Goal: Complete application form

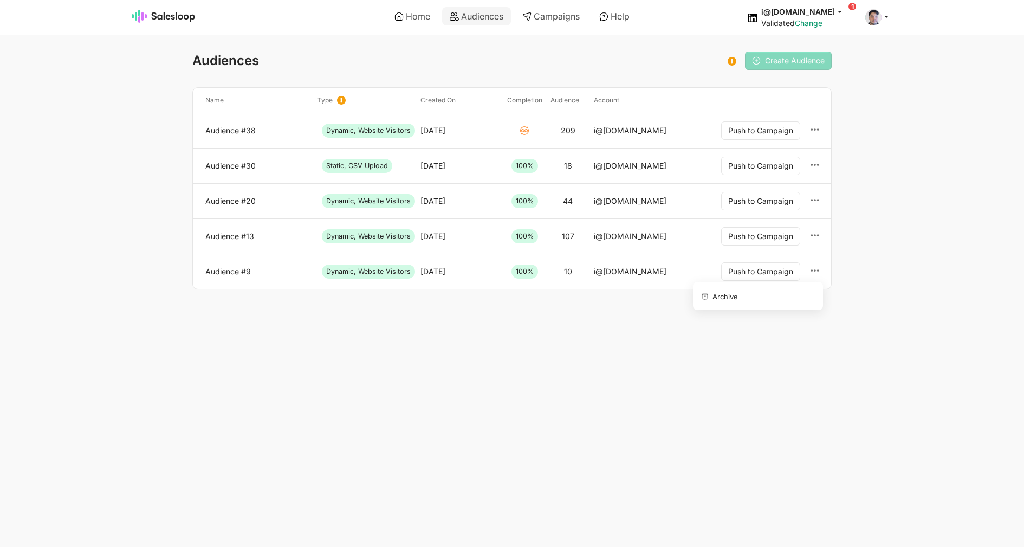
click at [748, 309] on ul "Archive" at bounding box center [758, 296] width 130 height 28
click at [748, 295] on button "Archive" at bounding box center [756, 295] width 117 height 19
click at [409, 15] on link "Home" at bounding box center [412, 16] width 51 height 18
click at [769, 256] on button "Archive" at bounding box center [756, 260] width 117 height 19
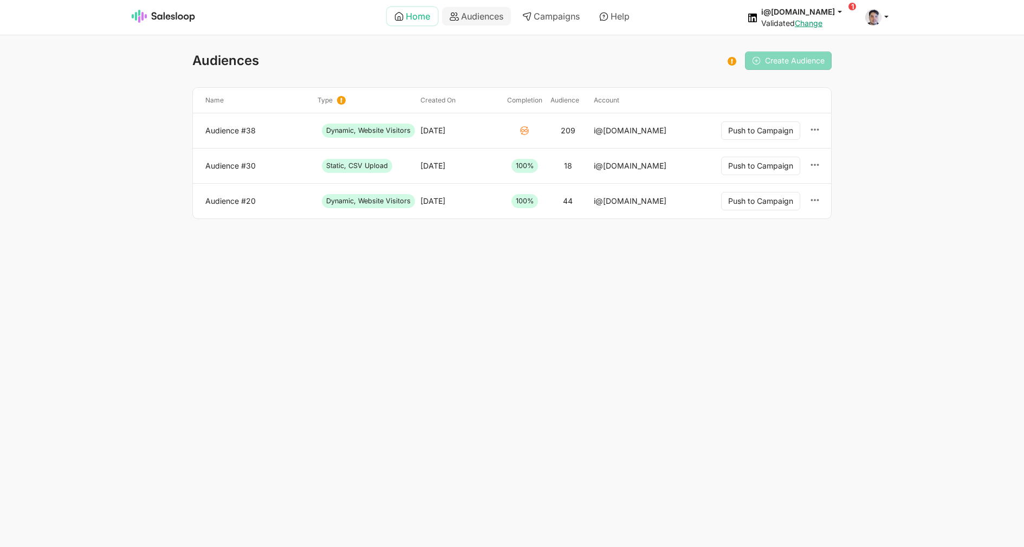
click at [421, 22] on link "Home" at bounding box center [412, 16] width 51 height 18
click at [812, 202] on icon at bounding box center [815, 200] width 10 height 10
drag, startPoint x: 781, startPoint y: 227, endPoint x: 621, endPoint y: 298, distance: 175.2
click at [0, 0] on button "Archive" at bounding box center [0, 0] width 0 height 0
click at [419, 22] on link "Home" at bounding box center [412, 16] width 51 height 18
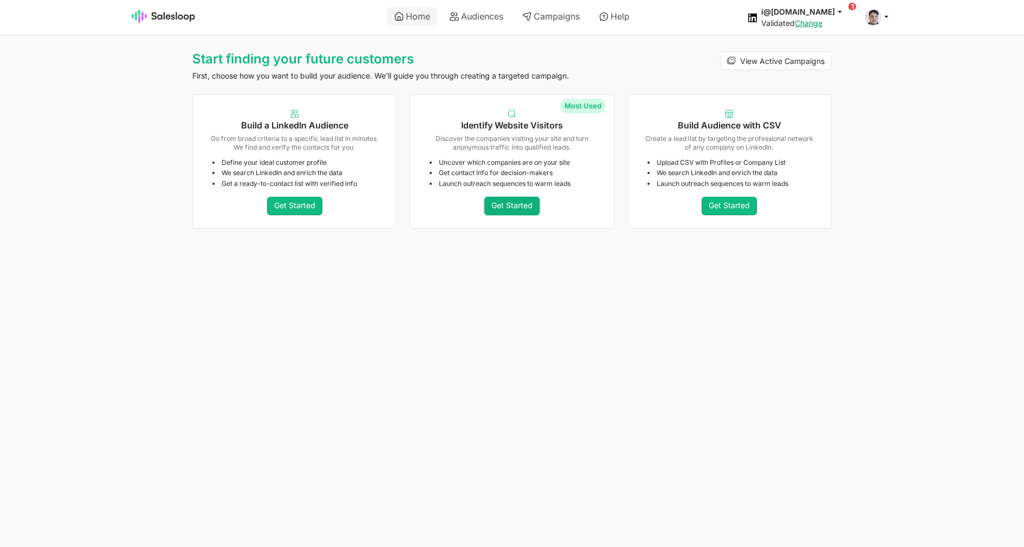
click at [528, 206] on link "Get Started" at bounding box center [512, 206] width 55 height 18
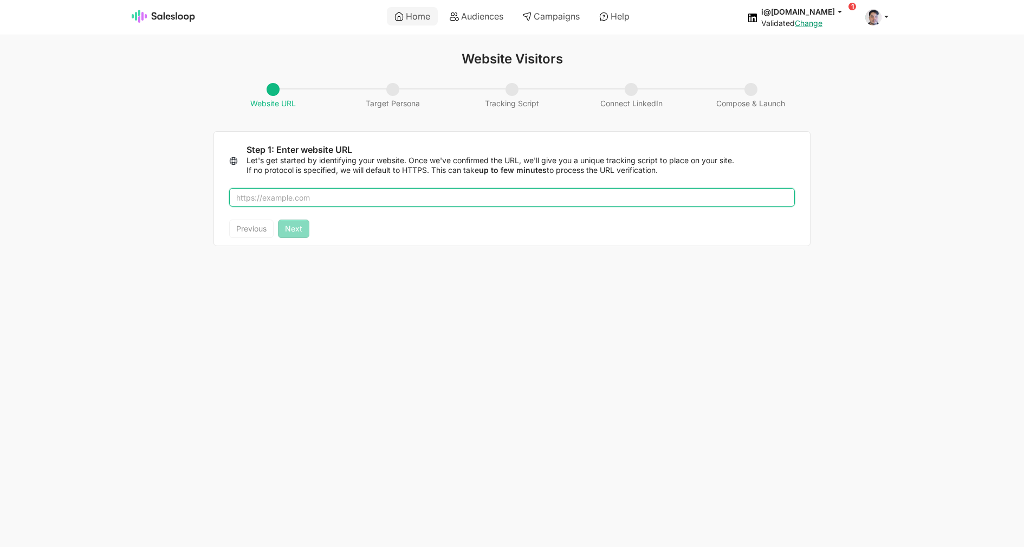
click at [431, 198] on input "text" at bounding box center [512, 197] width 566 height 18
type input "[DOMAIN_NAME]"
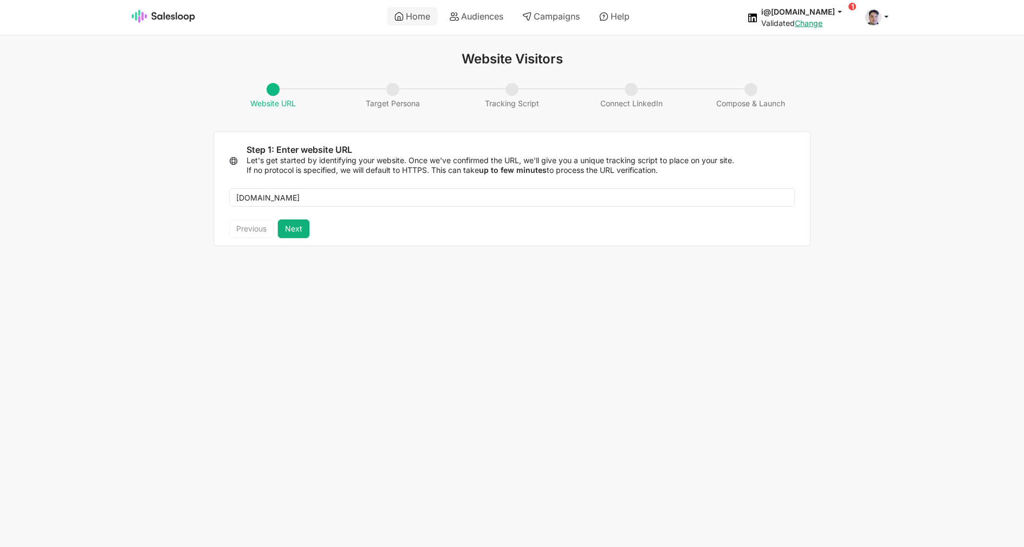
click at [287, 231] on button "Next" at bounding box center [293, 228] width 31 height 18
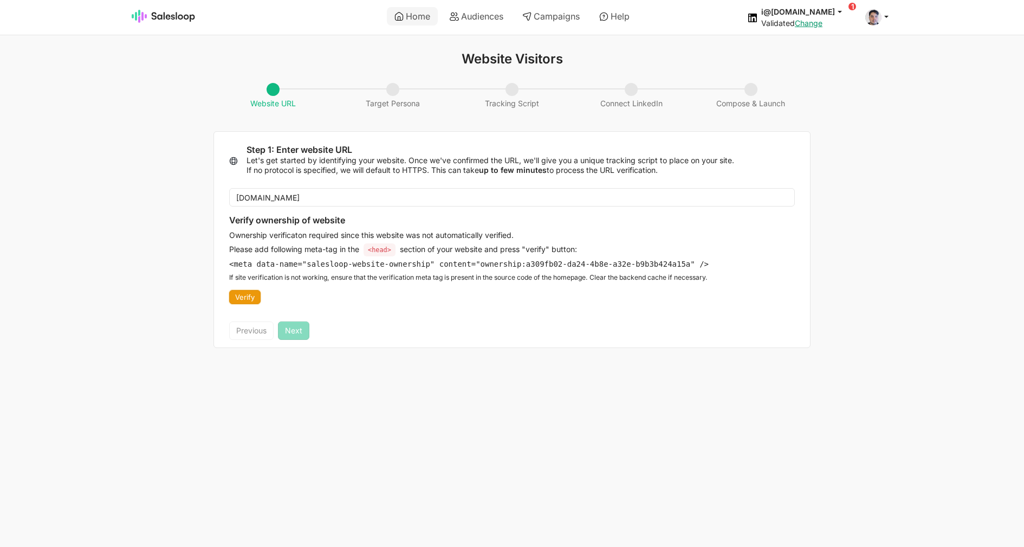
click at [252, 296] on button "Verify" at bounding box center [244, 297] width 31 height 14
click at [818, 54] on div at bounding box center [816, 55] width 13 height 14
click at [192, 15] on img at bounding box center [164, 16] width 64 height 13
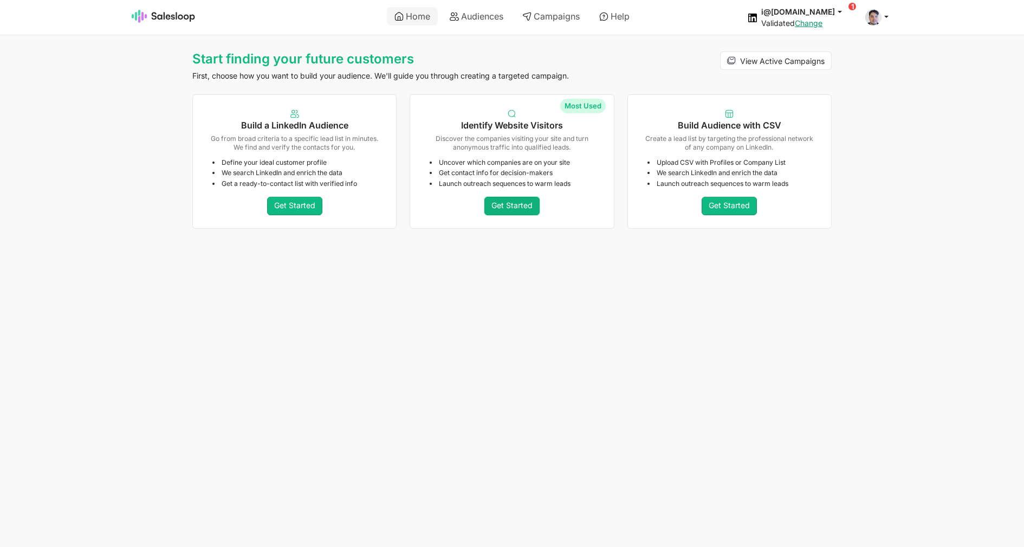
click at [506, 206] on link "Get Started" at bounding box center [512, 206] width 55 height 18
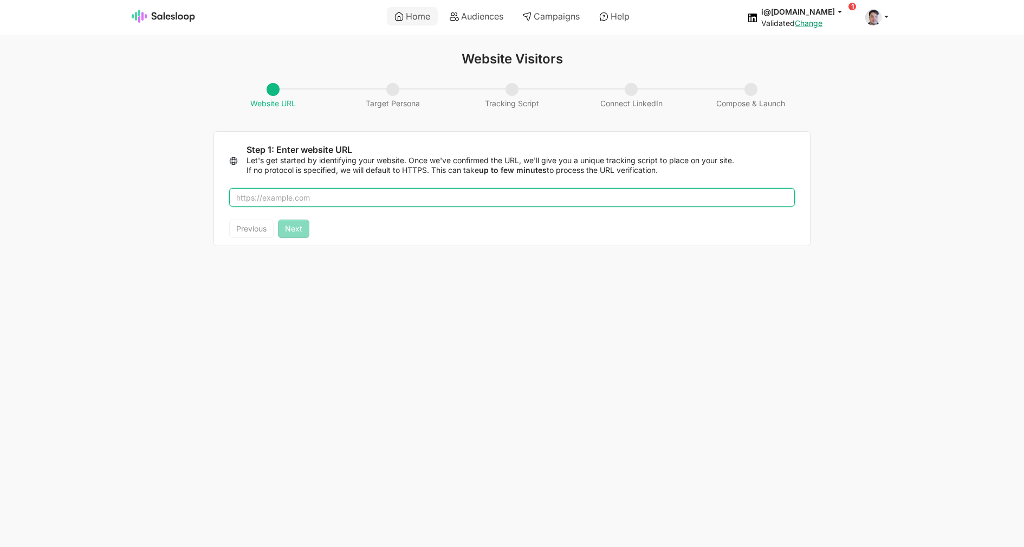
click at [402, 196] on input "text" at bounding box center [512, 197] width 566 height 18
type input "flux-utils.com"
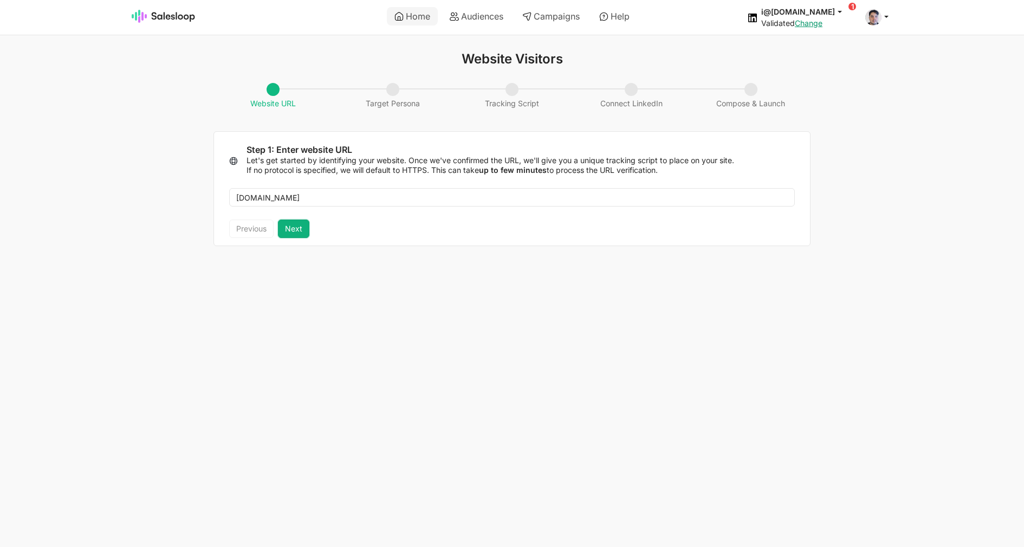
click at [300, 223] on button "Next" at bounding box center [293, 228] width 31 height 18
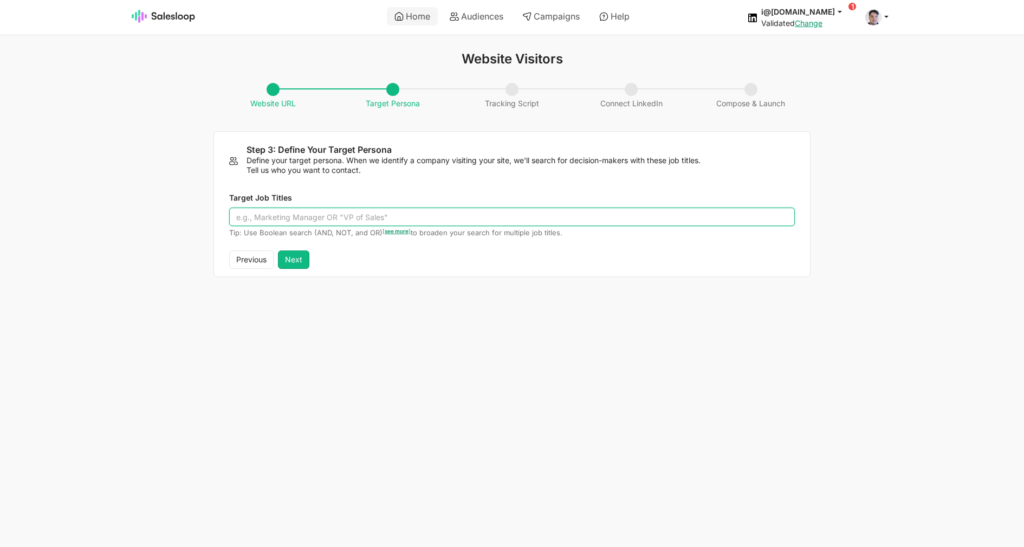
click at [341, 215] on input "Target Job Titles" at bounding box center [512, 217] width 566 height 18
type input "Verdana"
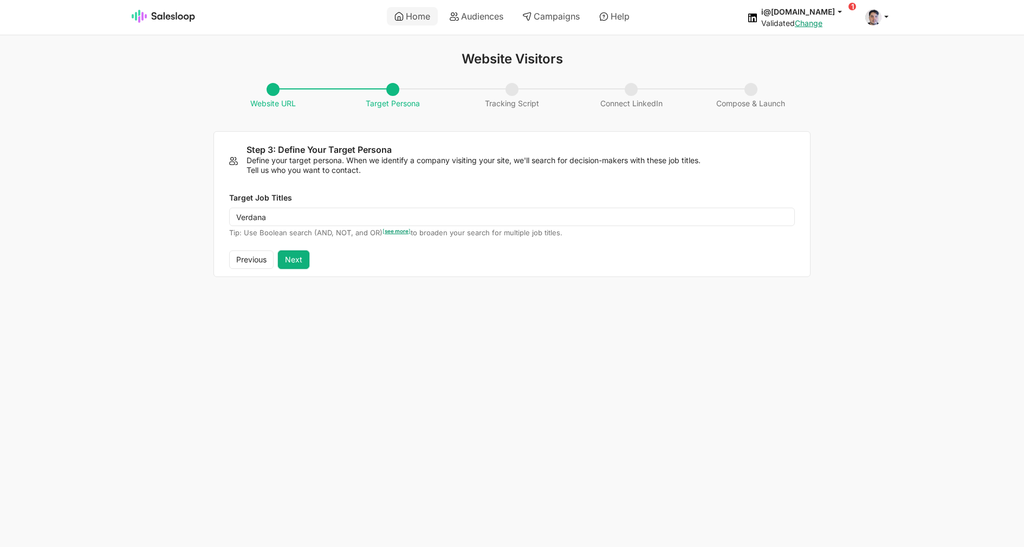
click at [304, 257] on button "Next" at bounding box center [293, 259] width 31 height 18
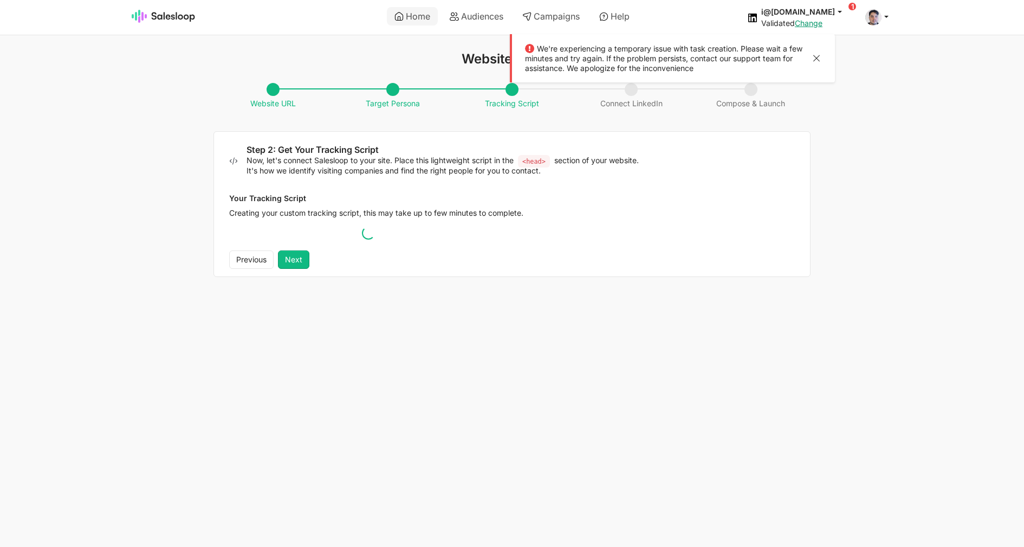
click at [817, 59] on div at bounding box center [816, 60] width 13 height 14
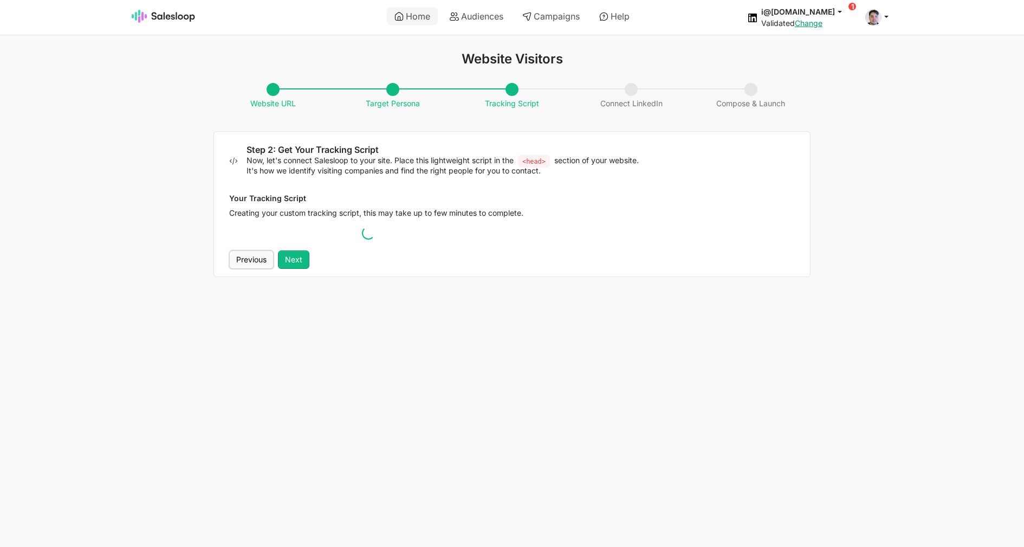
click at [257, 258] on button "Previous" at bounding box center [251, 259] width 44 height 18
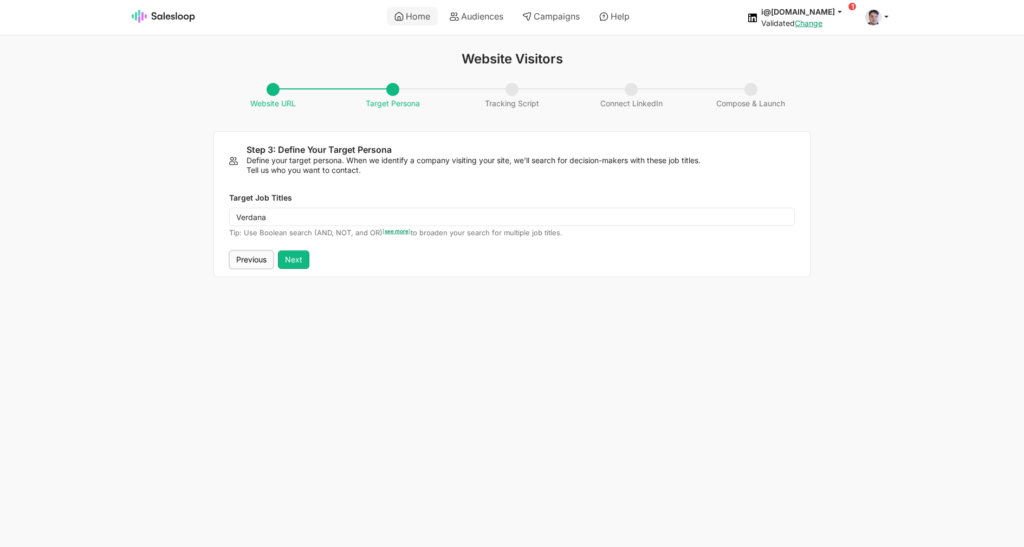
click at [257, 258] on button "Previous" at bounding box center [251, 259] width 44 height 18
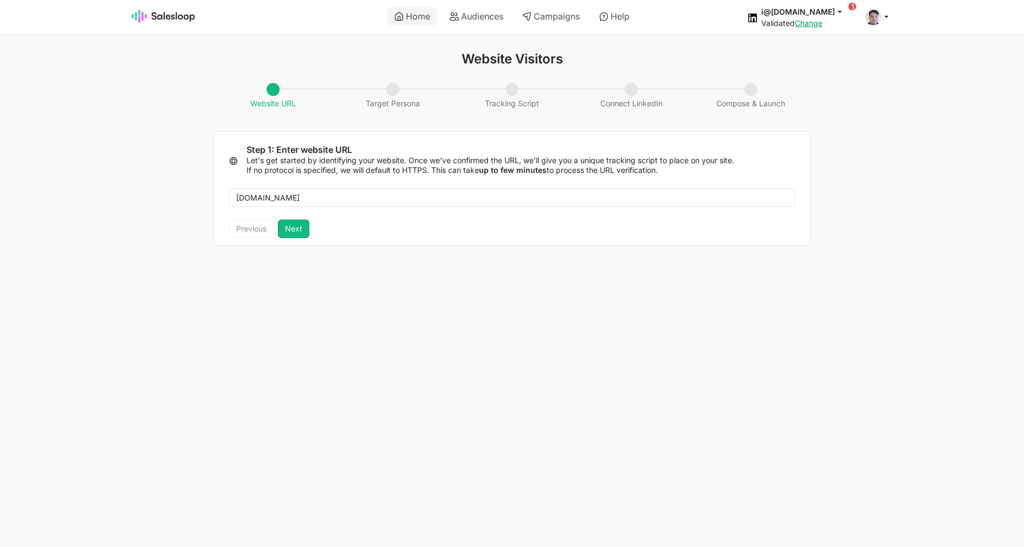
click at [299, 219] on div "flux-utils.com" at bounding box center [512, 197] width 596 height 44
click at [296, 230] on button "Next" at bounding box center [293, 228] width 31 height 18
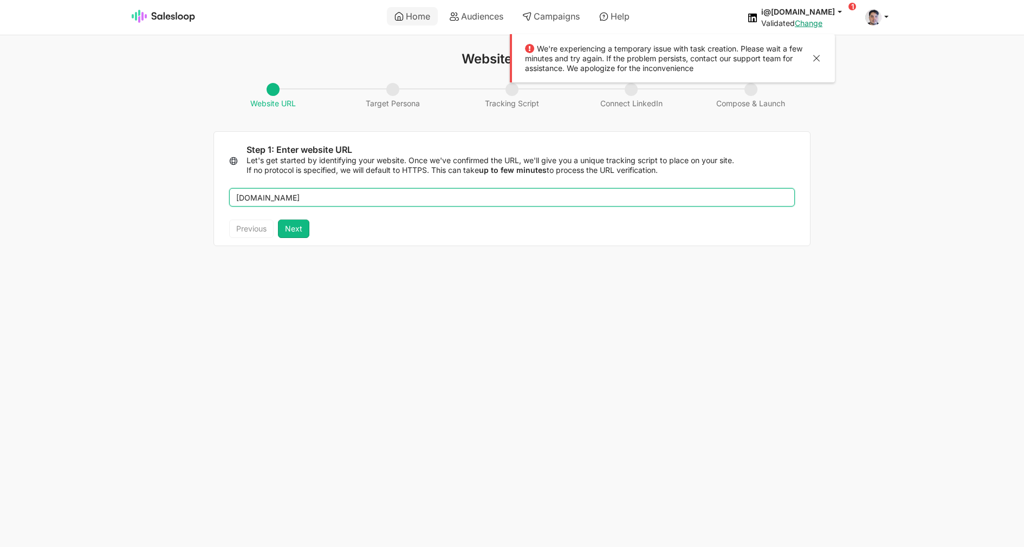
click at [267, 198] on input "flux-utils.com" at bounding box center [512, 197] width 566 height 18
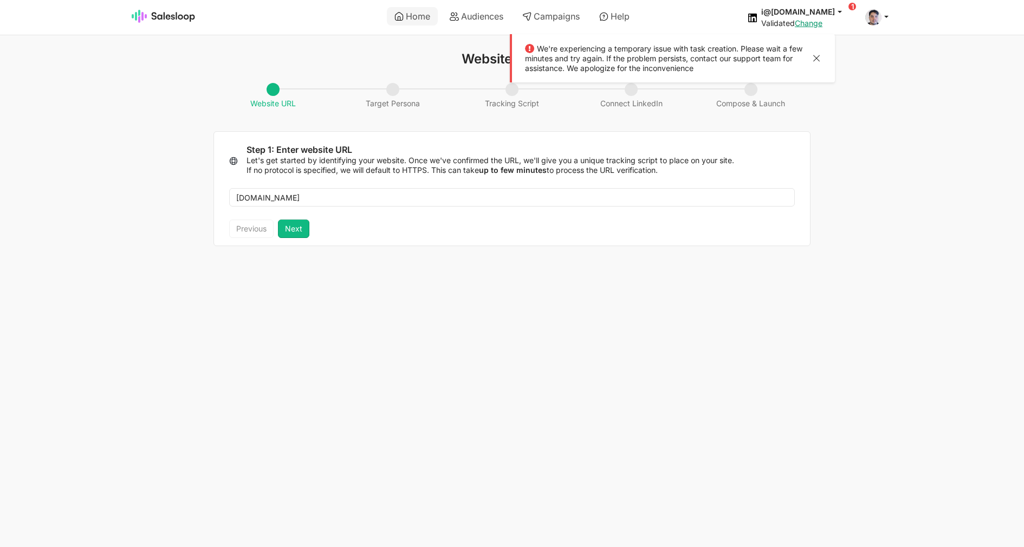
click at [815, 58] on div at bounding box center [816, 60] width 13 height 14
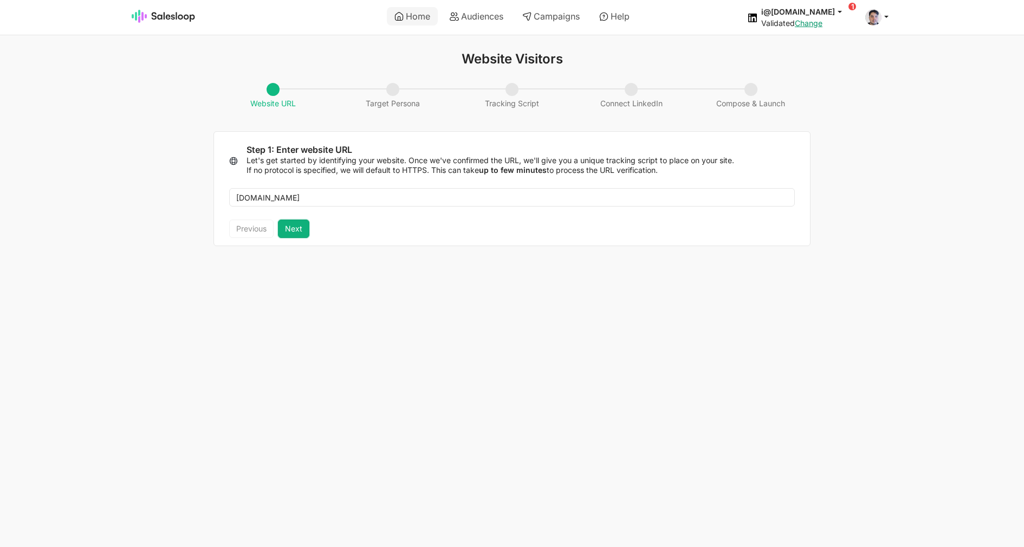
click at [306, 229] on button "Next" at bounding box center [293, 228] width 31 height 18
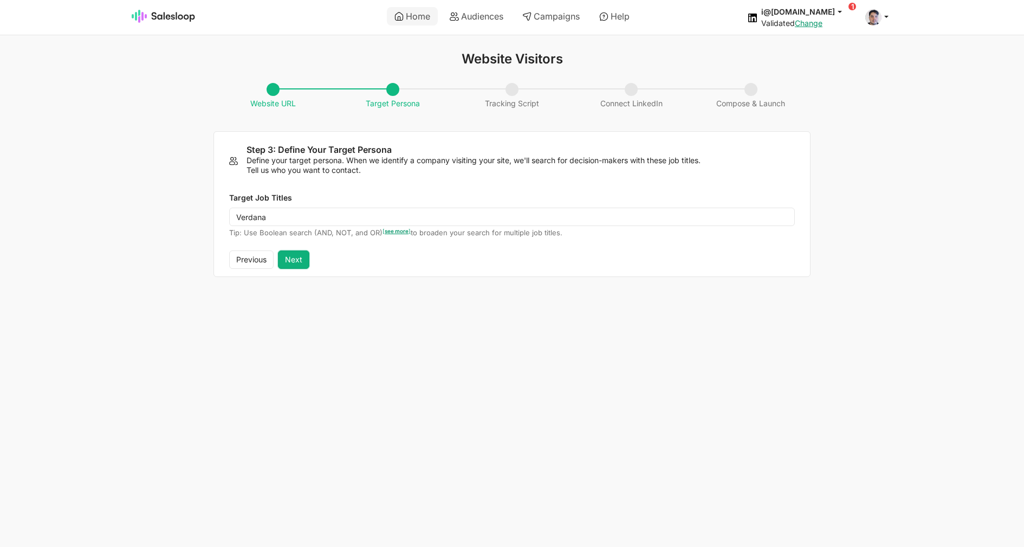
click at [301, 259] on button "Next" at bounding box center [293, 259] width 31 height 18
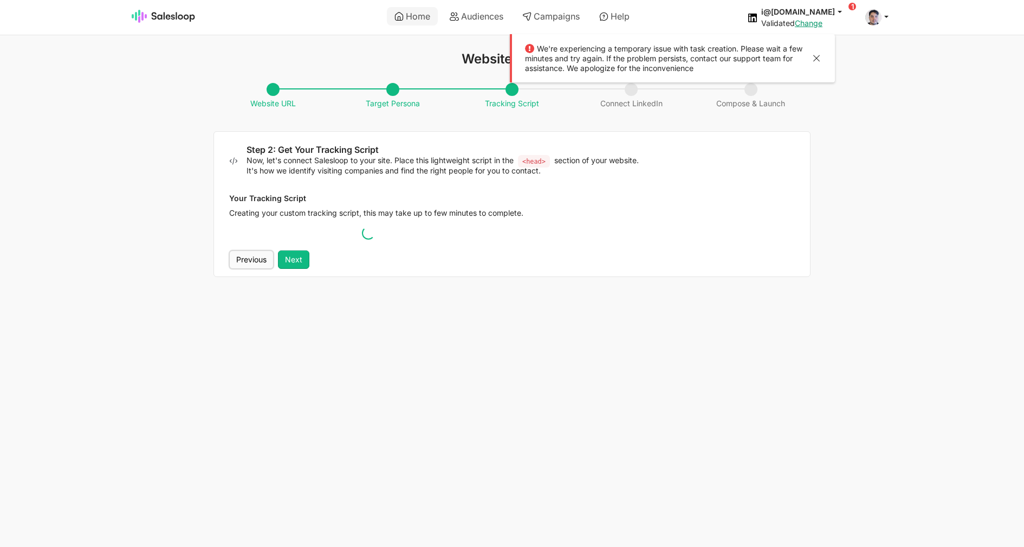
click at [267, 254] on button "Previous" at bounding box center [251, 259] width 44 height 18
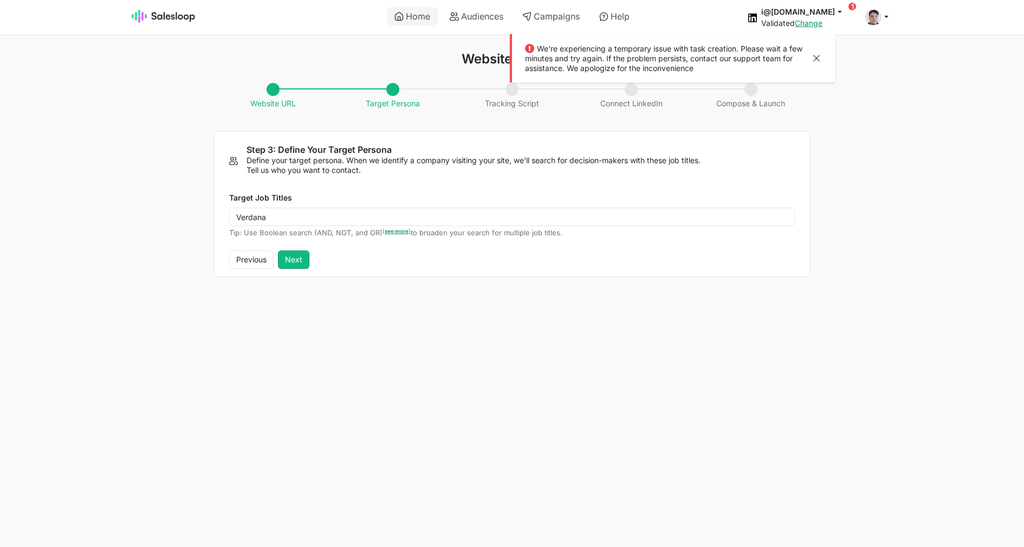
click at [825, 57] on div "We're experiencing a temporary issue with task creation. Please wait a few minu…" at bounding box center [672, 58] width 325 height 49
click at [819, 60] on div at bounding box center [816, 60] width 13 height 14
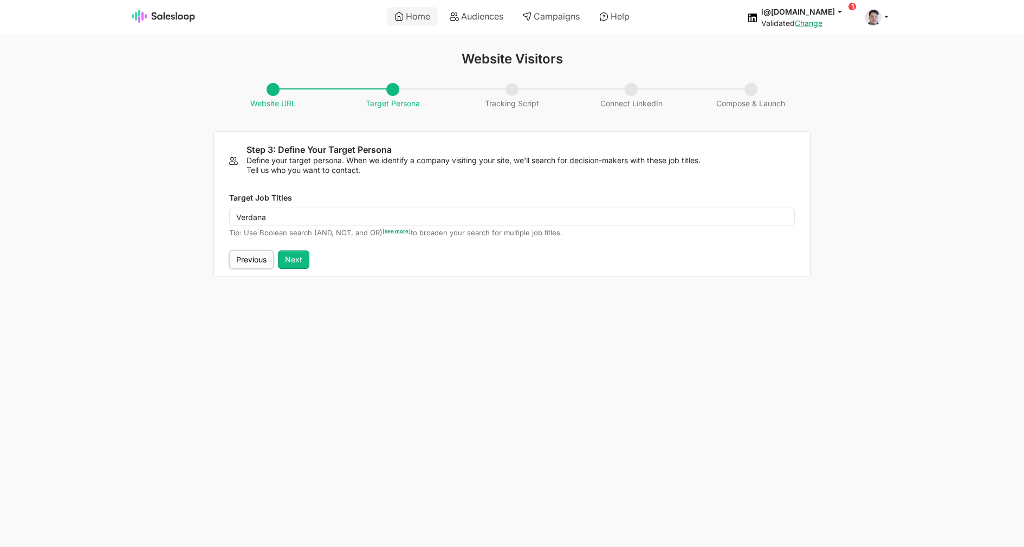
click at [263, 261] on button "Previous" at bounding box center [251, 259] width 44 height 18
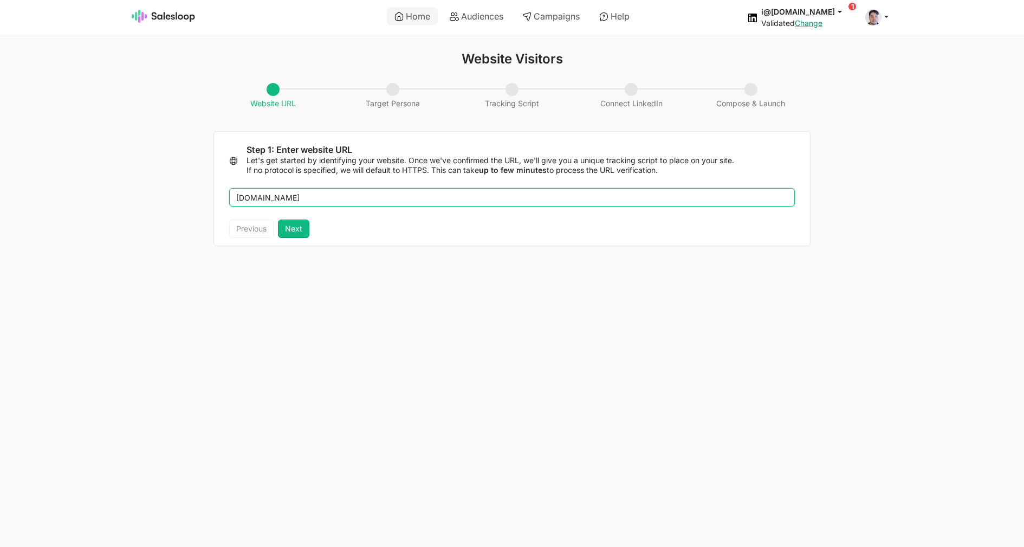
click at [271, 197] on input "flux-utils2.com" at bounding box center [512, 197] width 566 height 18
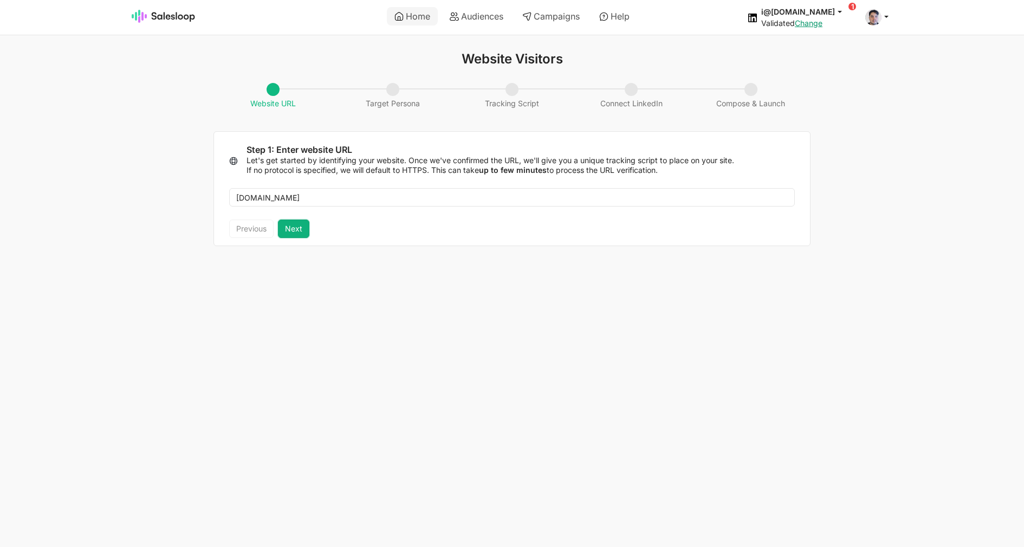
click at [285, 228] on button "Next" at bounding box center [293, 228] width 31 height 18
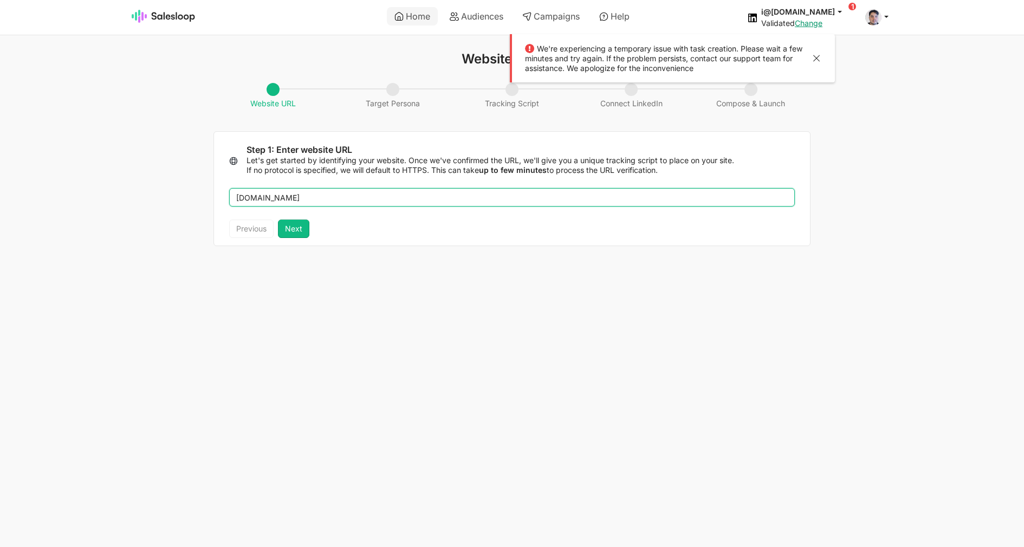
drag, startPoint x: 267, startPoint y: 198, endPoint x: 269, endPoint y: 209, distance: 11.6
click at [267, 198] on input "flux-utils.com" at bounding box center [512, 197] width 566 height 18
type input "flux-utils3.com"
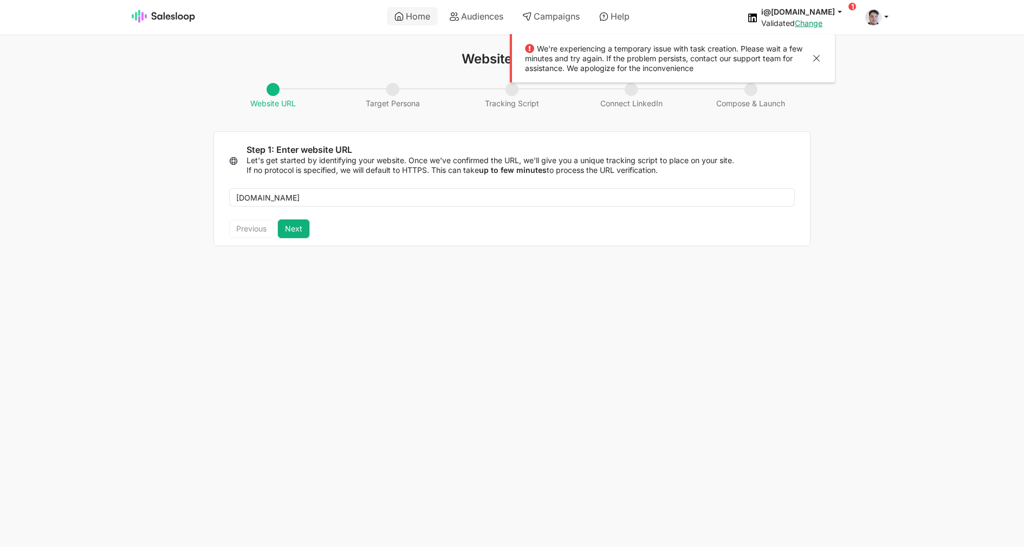
click at [290, 227] on button "Next" at bounding box center [293, 228] width 31 height 18
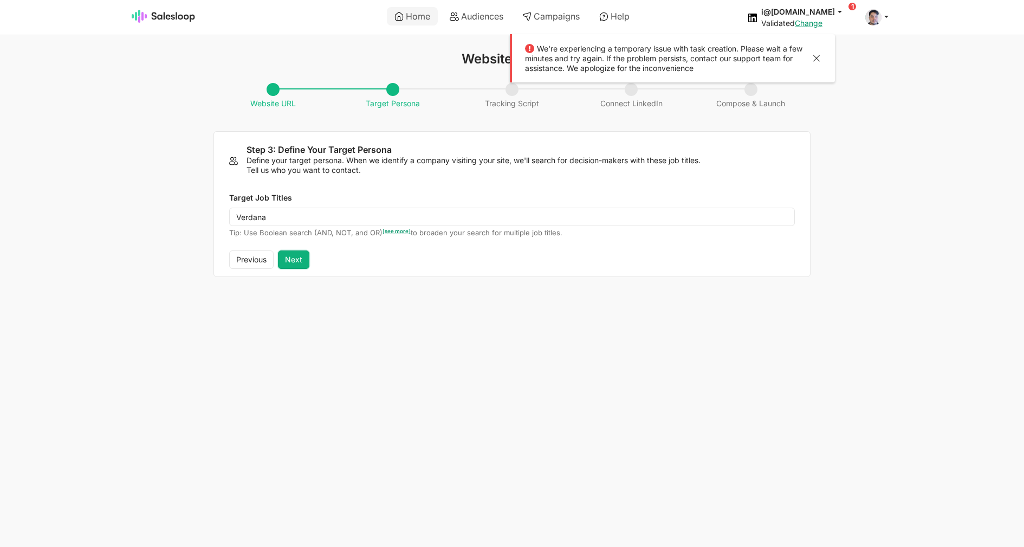
click at [299, 262] on button "Next" at bounding box center [293, 259] width 31 height 18
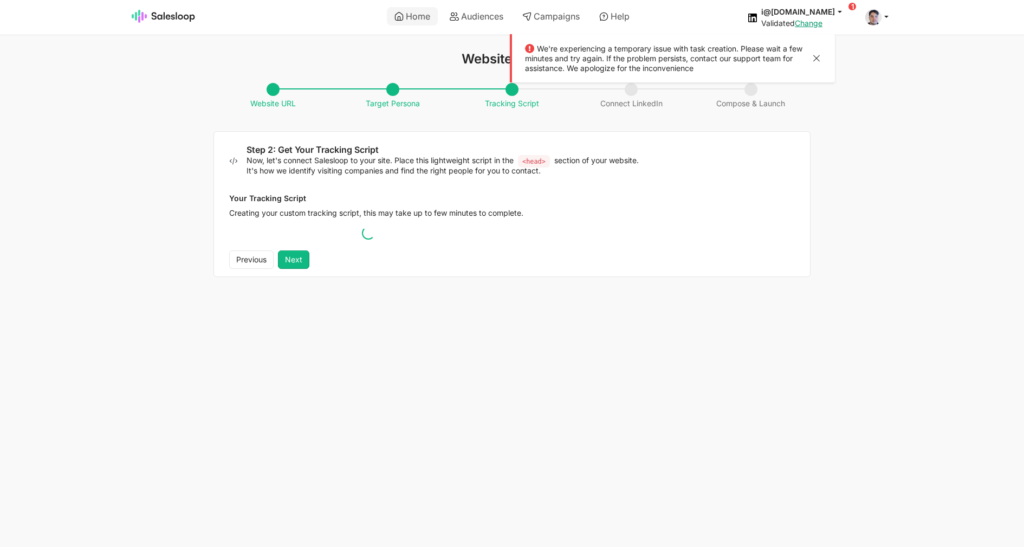
click at [813, 54] on div at bounding box center [816, 60] width 13 height 14
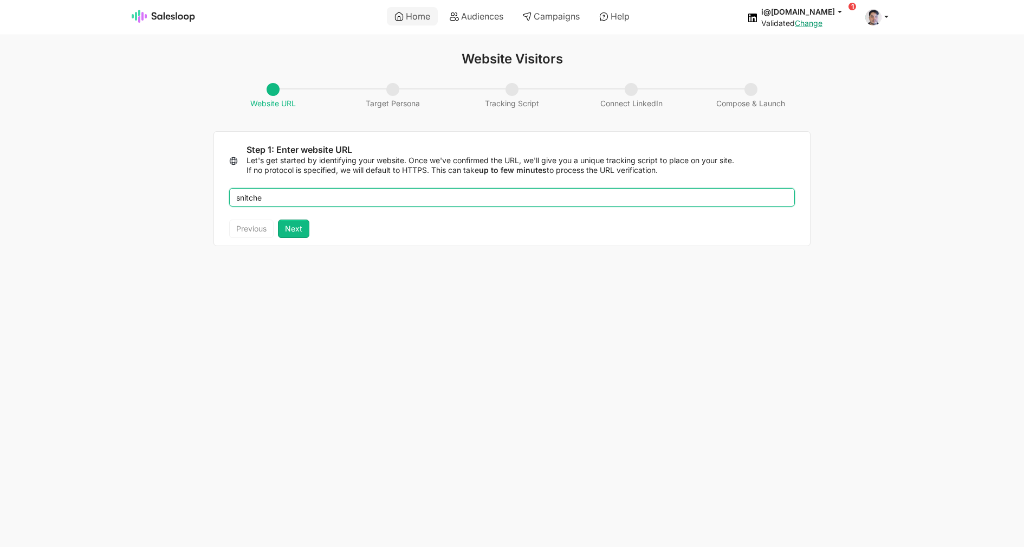
type input "snitcher"
type input "[DOMAIN_NAME]"
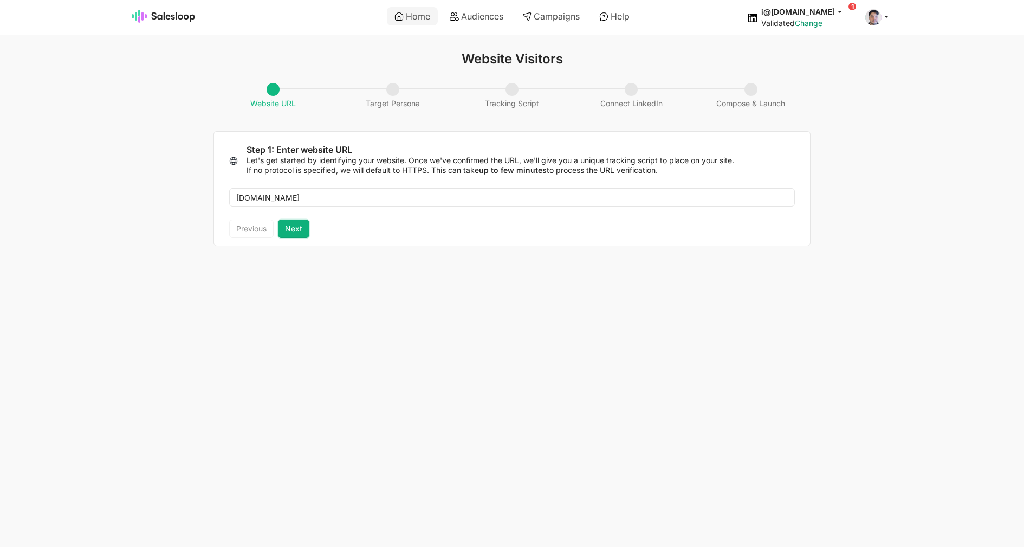
click at [296, 235] on button "Next" at bounding box center [293, 228] width 31 height 18
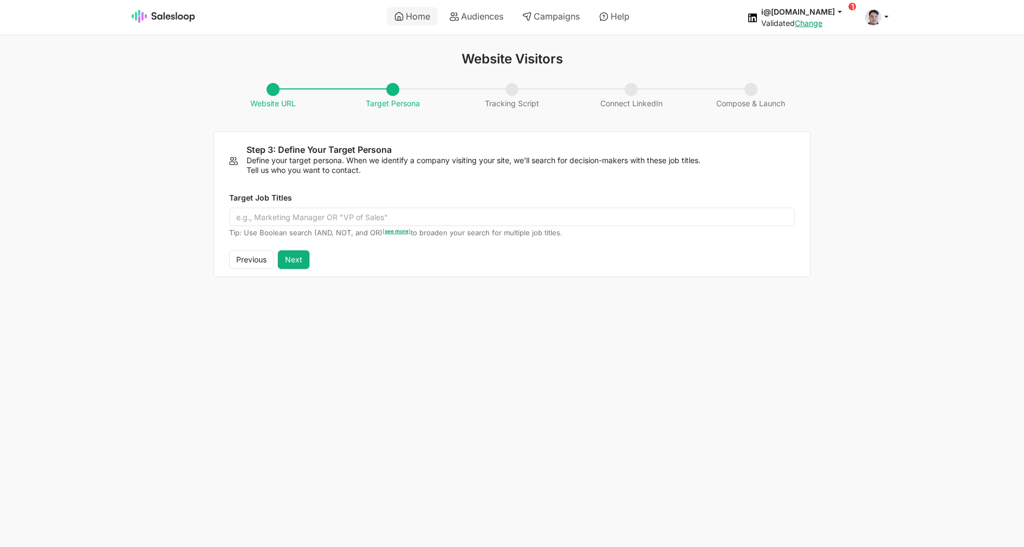
click at [301, 257] on button "Next" at bounding box center [293, 259] width 31 height 18
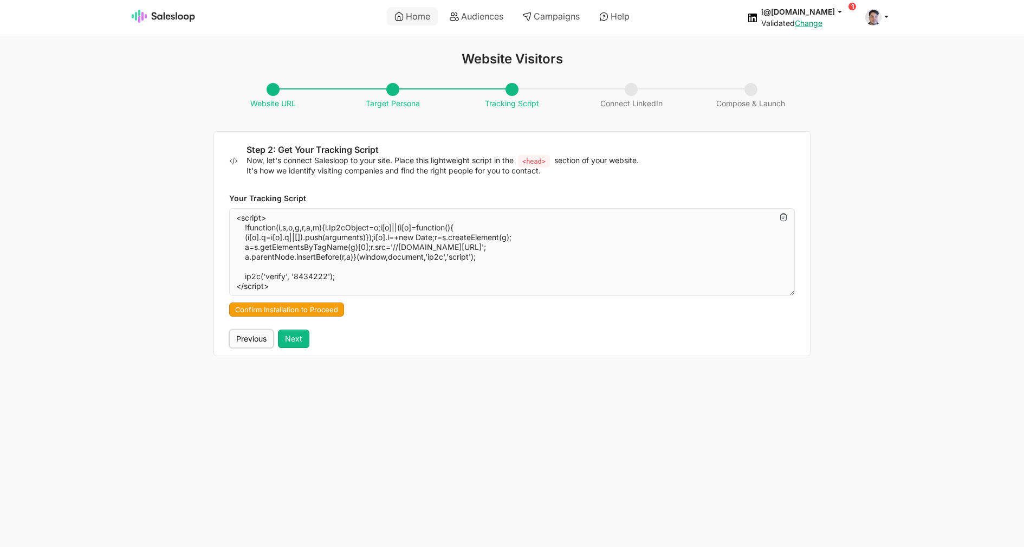
click at [252, 343] on button "Previous" at bounding box center [251, 339] width 44 height 18
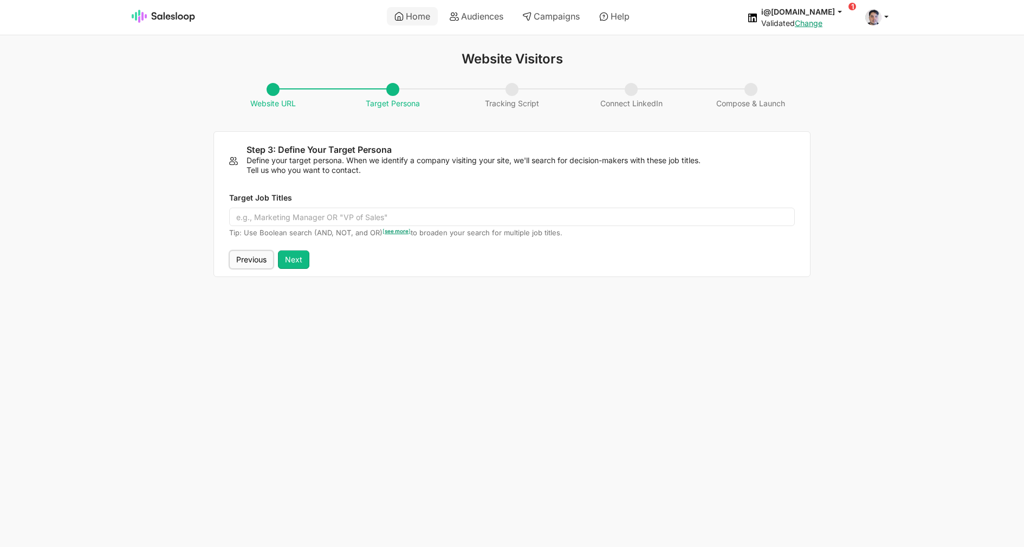
click at [251, 261] on button "Previous" at bounding box center [251, 259] width 44 height 18
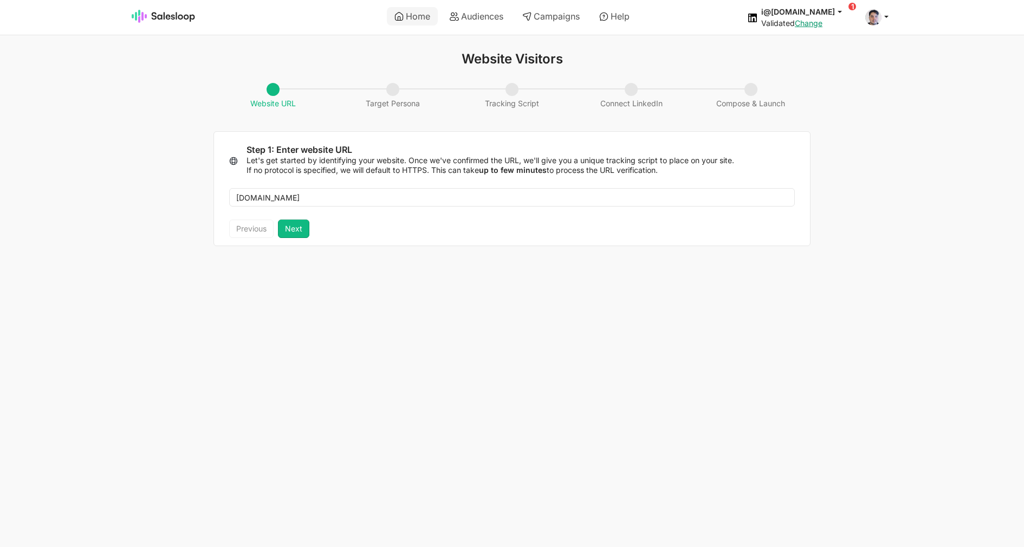
click at [273, 227] on div "Previous Next" at bounding box center [269, 228] width 80 height 18
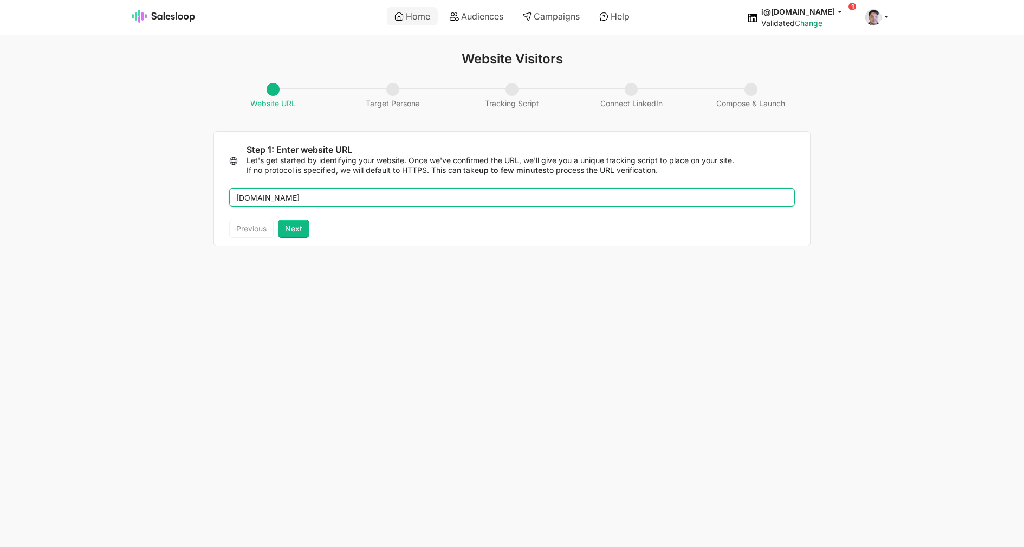
drag, startPoint x: 302, startPoint y: 190, endPoint x: 104, endPoint y: 193, distance: 198.4
click at [101, 193] on div "Website Visitors Website URL Target Persona Tracking Script Connect LinkedIn Co…" at bounding box center [512, 148] width 1024 height 195
click at [295, 204] on input "fluid-utils2.com" at bounding box center [512, 197] width 566 height 18
click at [296, 204] on input "fluid-utils2.com" at bounding box center [512, 197] width 566 height 18
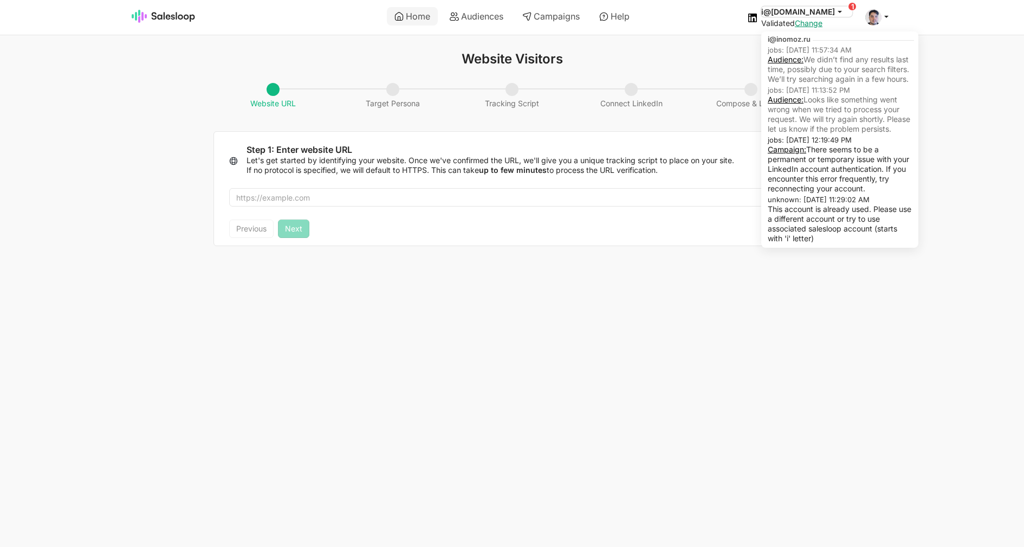
click at [834, 11] on button "i@[DOMAIN_NAME]" at bounding box center [806, 12] width 91 height 10
click at [804, 59] on link "Audience:" at bounding box center [786, 59] width 36 height 9
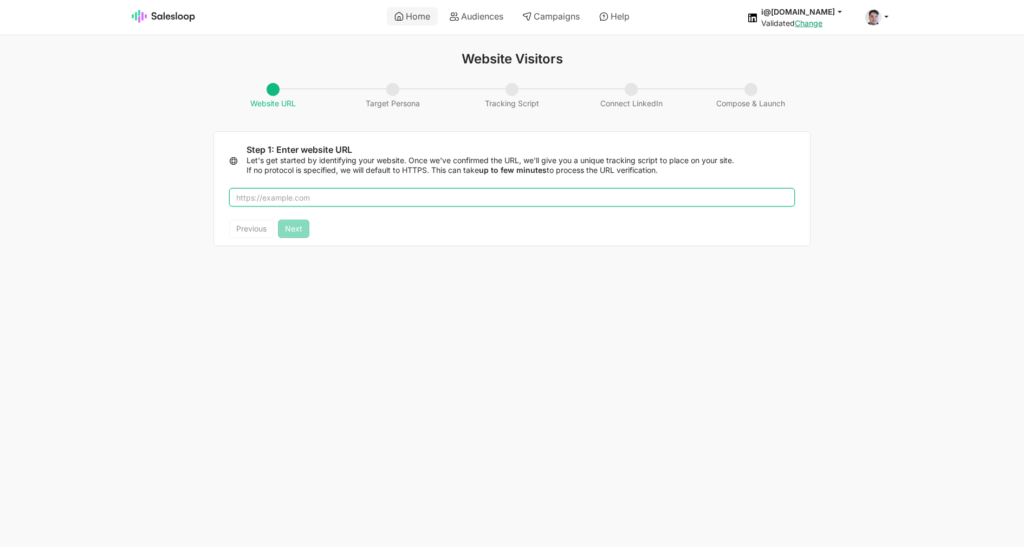
click at [497, 196] on input "text" at bounding box center [512, 197] width 566 height 18
type input "[DOMAIN_NAME]"
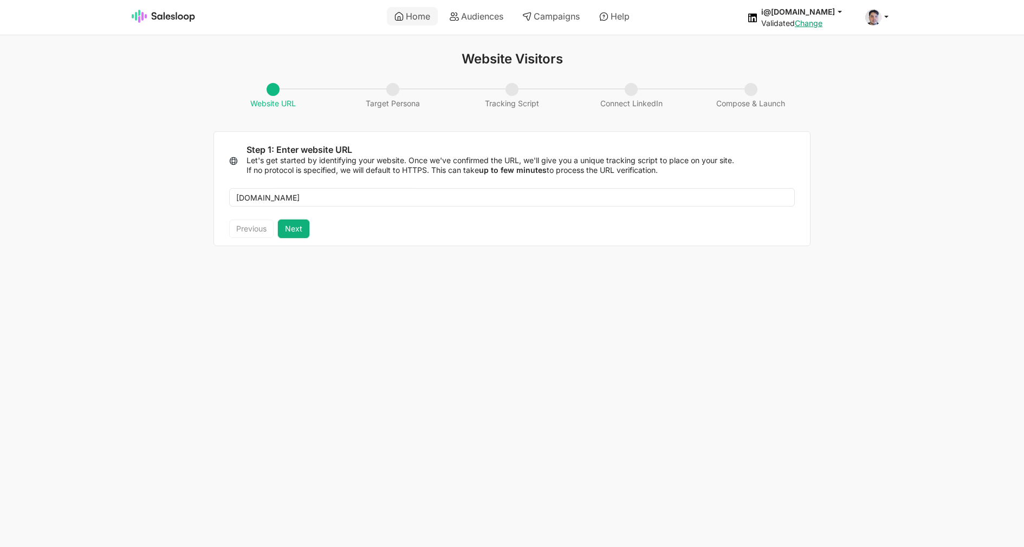
click at [299, 222] on button "Next" at bounding box center [293, 228] width 31 height 18
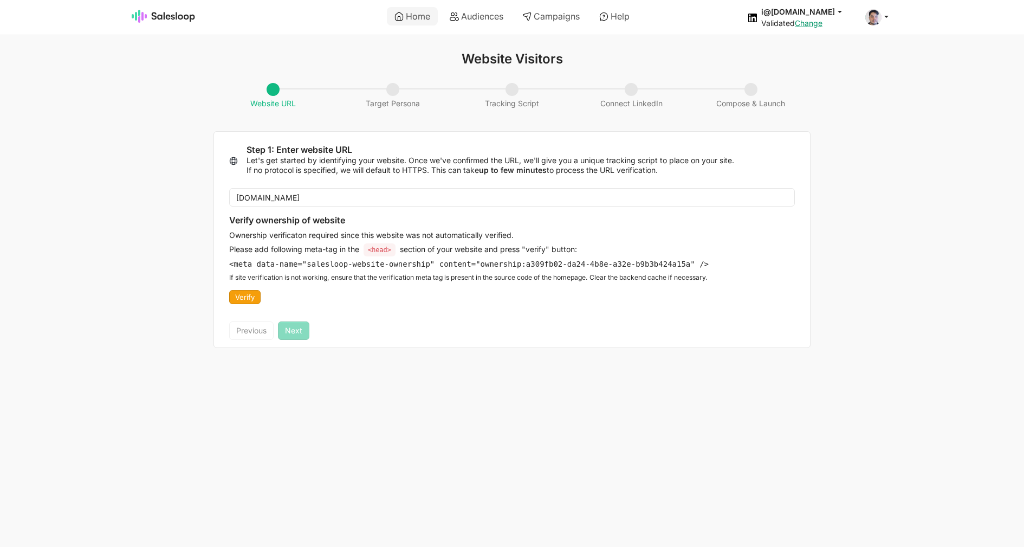
click at [248, 330] on div "Previous Next" at bounding box center [269, 330] width 80 height 18
click at [283, 333] on div "Previous Next" at bounding box center [269, 330] width 80 height 18
click at [393, 359] on html "Home Audiences Campaigns Help i@inomoz.ru jobs: 8/17/2025, 11:57:34 AM Audience…" at bounding box center [512, 180] width 1024 height 361
click at [167, 12] on img at bounding box center [164, 16] width 64 height 13
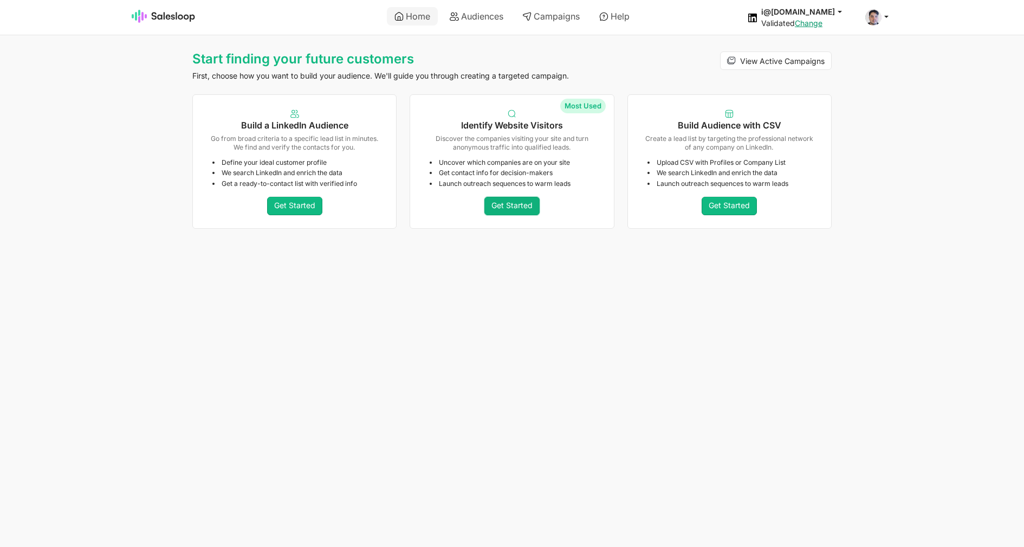
click at [524, 209] on link "Get Started" at bounding box center [512, 206] width 55 height 18
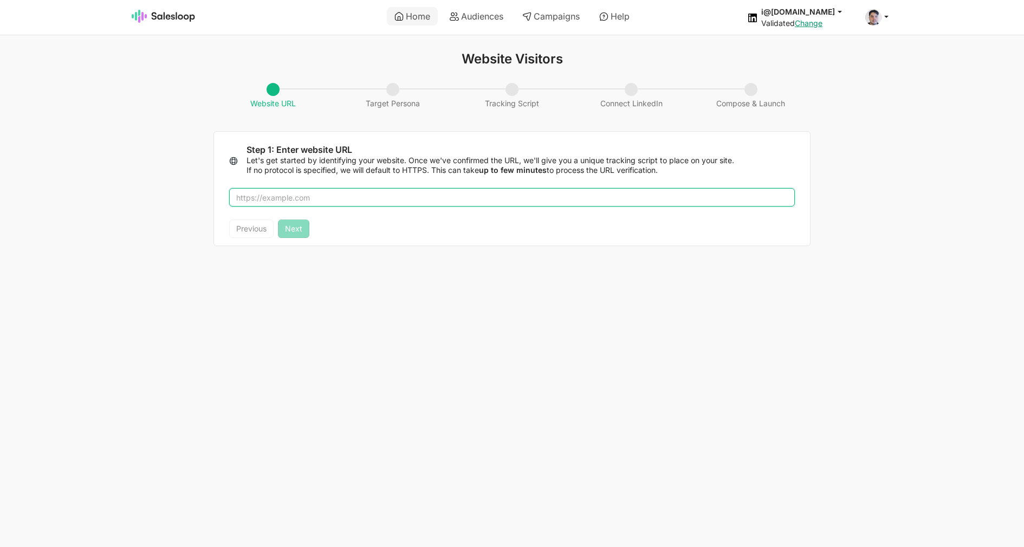
click at [352, 196] on input "text" at bounding box center [512, 197] width 566 height 18
type input "[DOMAIN_NAME]"
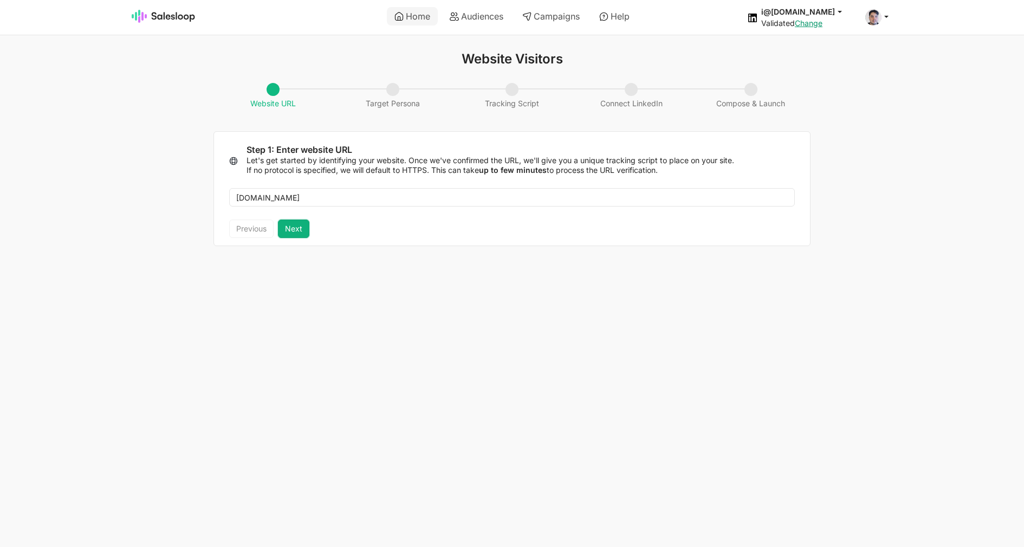
click at [285, 230] on button "Next" at bounding box center [293, 228] width 31 height 18
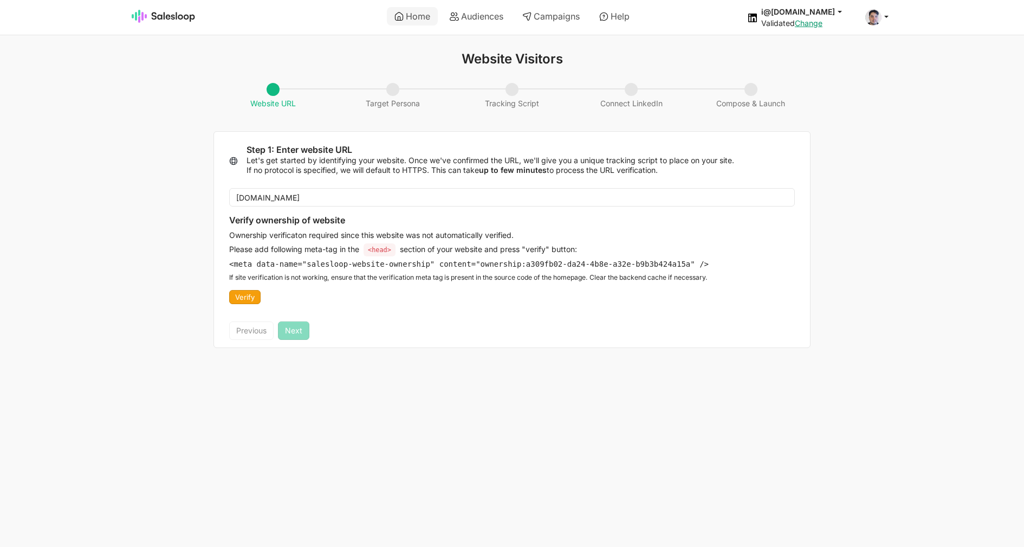
click at [278, 267] on pre "<meta data-name="salesloop-website-ownership" content="ownership: a309fb02-da24…" at bounding box center [469, 264] width 480 height 10
click at [277, 267] on pre "<meta data-name="salesloop-website-ownership" content="ownership: a309fb02-da24…" at bounding box center [469, 264] width 480 height 10
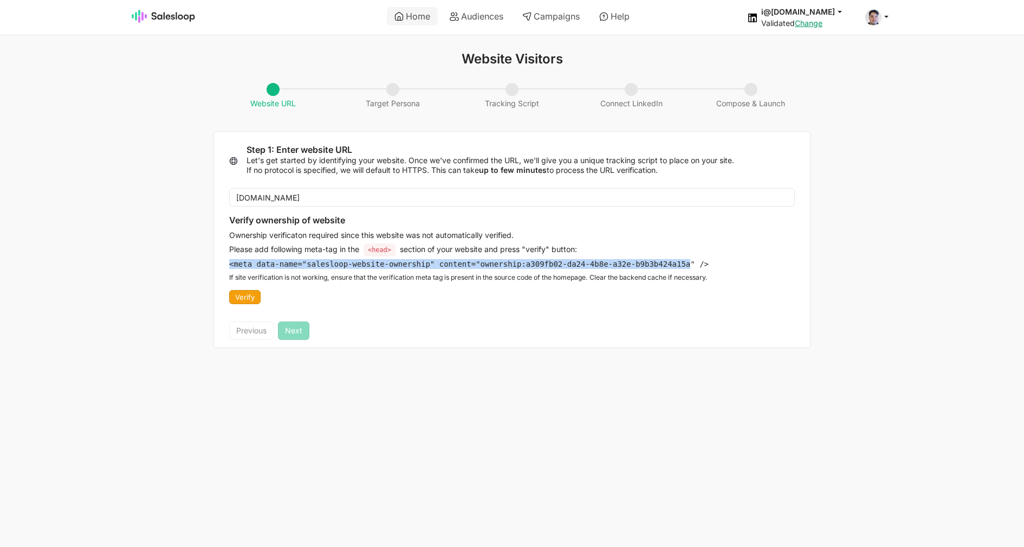
click at [276, 266] on pre "<meta data-name="salesloop-website-ownership" content="ownership: a309fb02-da24…" at bounding box center [469, 264] width 480 height 10
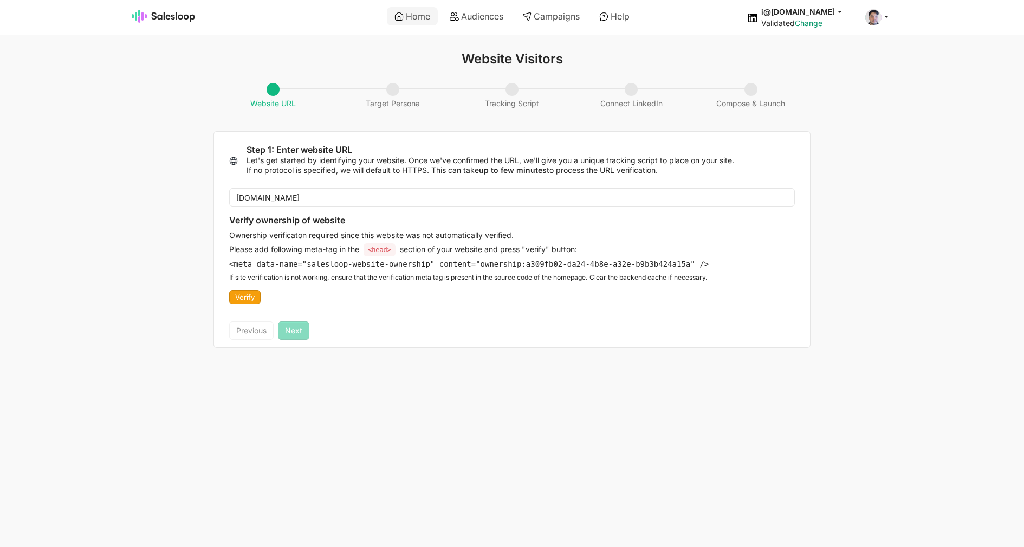
click at [326, 278] on p "If site verification is not working, ensure that the verification meta tag is p…" at bounding box center [469, 277] width 480 height 9
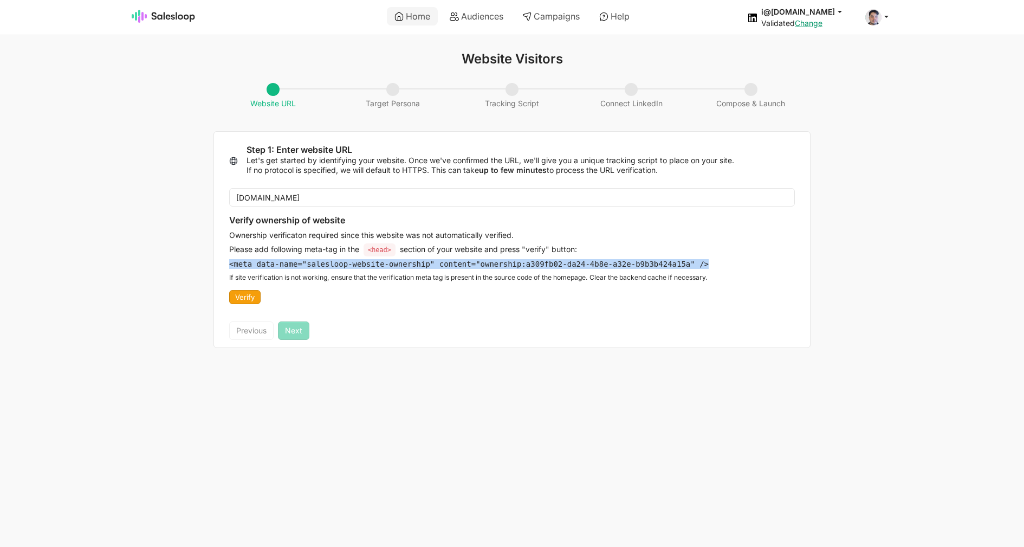
drag, startPoint x: 726, startPoint y: 268, endPoint x: 209, endPoint y: 269, distance: 517.0
click at [205, 264] on div "Website Visitors Website URL Target Persona Tracking Script Connect LinkedIn Co…" at bounding box center [512, 199] width 619 height 297
copy pre "<meta data-name="salesloop-website-ownership" content="ownership: a309fb02-da24…"
click at [252, 295] on button "Verify" at bounding box center [244, 297] width 31 height 14
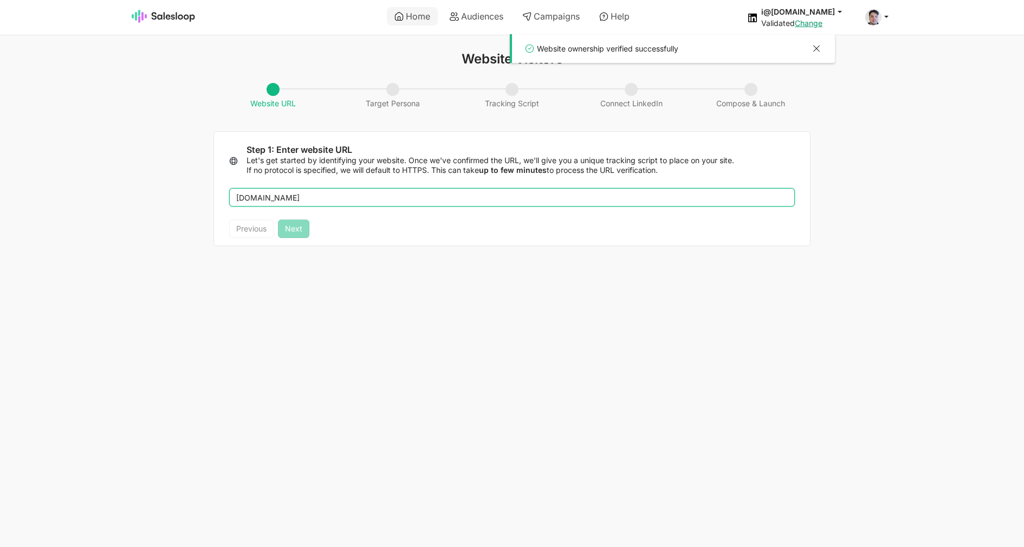
drag, startPoint x: 301, startPoint y: 199, endPoint x: 197, endPoint y: 198, distance: 104.1
click at [229, 198] on input "[DOMAIN_NAME]" at bounding box center [512, 197] width 566 height 18
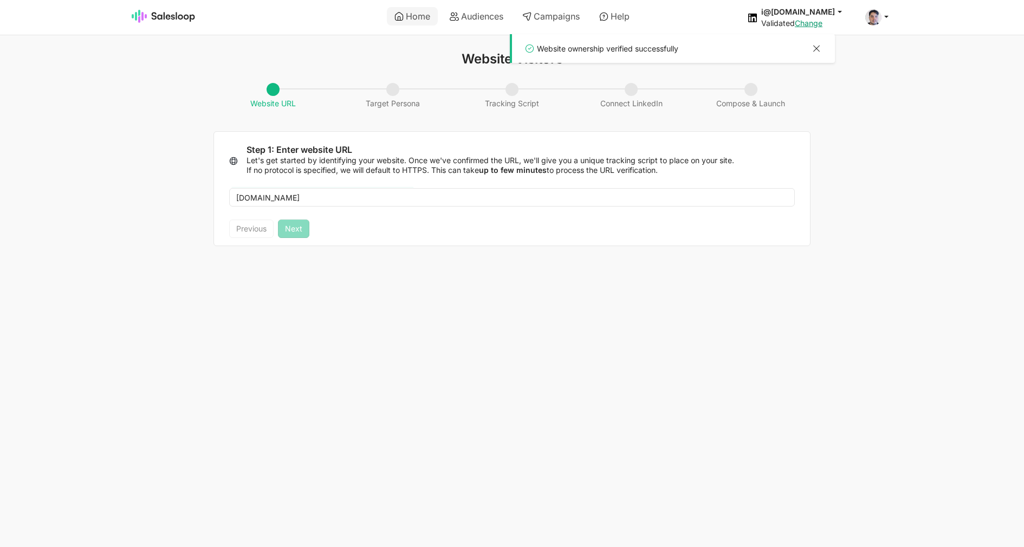
click at [815, 49] on div at bounding box center [816, 50] width 13 height 14
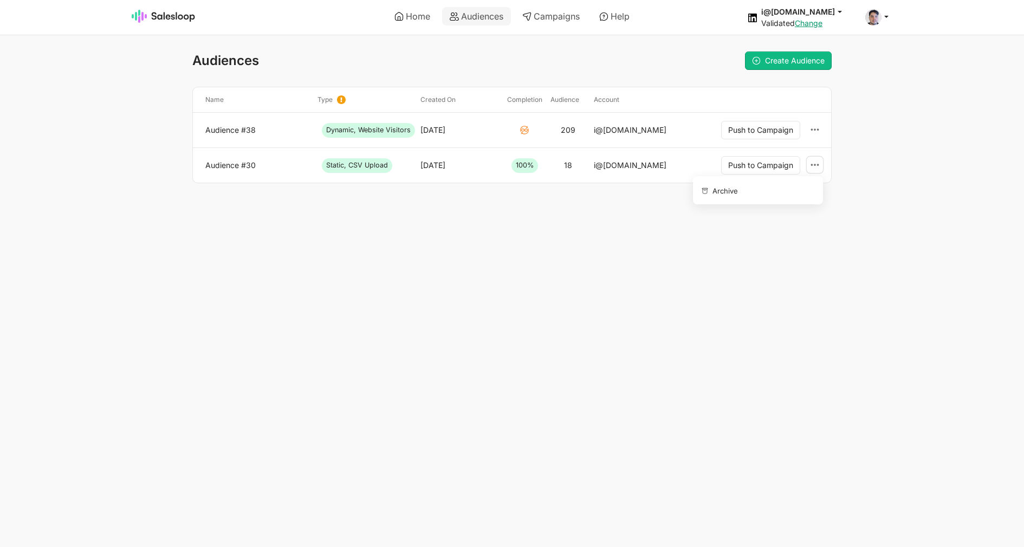
click at [821, 165] on link at bounding box center [815, 165] width 16 height 17
click at [792, 188] on button "Archive" at bounding box center [756, 189] width 117 height 19
click at [821, 133] on link at bounding box center [815, 129] width 16 height 17
click at [806, 155] on button "Archive" at bounding box center [756, 154] width 117 height 19
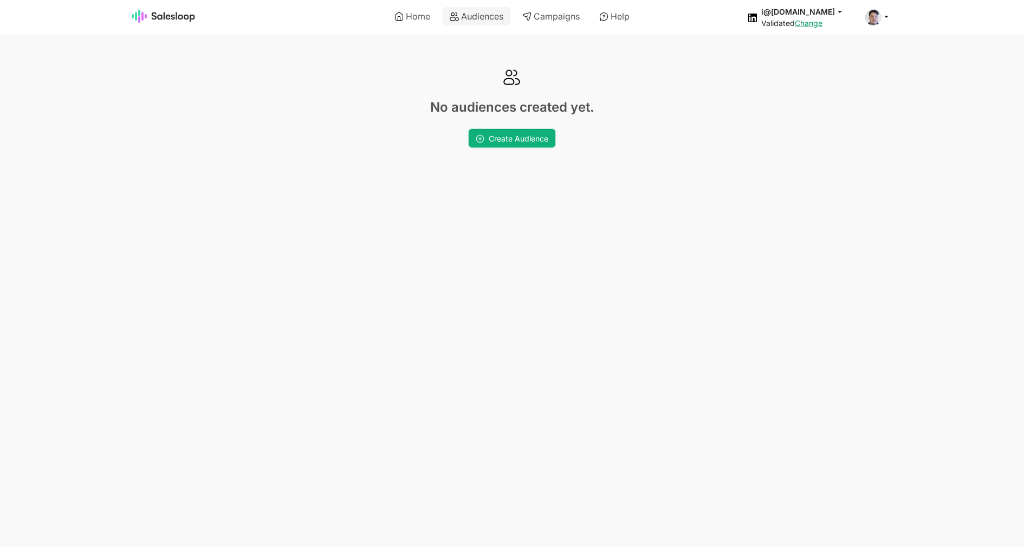
click at [531, 139] on span "Create Audience" at bounding box center [519, 138] width 60 height 9
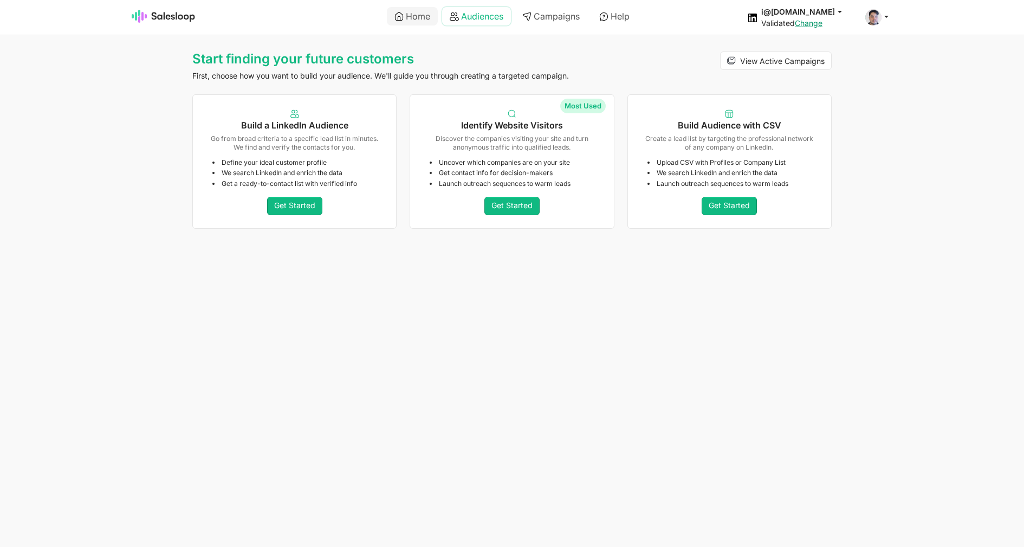
click at [451, 16] on icon at bounding box center [454, 16] width 9 height 9
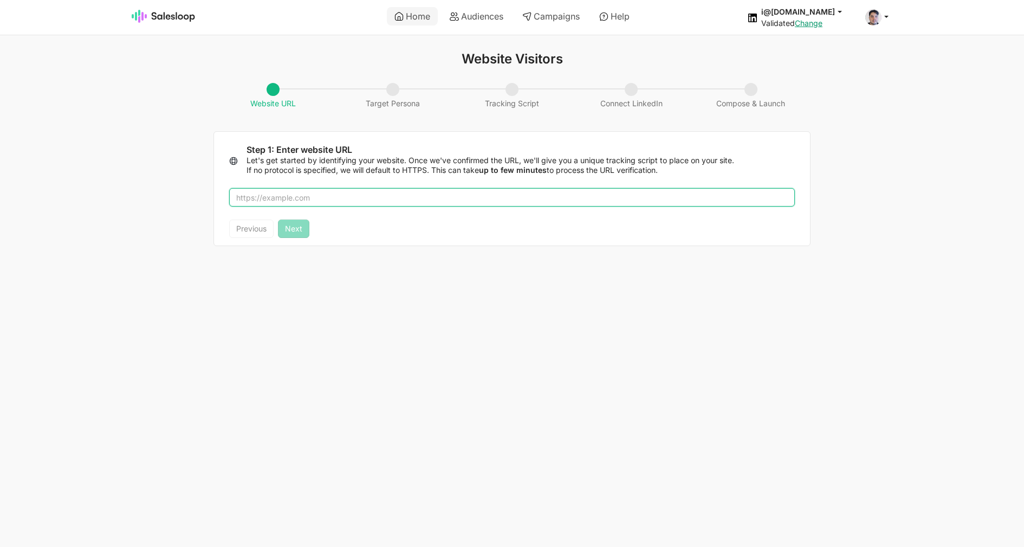
paste input "<meta data-name="salesloop-website-ownership" content="ownership:a309fb02-da24-…"
type input "<meta data-name="salesloop-website-ownership" content="ownership:a309fb02-da24-…"
type input "salesloop.io"
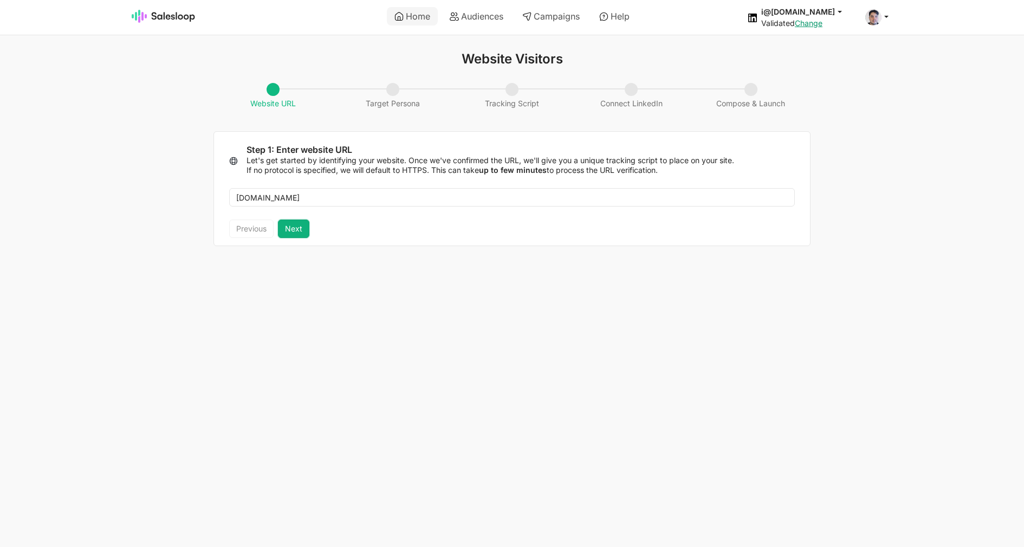
click at [300, 230] on button "Next" at bounding box center [293, 228] width 31 height 18
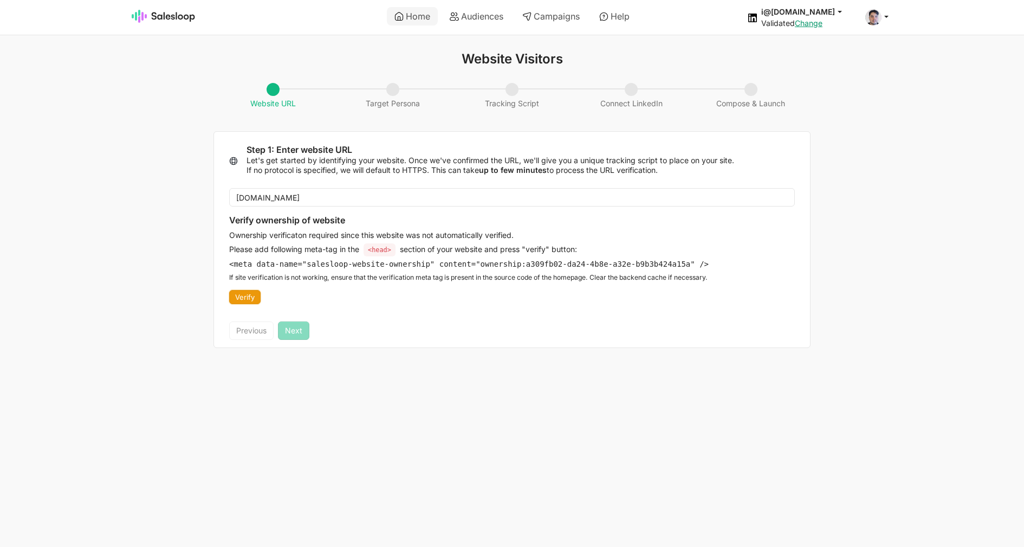
click at [249, 296] on button "Verify" at bounding box center [244, 297] width 31 height 14
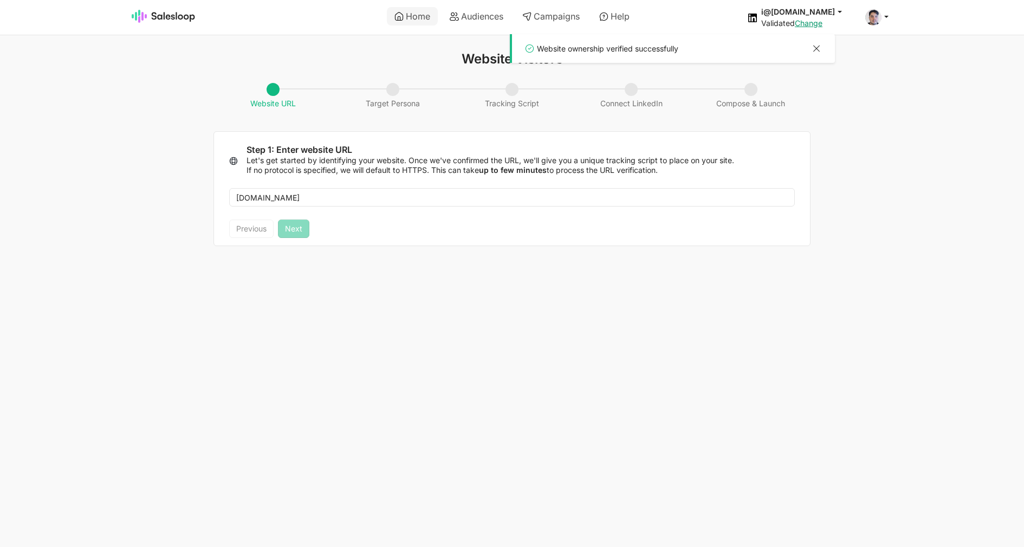
click at [822, 51] on div at bounding box center [816, 50] width 13 height 14
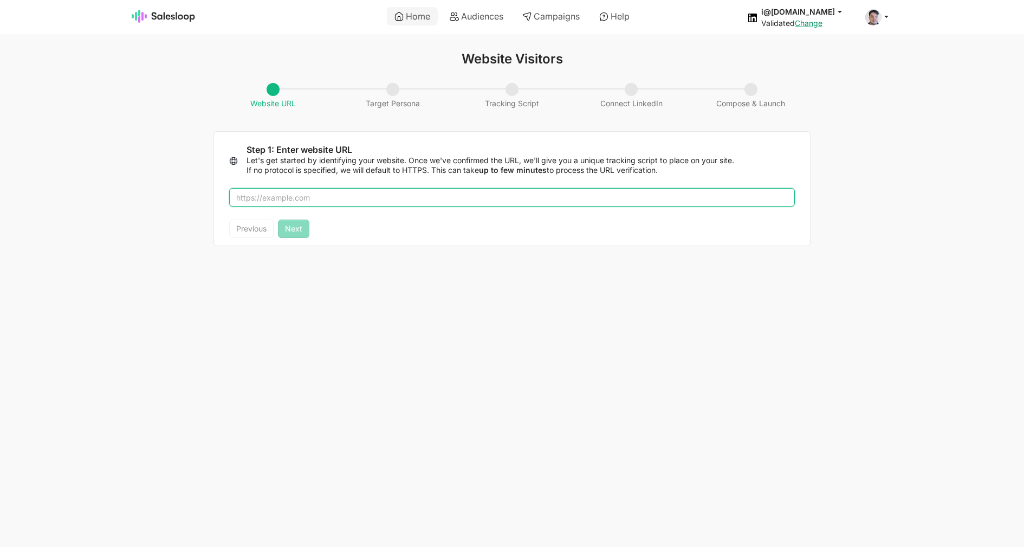
click at [369, 188] on div at bounding box center [512, 197] width 596 height 44
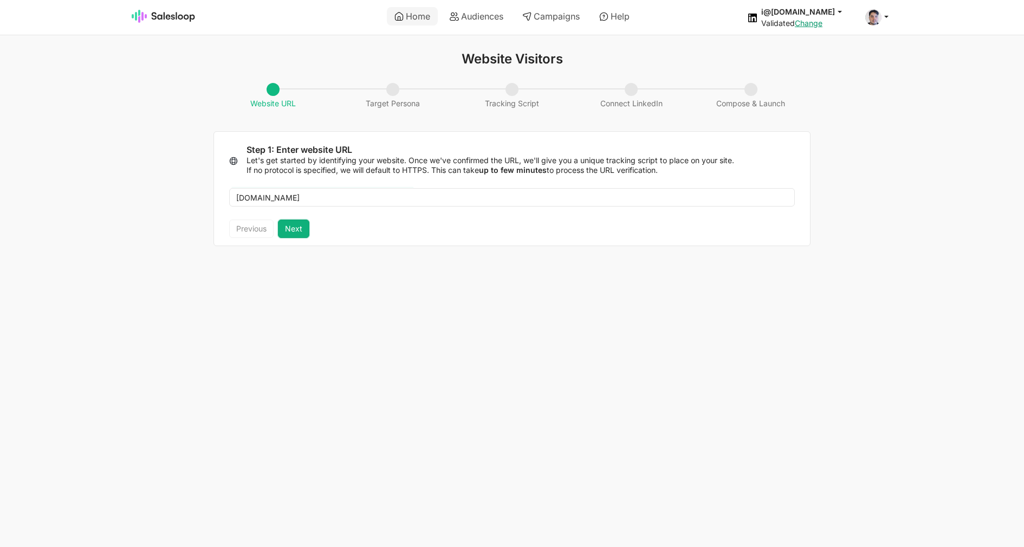
click at [286, 230] on button "Next" at bounding box center [293, 228] width 31 height 18
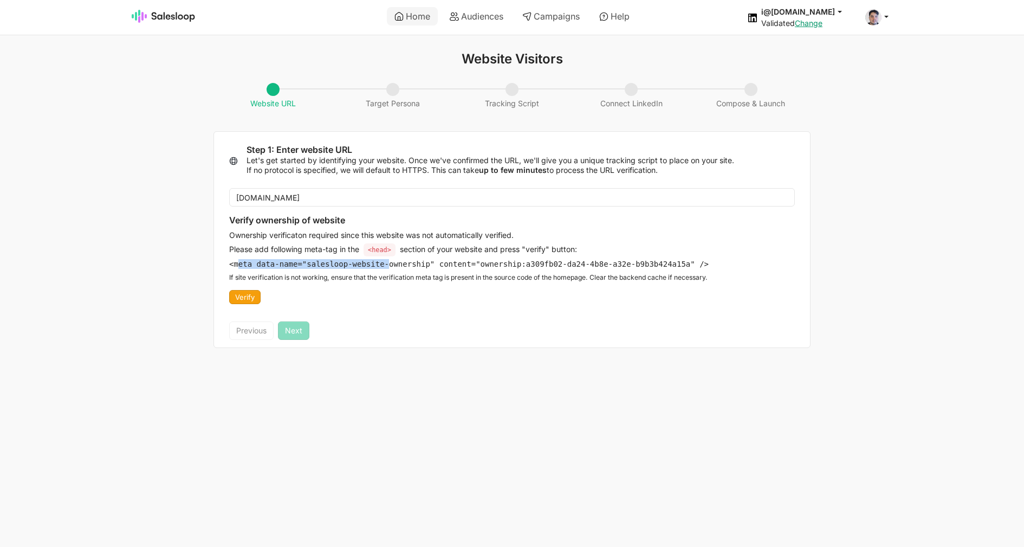
drag, startPoint x: 241, startPoint y: 266, endPoint x: 389, endPoint y: 267, distance: 148.5
click at [389, 267] on pre "<meta data-name="salesloop-website-ownership" content="ownership: a309fb02-da24…" at bounding box center [469, 264] width 480 height 10
click at [247, 294] on button "Verify" at bounding box center [244, 297] width 31 height 14
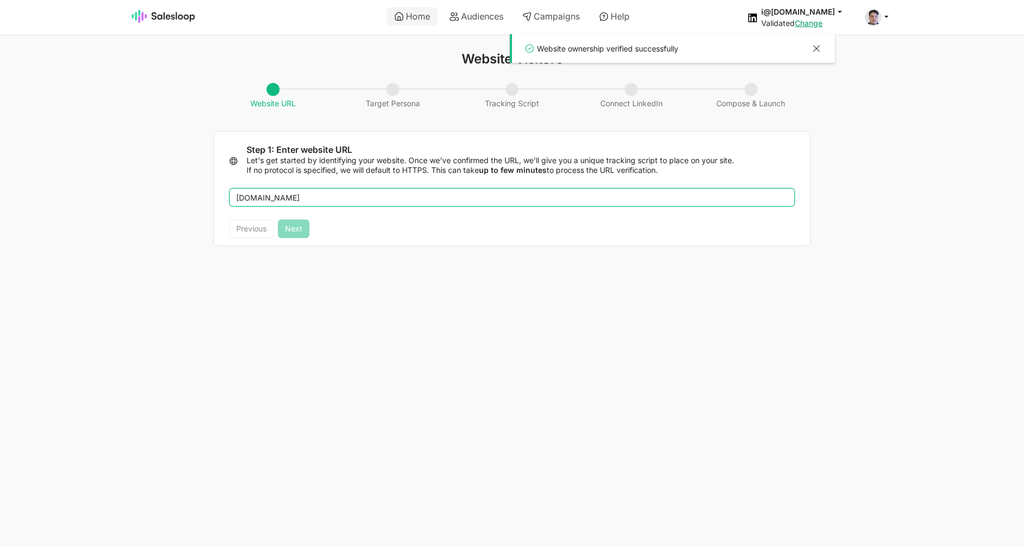
click at [323, 204] on input "[DOMAIN_NAME]" at bounding box center [512, 197] width 566 height 18
type input "[DOMAIN_NAME]"
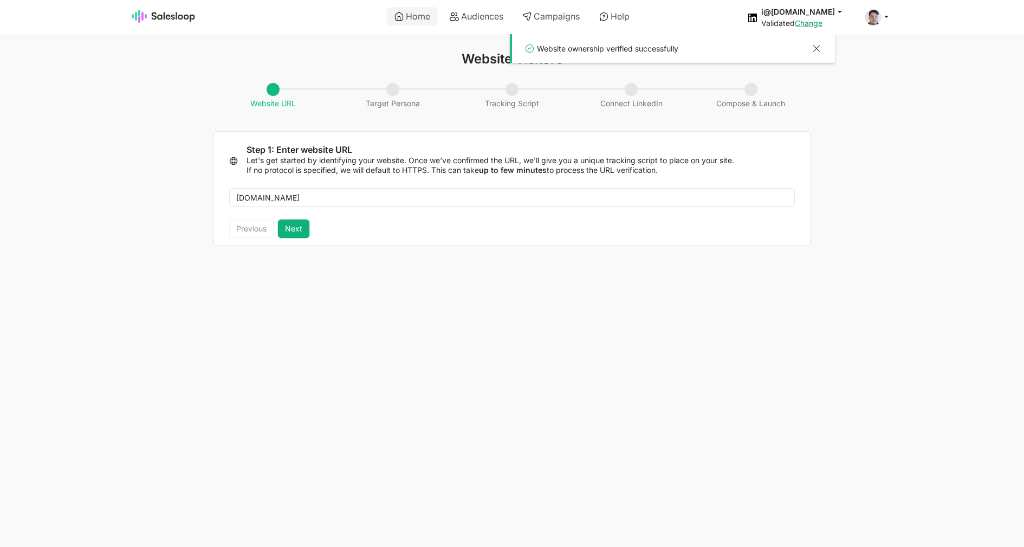
click at [294, 230] on button "Next" at bounding box center [293, 228] width 31 height 18
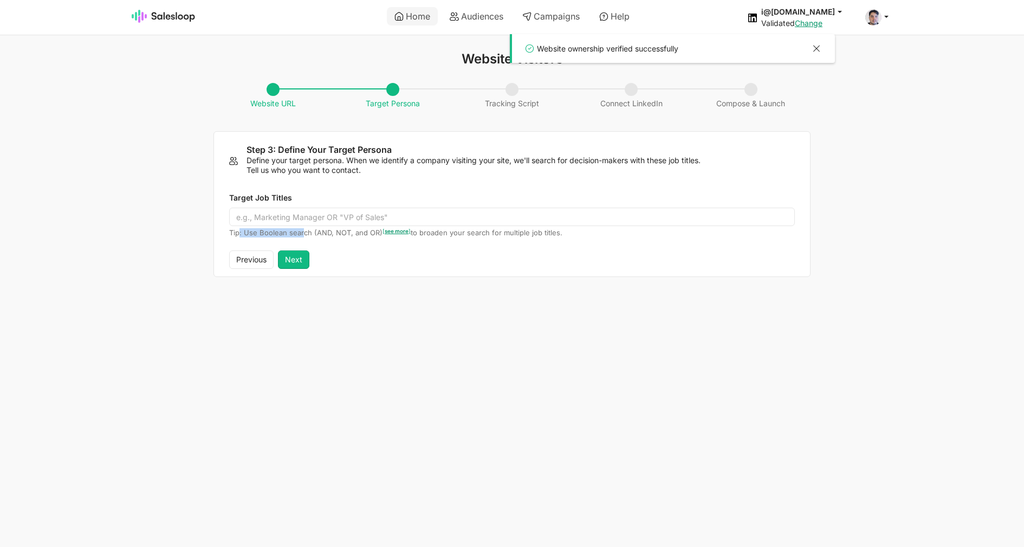
drag, startPoint x: 238, startPoint y: 230, endPoint x: 302, endPoint y: 235, distance: 64.7
click at [302, 235] on p "Tip: Use Boolean search (AND, NOT, and OR) [ see more ] to broaden your search …" at bounding box center [512, 232] width 566 height 9
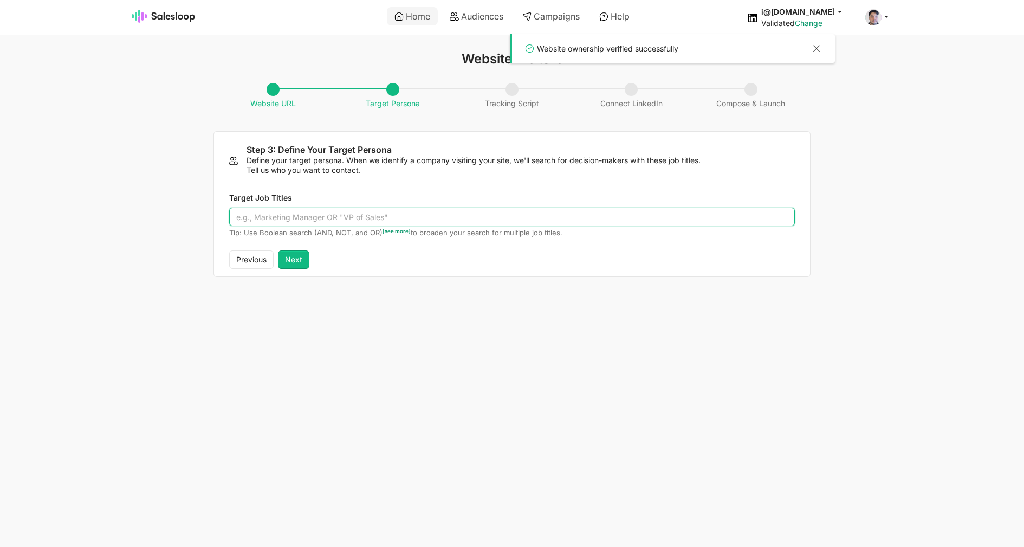
click at [300, 218] on input "Target Job Titles" at bounding box center [512, 217] width 566 height 18
drag, startPoint x: 282, startPoint y: 216, endPoint x: 422, endPoint y: 221, distance: 139.9
click at [422, 221] on input ""Vp or Sales" OR test AND test" at bounding box center [512, 217] width 566 height 18
click at [314, 219] on input ""Vp or Sales" OR test AND test" at bounding box center [512, 217] width 566 height 18
drag, startPoint x: 333, startPoint y: 222, endPoint x: 464, endPoint y: 217, distance: 131.2
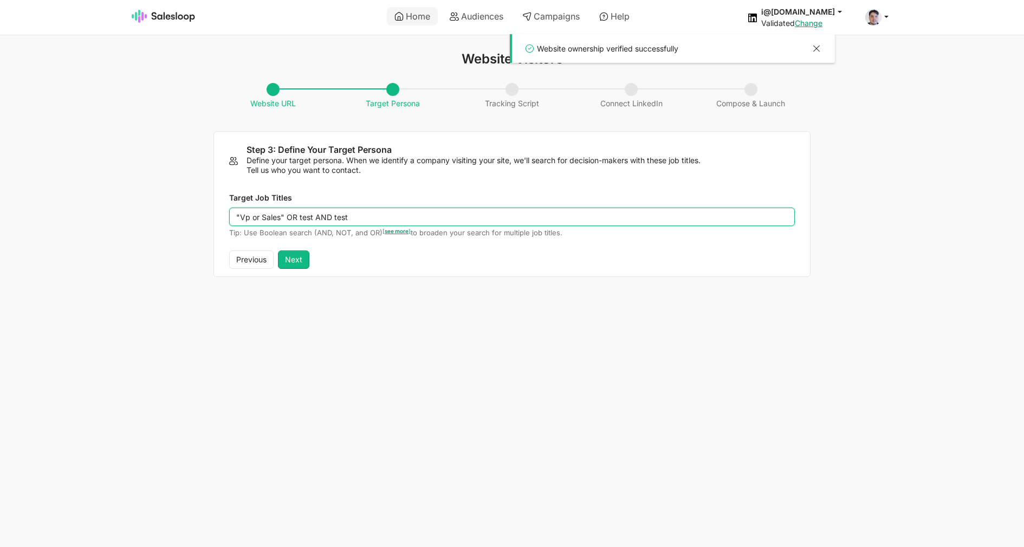
click at [464, 217] on input ""Vp or Sales" OR test AND test" at bounding box center [512, 217] width 566 height 18
click at [375, 221] on input ""Vp or Sales" OR test AND test" at bounding box center [512, 217] width 566 height 18
paste input "OR test AND test"
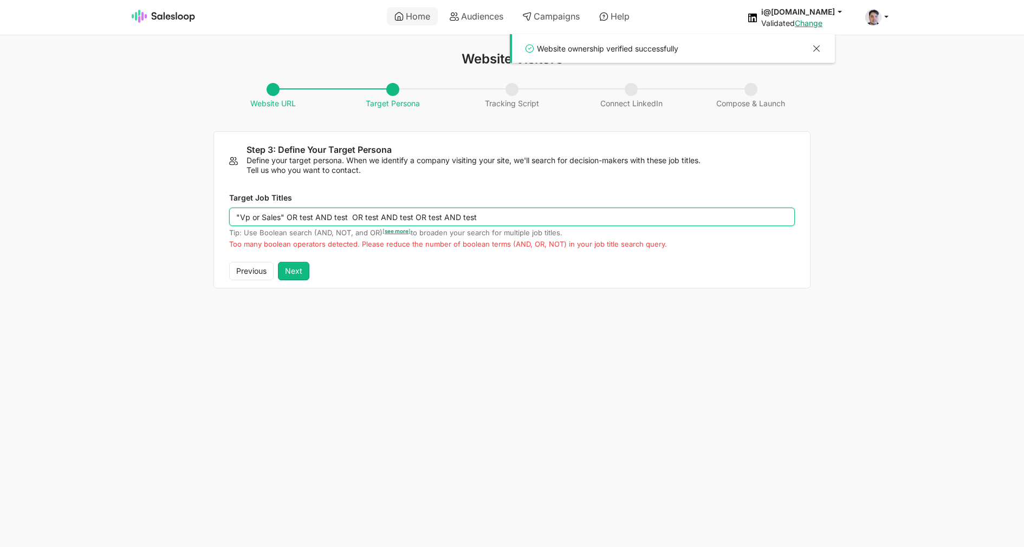
drag, startPoint x: 440, startPoint y: 217, endPoint x: 671, endPoint y: 222, distance: 230.9
click at [670, 222] on input ""Vp or Sales" OR test AND test OR test AND test OR test AND test" at bounding box center [512, 217] width 566 height 18
type input ""Vp or Sales" OR test AND test OR test AND test"
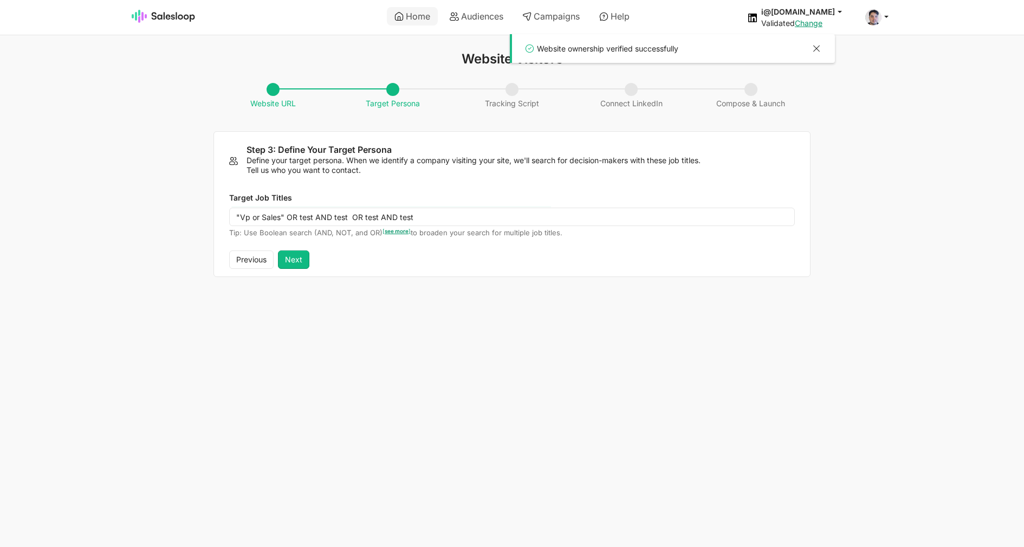
drag, startPoint x: 488, startPoint y: 282, endPoint x: 482, endPoint y: 283, distance: 5.7
click at [487, 283] on html "Home Audiences Campaigns Help i@[DOMAIN_NAME] jobs: [DATE] 11:57:34 AM Audience…" at bounding box center [512, 145] width 1024 height 290
click at [303, 264] on button "Next" at bounding box center [293, 259] width 31 height 18
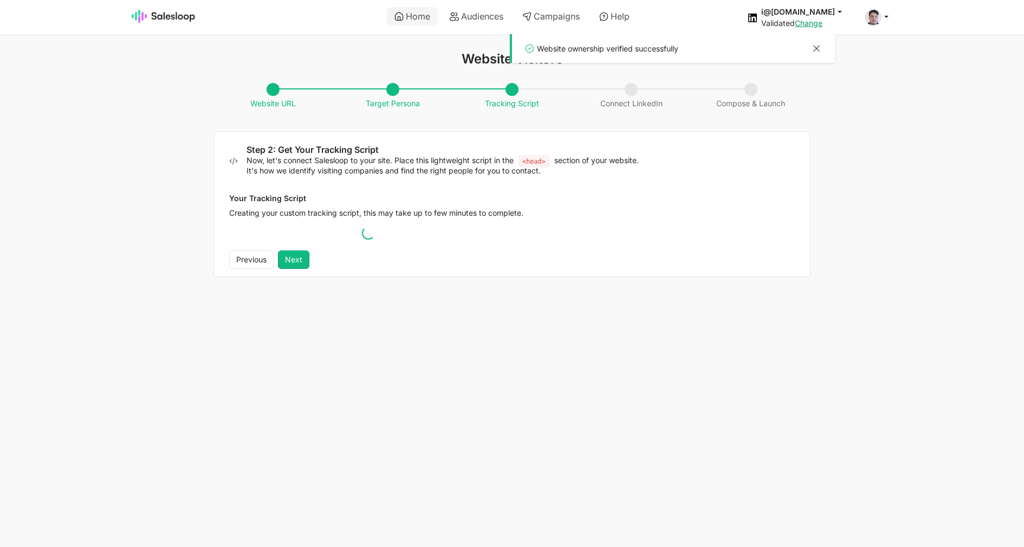
click at [819, 50] on div at bounding box center [816, 50] width 13 height 14
click at [401, 18] on link "Home" at bounding box center [412, 16] width 51 height 18
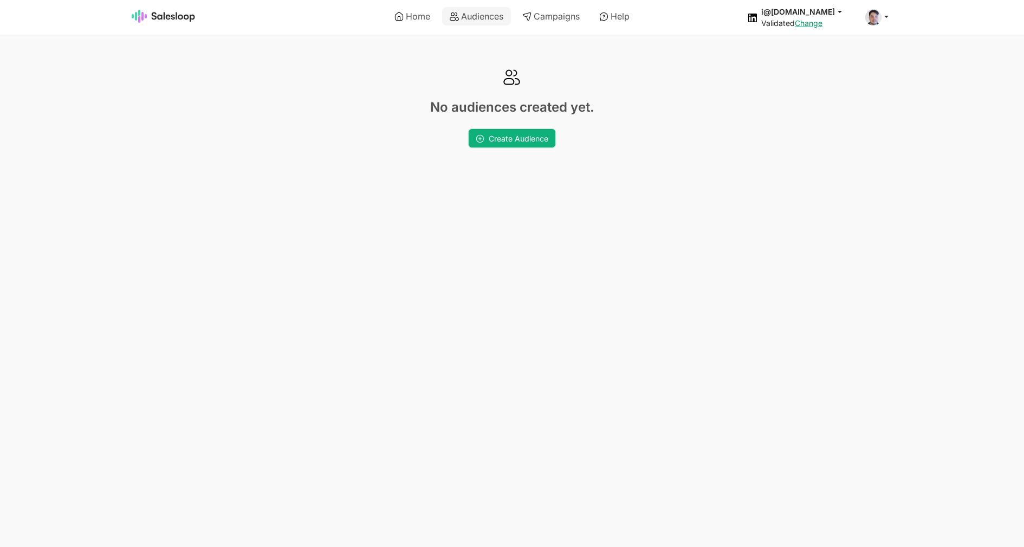
click at [521, 137] on span "Create Audience" at bounding box center [519, 138] width 60 height 9
click at [519, 138] on span "Create Audience" at bounding box center [519, 138] width 60 height 9
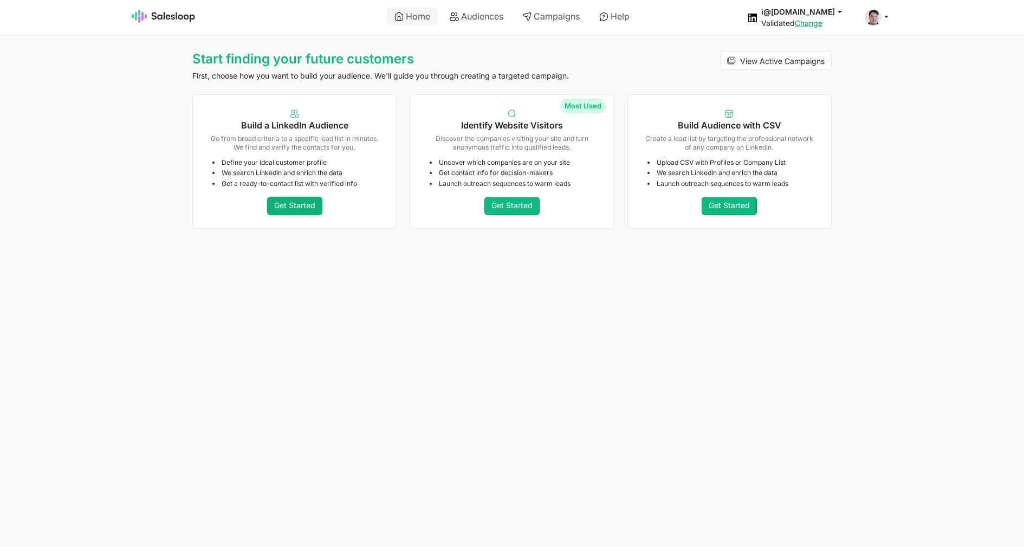
click at [296, 199] on link "Get Started" at bounding box center [294, 206] width 55 height 18
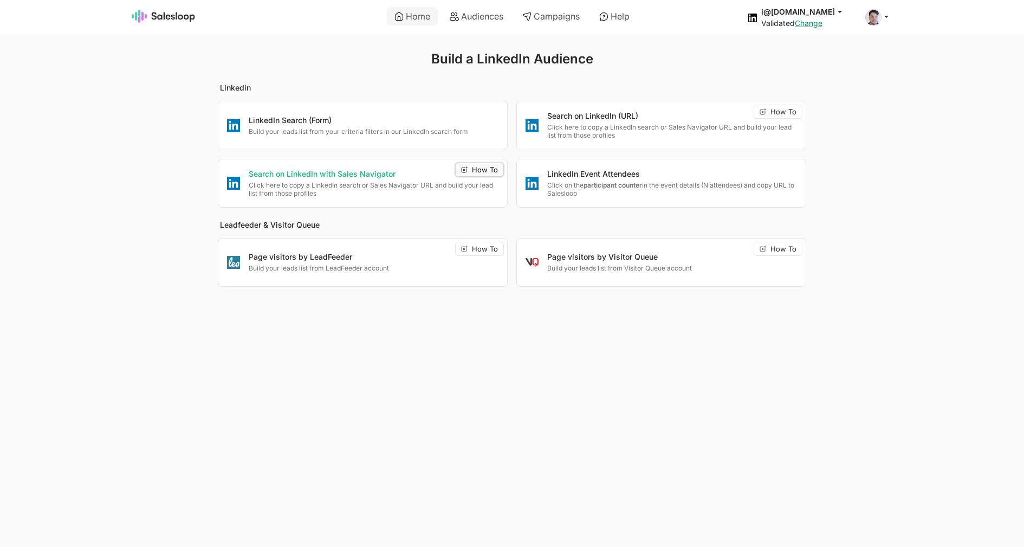
click at [482, 170] on span "How To" at bounding box center [485, 169] width 26 height 7
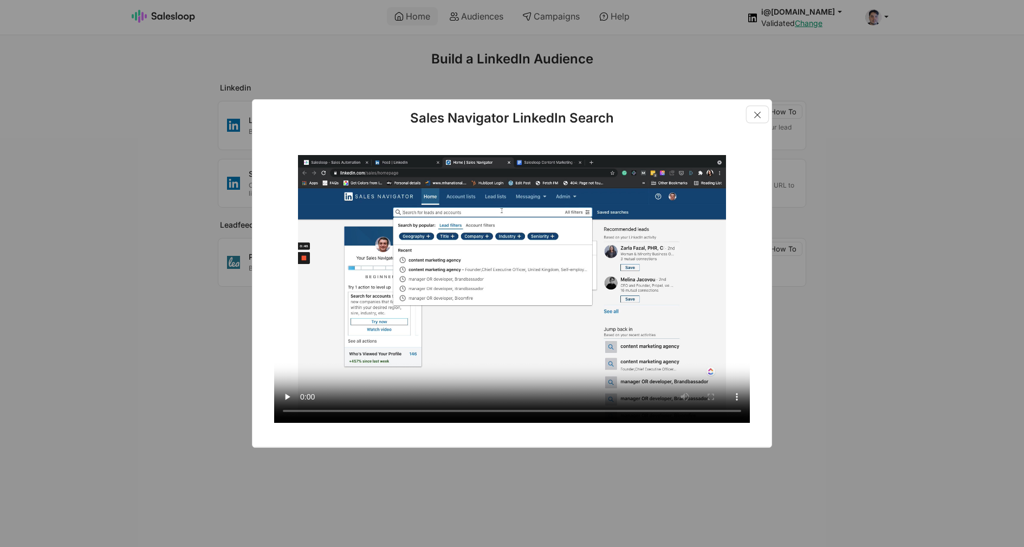
click at [759, 118] on button "Close" at bounding box center [758, 114] width 22 height 16
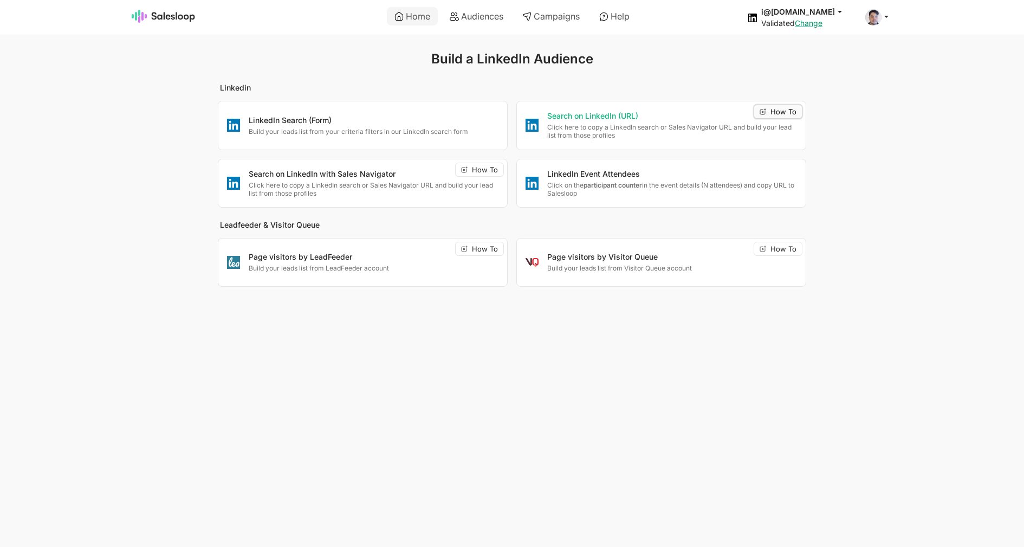
click at [790, 111] on span "How To" at bounding box center [784, 111] width 26 height 7
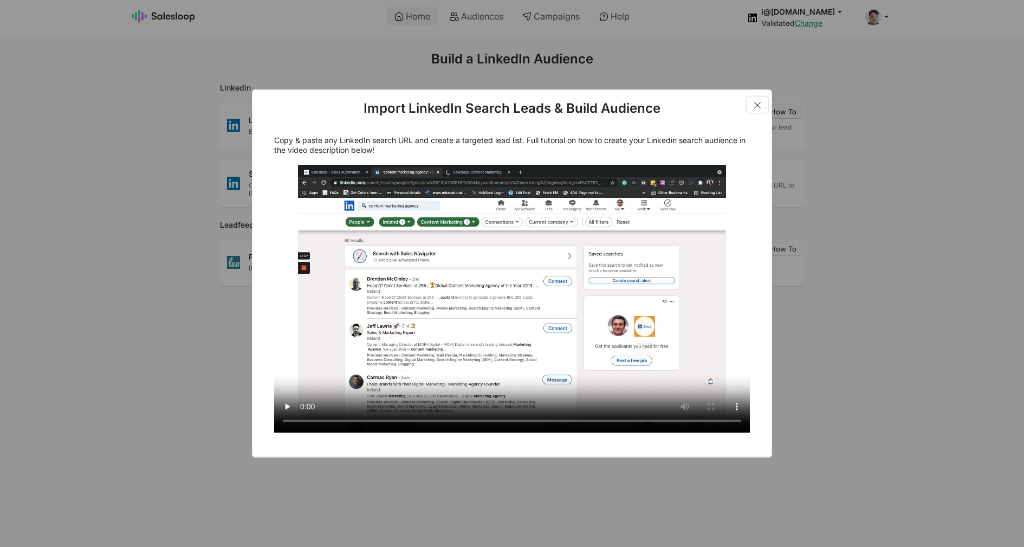
click at [757, 106] on button "Close" at bounding box center [758, 104] width 22 height 16
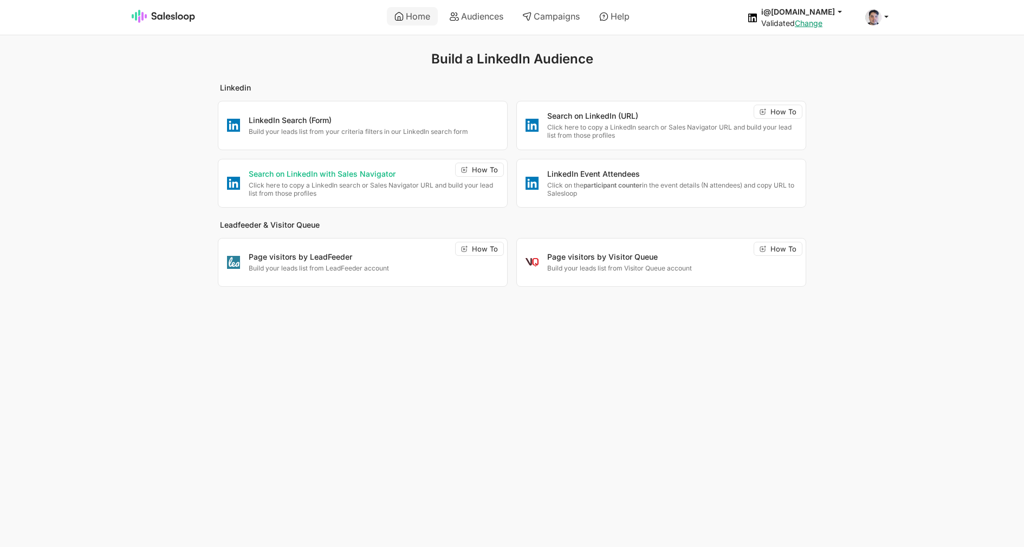
click at [395, 180] on div "Search on LinkedIn with Sales Navigator Click here to copy a LinkedIn search or…" at bounding box center [369, 183] width 259 height 29
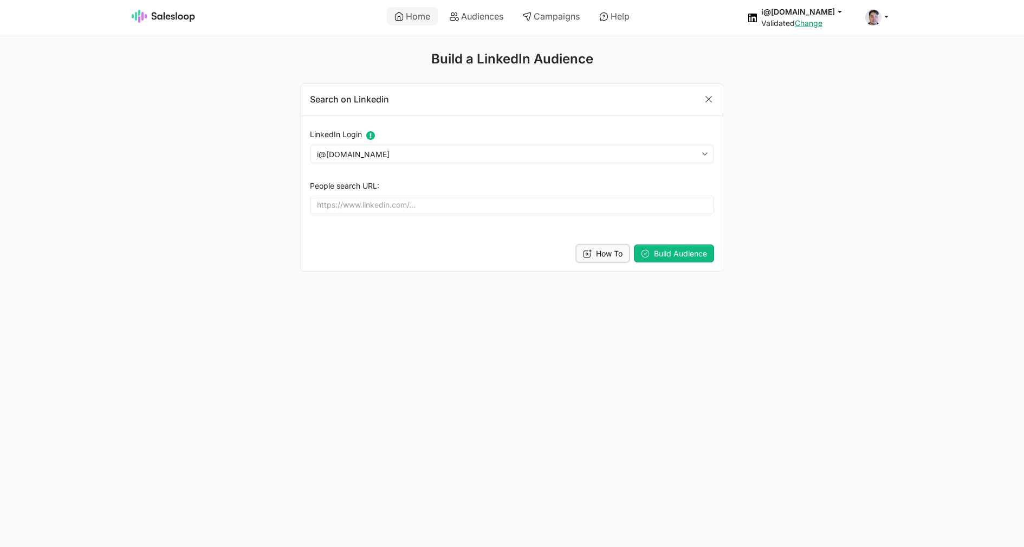
click at [605, 252] on span "How To" at bounding box center [609, 253] width 27 height 9
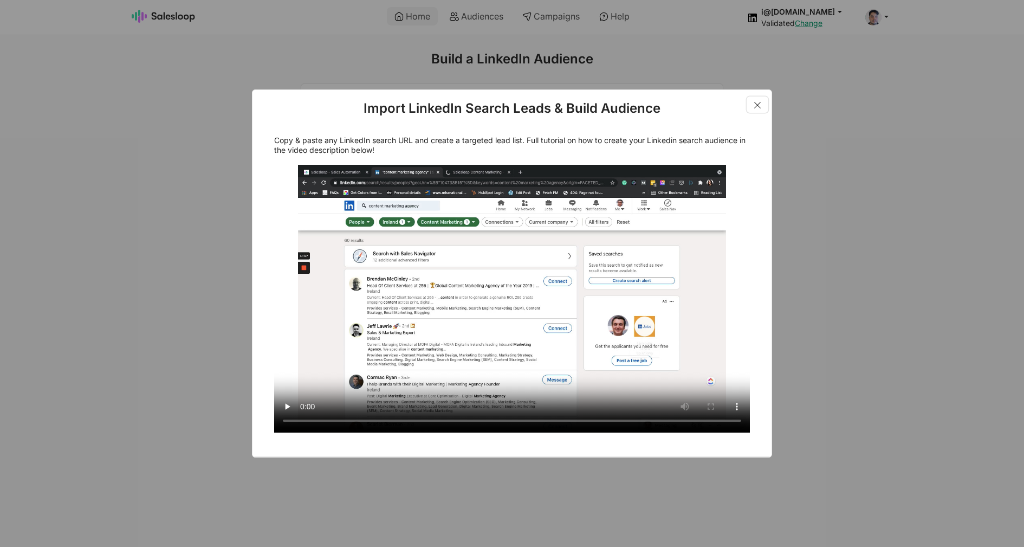
click at [758, 110] on button "Close" at bounding box center [758, 104] width 22 height 16
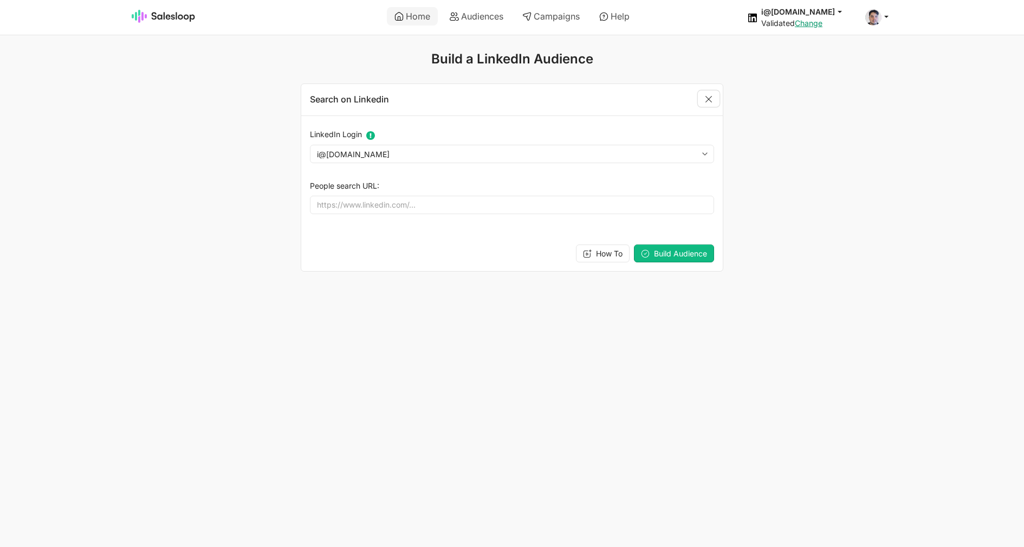
click at [713, 102] on link "Close" at bounding box center [709, 99] width 22 height 16
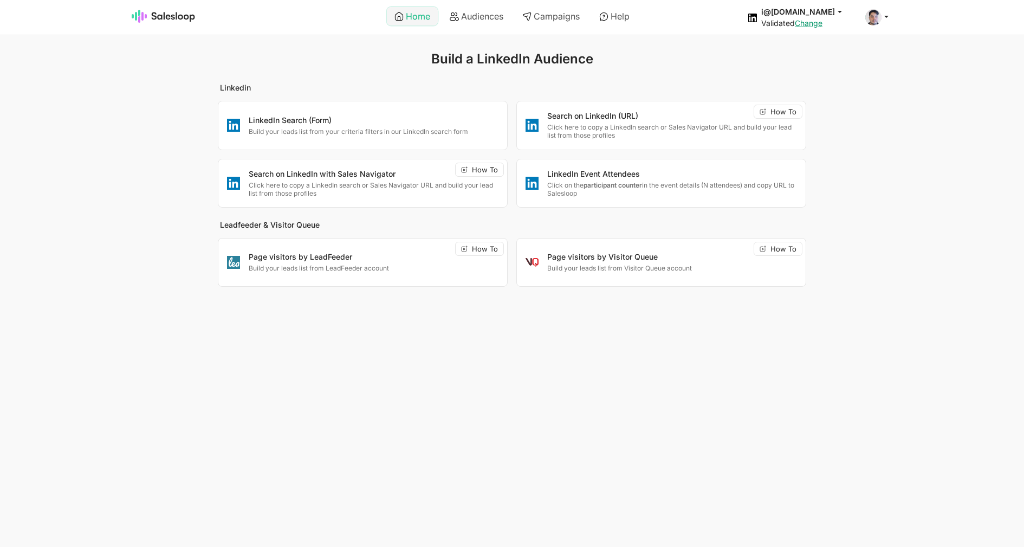
click at [410, 11] on link "Home" at bounding box center [412, 16] width 51 height 18
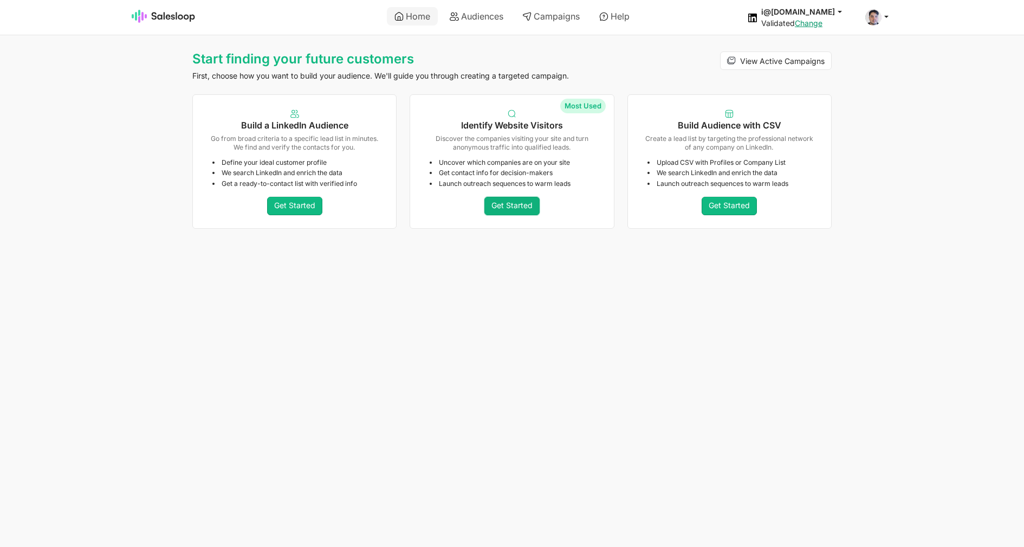
click at [511, 207] on link "Get Started" at bounding box center [512, 206] width 55 height 18
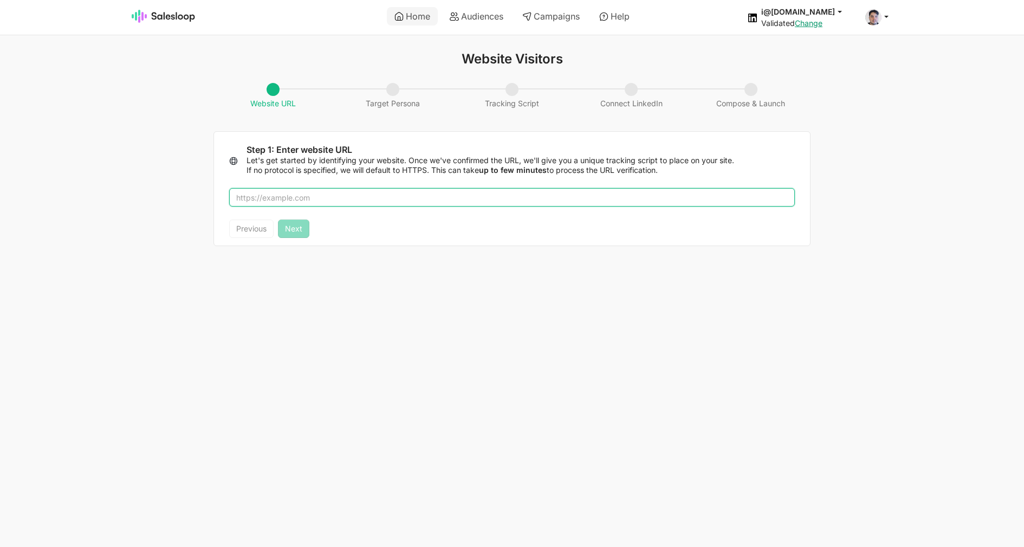
click at [365, 203] on input "text" at bounding box center [512, 197] width 566 height 18
type input "[DOMAIN_NAME]"
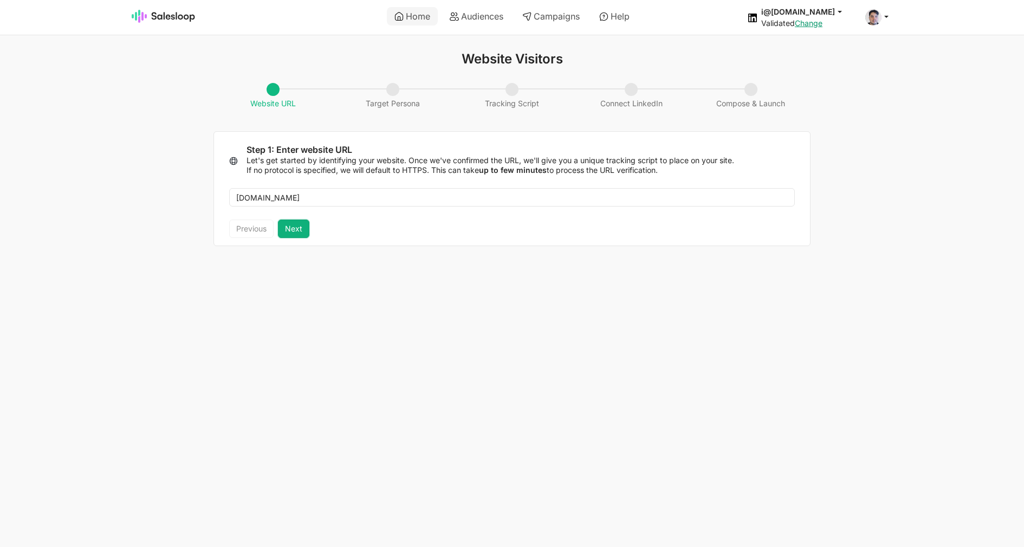
click at [299, 228] on button "Next" at bounding box center [293, 228] width 31 height 18
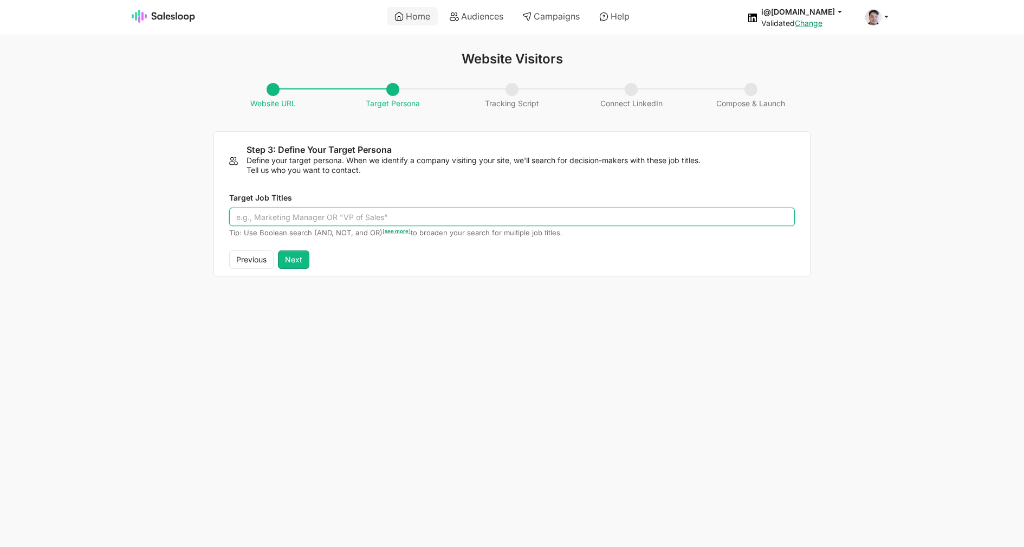
click at [340, 217] on input "Target Job Titles" at bounding box center [512, 217] width 566 height 18
type input """
drag, startPoint x: 341, startPoint y: 215, endPoint x: 408, endPoint y: 224, distance: 66.8
click at [408, 224] on input "test OR and AND "wer riesn" or MAIL" at bounding box center [512, 217] width 566 height 18
click at [398, 216] on input "test OR and AND "wer riesn" or MAIL" at bounding box center [512, 217] width 566 height 18
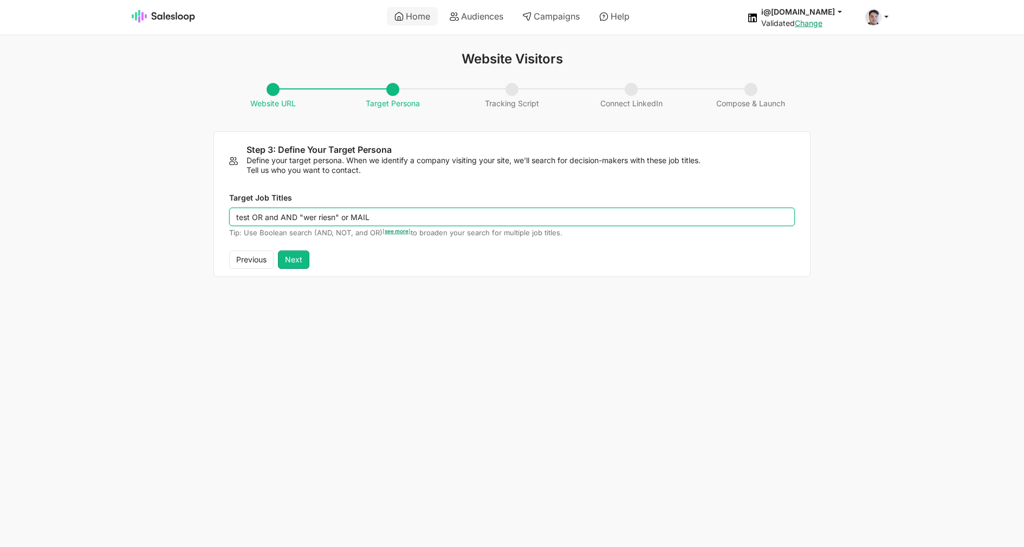
paste input "or MAIL"
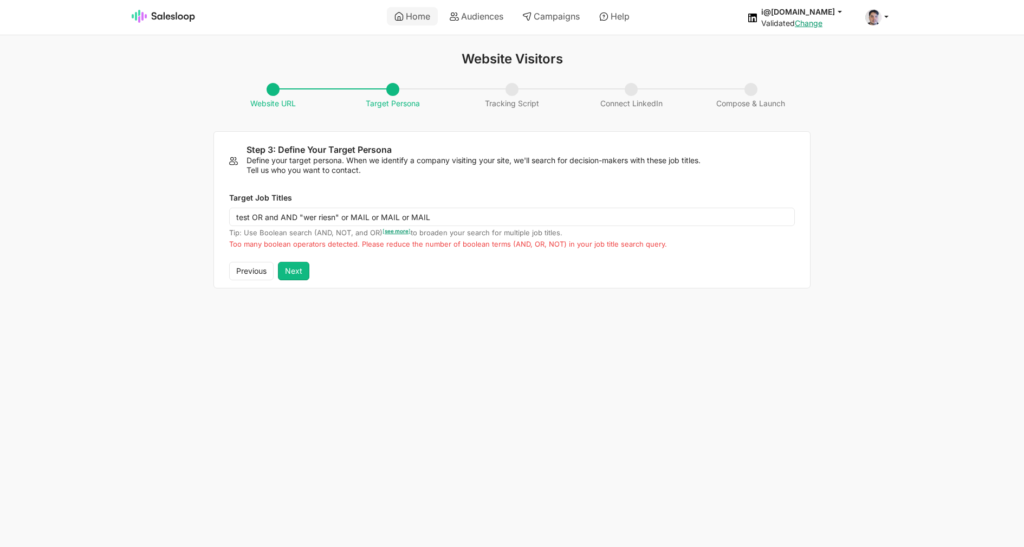
click at [999, 301] on html "Home Audiences Campaigns Help i@inomoz.ru jobs: 8/17/2025, 11:57:34 AM Audience…" at bounding box center [512, 150] width 1024 height 301
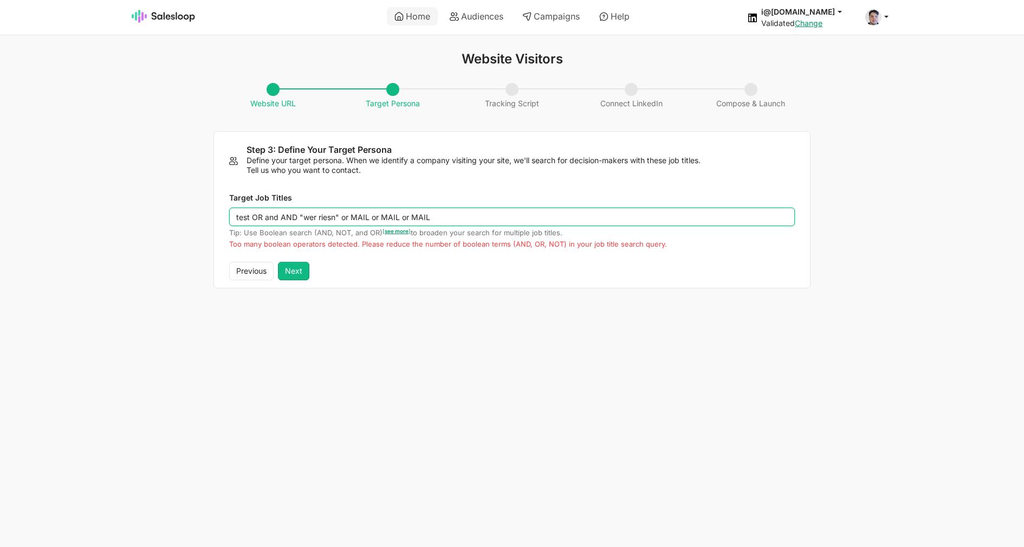
drag, startPoint x: 402, startPoint y: 216, endPoint x: 514, endPoint y: 222, distance: 112.3
click at [520, 220] on input "test OR and AND "wer riesn" or MAIL or MAIL or MAIL" at bounding box center [512, 217] width 566 height 18
click at [399, 217] on input "test OR and AND "wer riesn" or MAIL or MAIL" at bounding box center [512, 217] width 566 height 18
click at [398, 217] on input "test OR and AND "wer riesn" or MAIL or MAIL" at bounding box center [512, 217] width 566 height 18
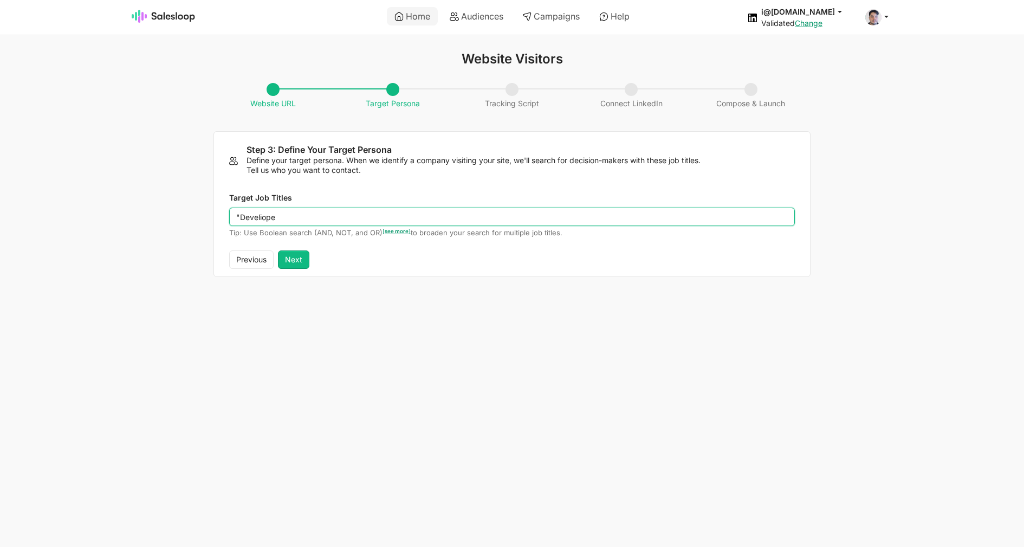
type input """
type input ""Developer""
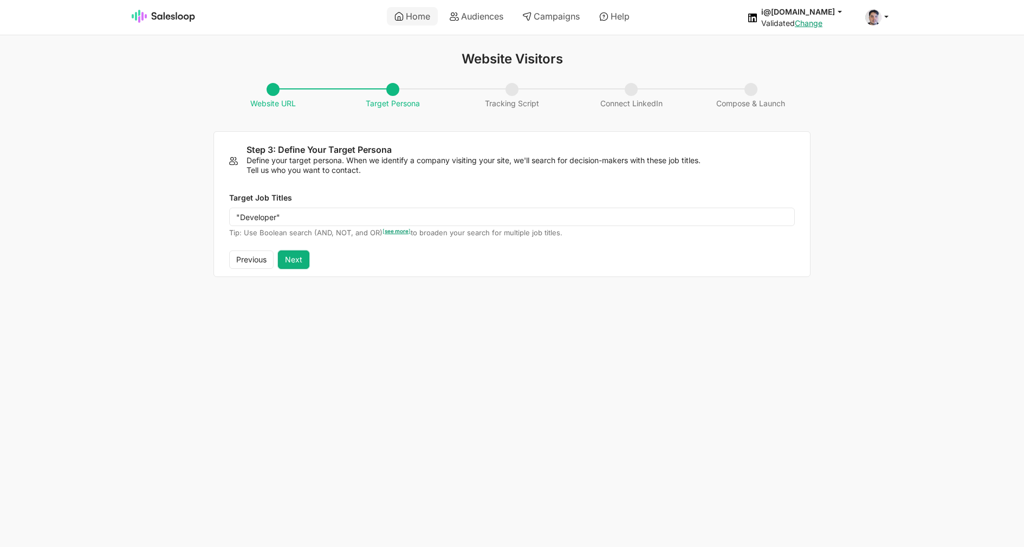
click at [295, 262] on button "Next" at bounding box center [293, 259] width 31 height 18
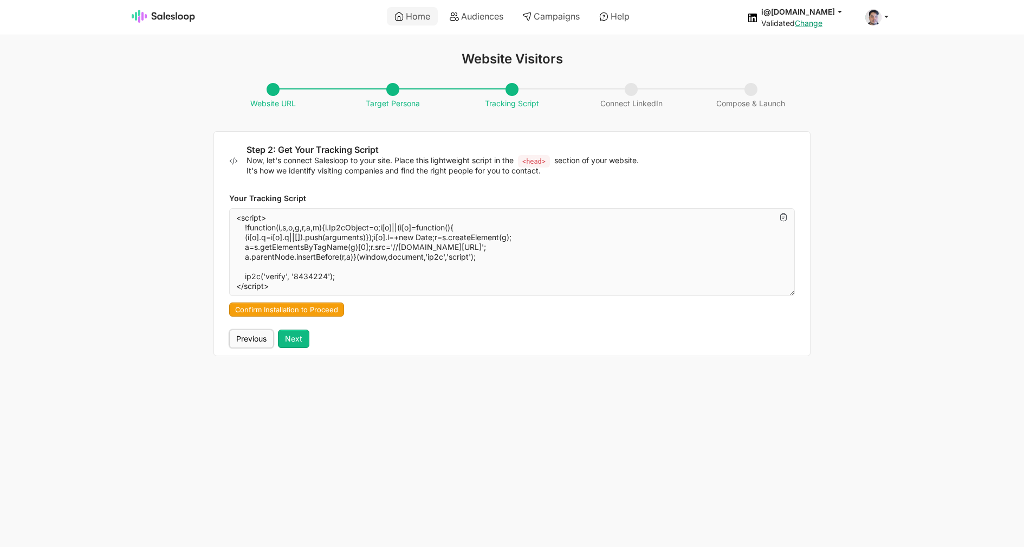
click at [252, 339] on button "Previous" at bounding box center [251, 339] width 44 height 18
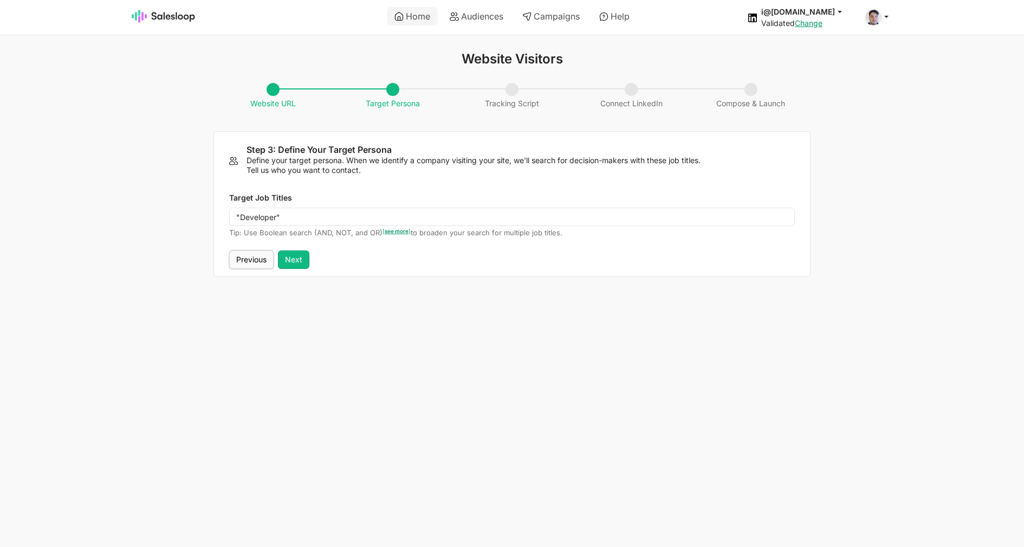
click at [248, 261] on button "Previous" at bounding box center [251, 259] width 44 height 18
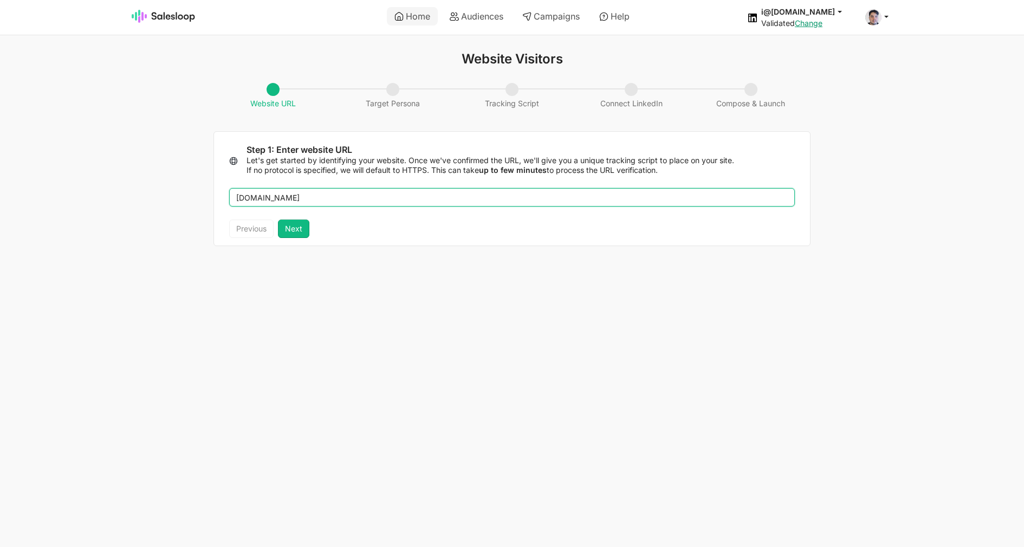
click at [274, 197] on input "fluid-utils4.com" at bounding box center [512, 197] width 566 height 18
type input "fluid-utils5.com"
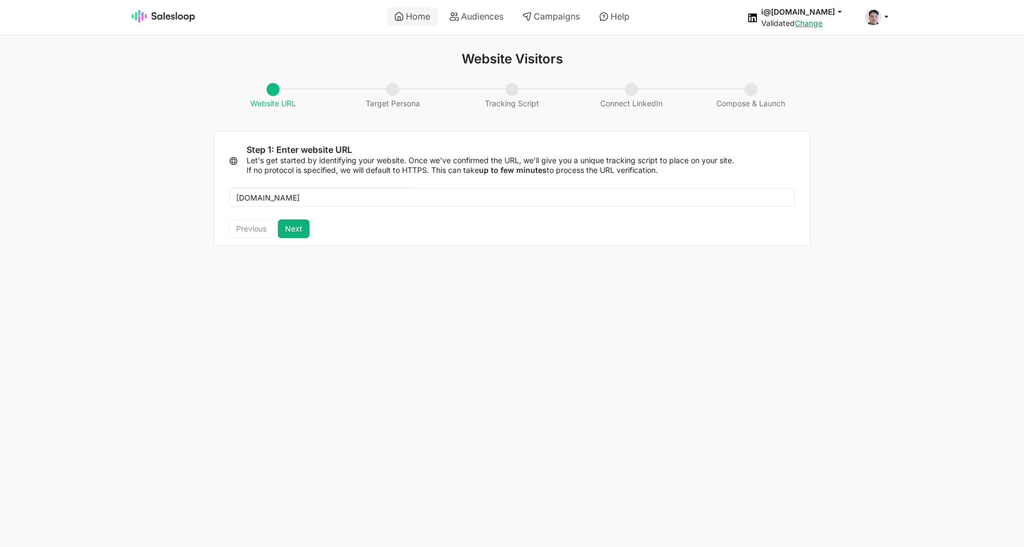
click at [305, 227] on button "Next" at bounding box center [293, 228] width 31 height 18
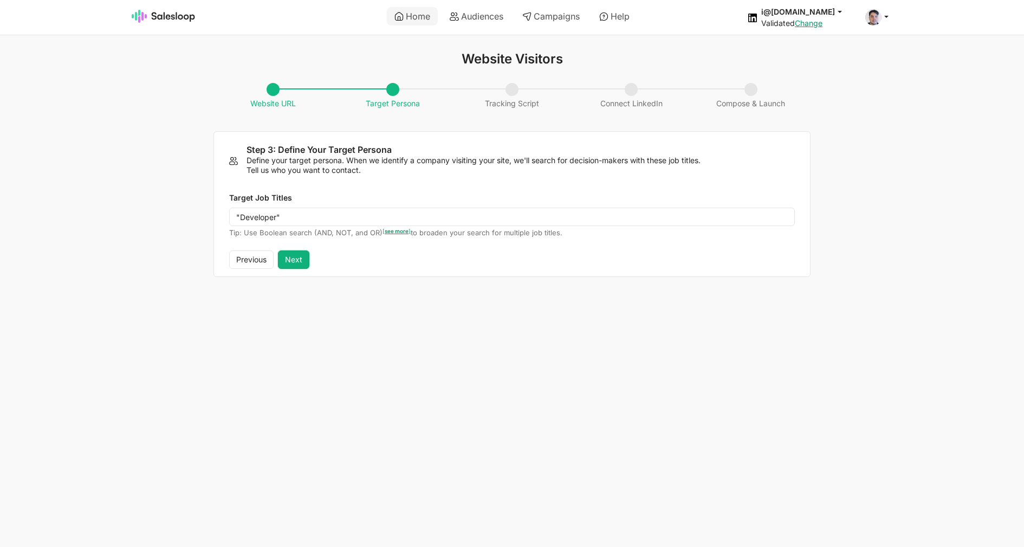
click at [298, 262] on button "Next" at bounding box center [293, 259] width 31 height 18
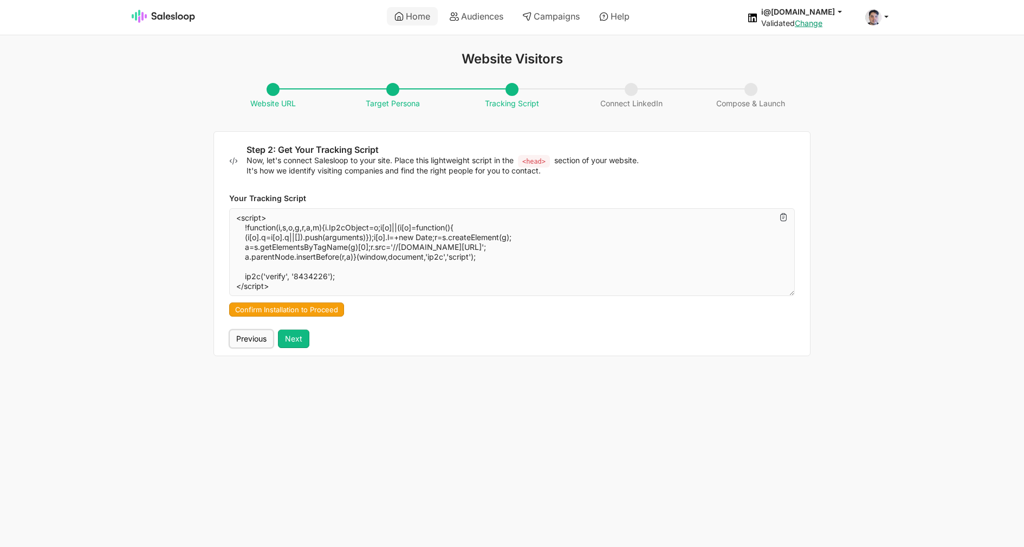
click at [243, 335] on button "Previous" at bounding box center [251, 339] width 44 height 18
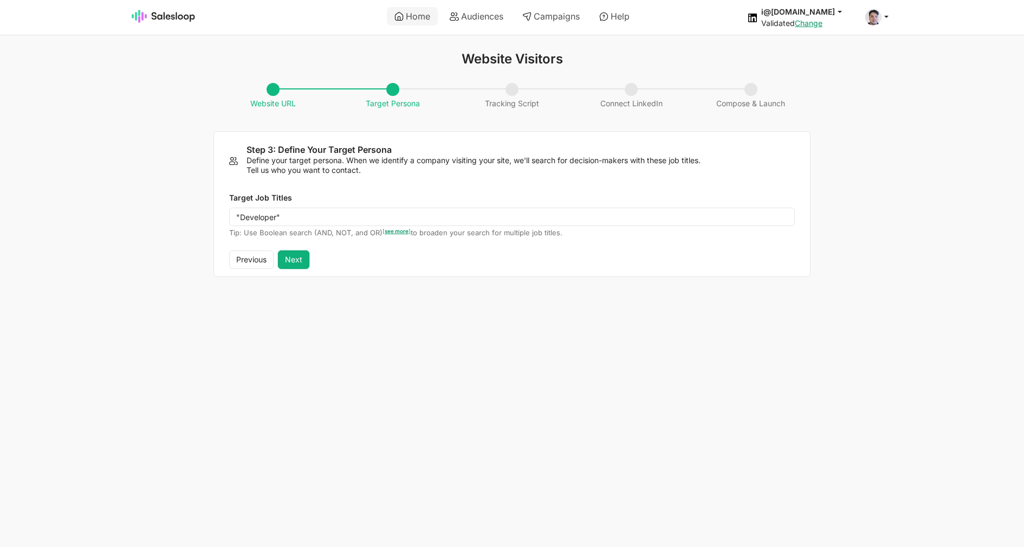
click at [302, 256] on button "Next" at bounding box center [293, 259] width 31 height 18
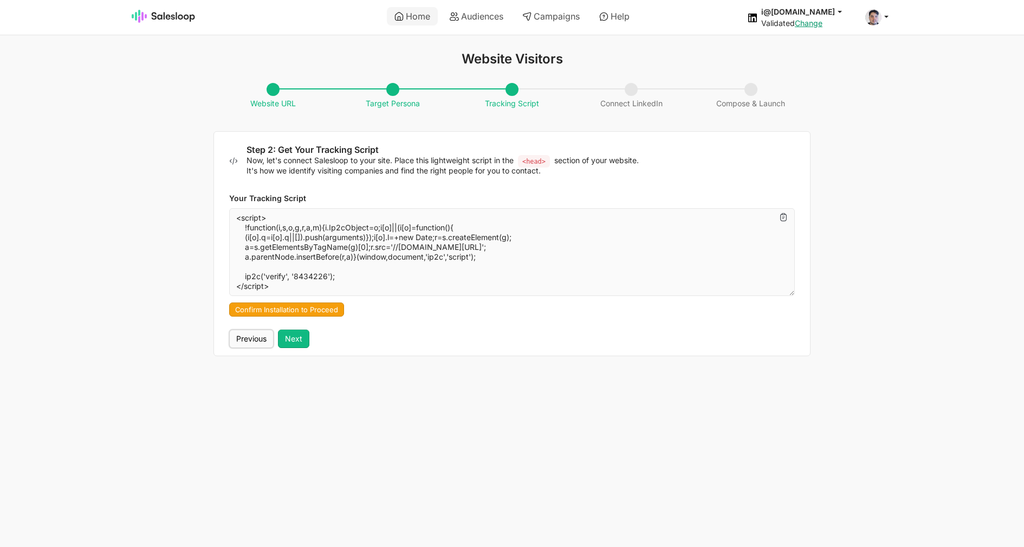
click at [246, 337] on button "Previous" at bounding box center [251, 339] width 44 height 18
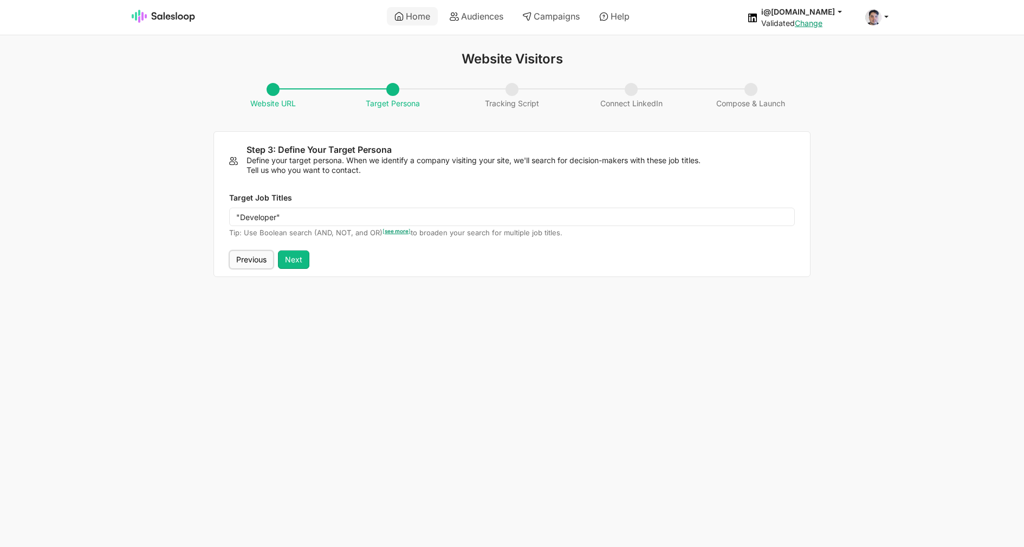
click at [255, 262] on button "Previous" at bounding box center [251, 259] width 44 height 18
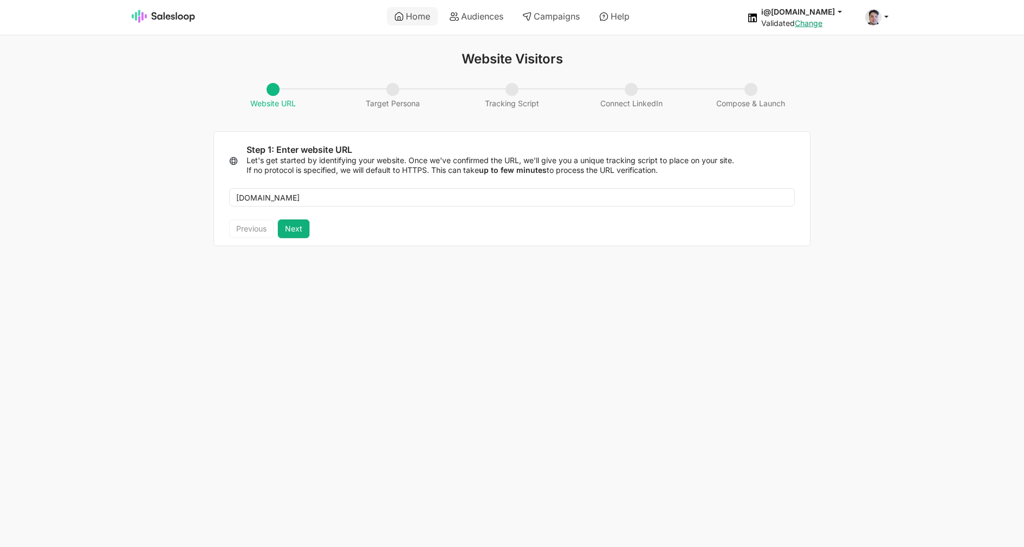
click at [293, 229] on button "Next" at bounding box center [293, 228] width 31 height 18
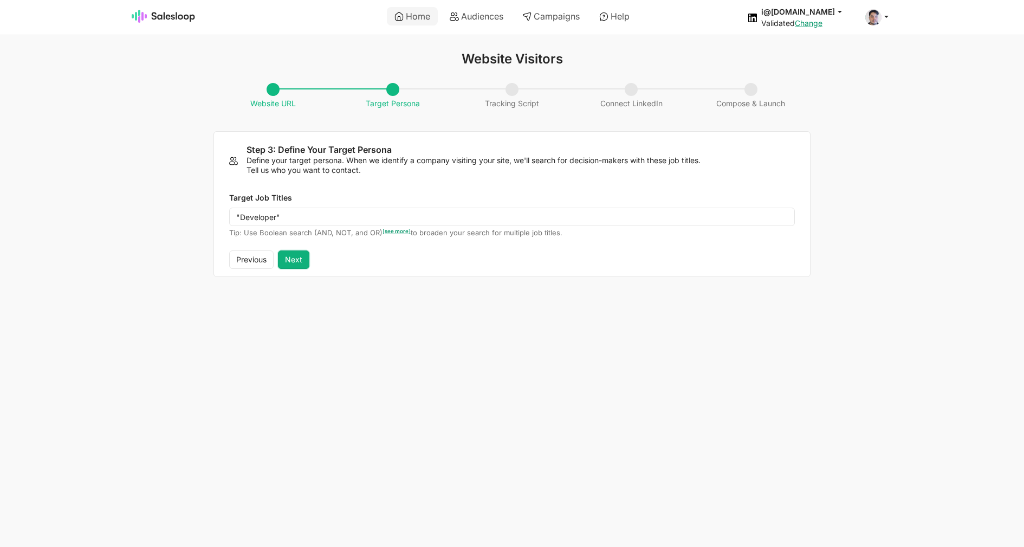
click at [302, 257] on button "Next" at bounding box center [293, 259] width 31 height 18
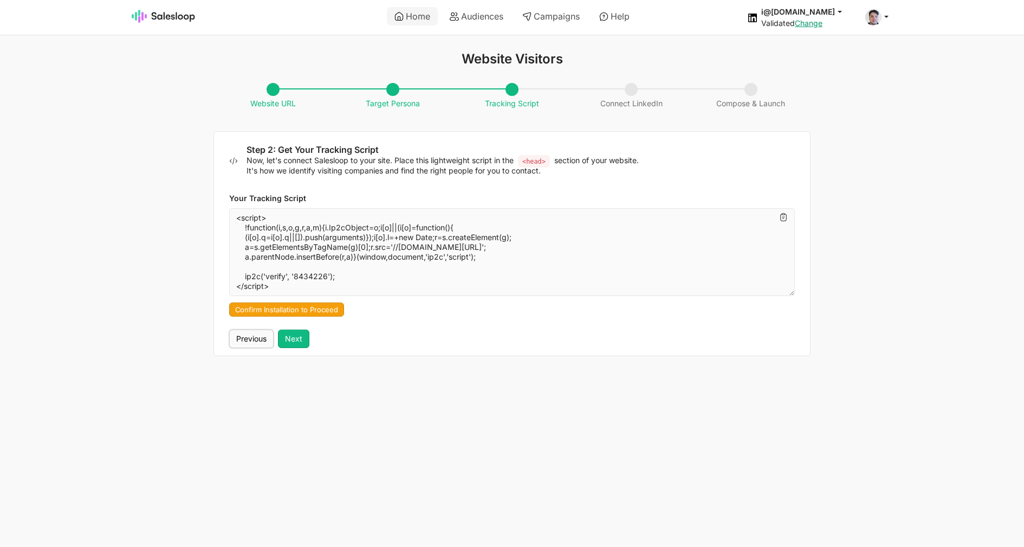
click at [256, 339] on button "Previous" at bounding box center [251, 339] width 44 height 18
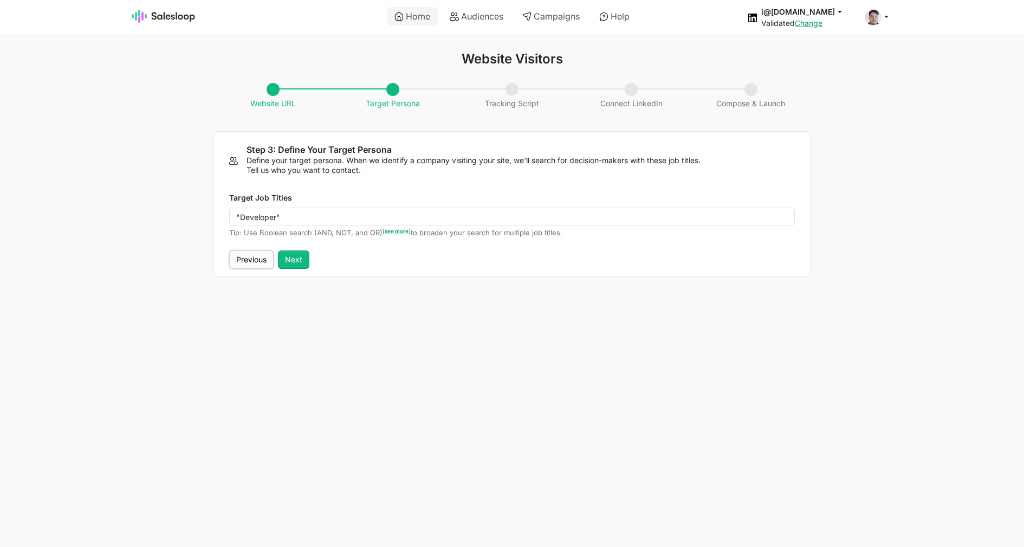
click at [257, 255] on button "Previous" at bounding box center [251, 259] width 44 height 18
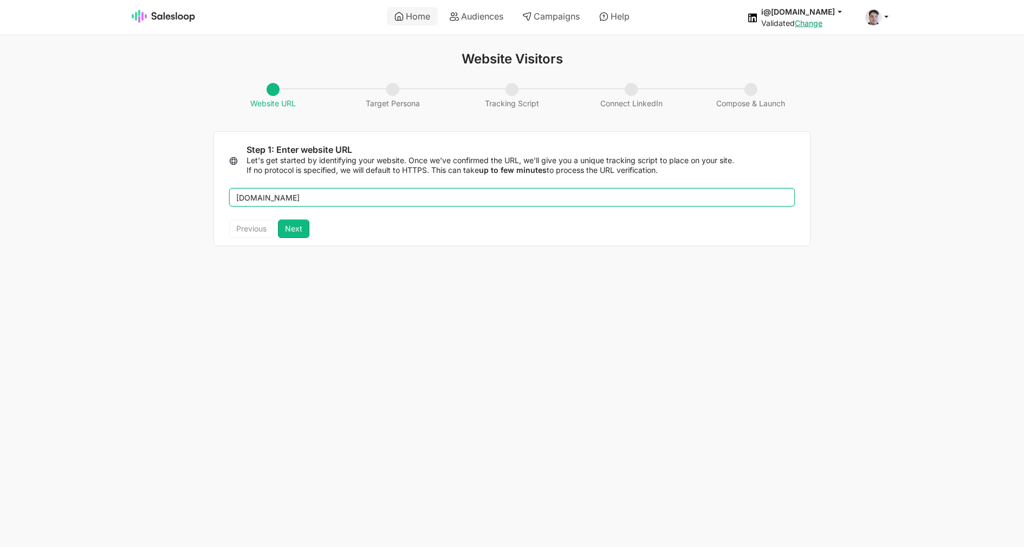
drag, startPoint x: 273, startPoint y: 197, endPoint x: 307, endPoint y: 79, distance: 123.1
click at [272, 198] on input "fluid-utils5.com" at bounding box center [512, 197] width 566 height 18
type input "fluid-utils6.com"
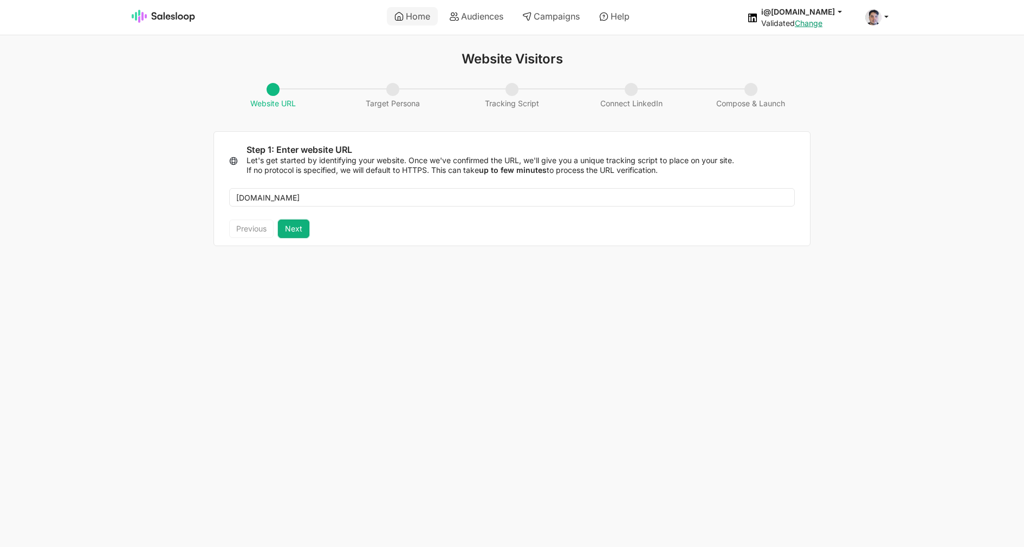
click at [298, 230] on button "Next" at bounding box center [293, 228] width 31 height 18
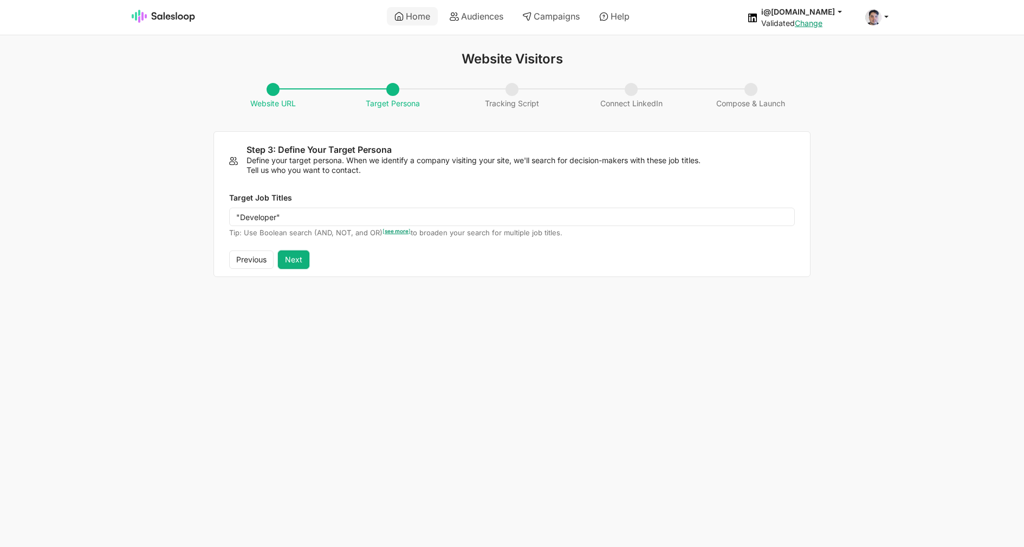
click at [301, 259] on button "Next" at bounding box center [293, 259] width 31 height 18
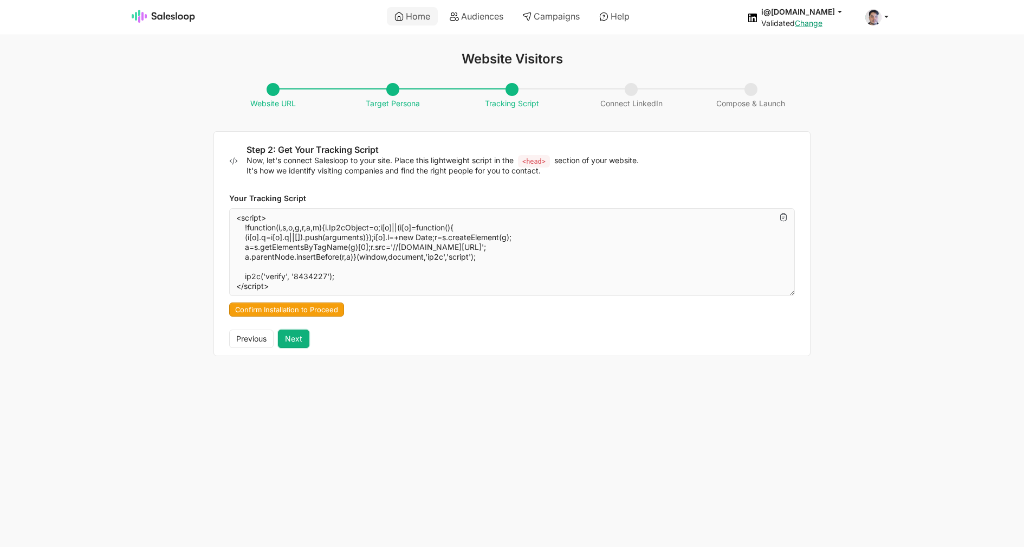
click at [304, 338] on button "Next" at bounding box center [293, 339] width 31 height 18
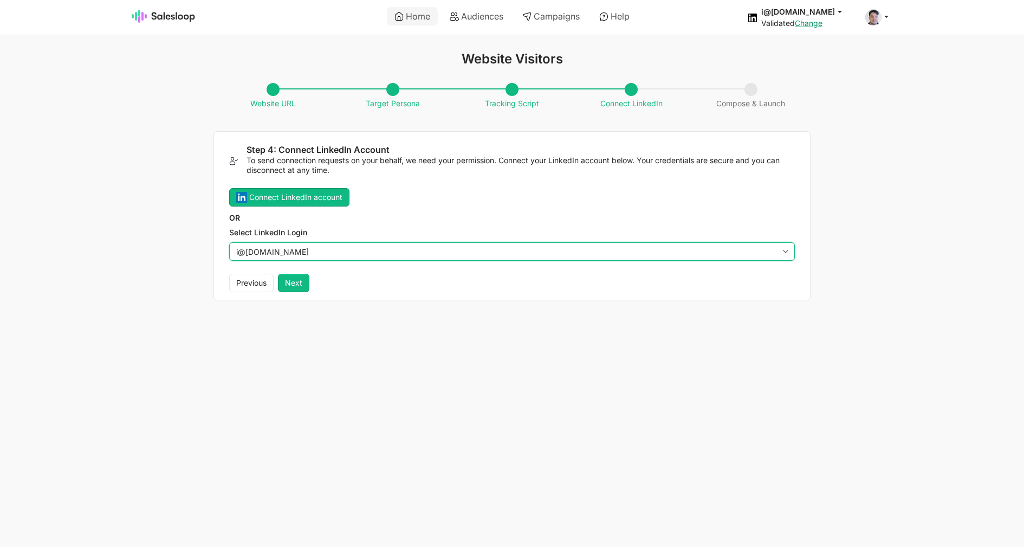
click at [229, 242] on select "i@[DOMAIN_NAME]" at bounding box center [512, 251] width 566 height 18
click at [304, 257] on select "i@[DOMAIN_NAME]" at bounding box center [512, 251] width 566 height 18
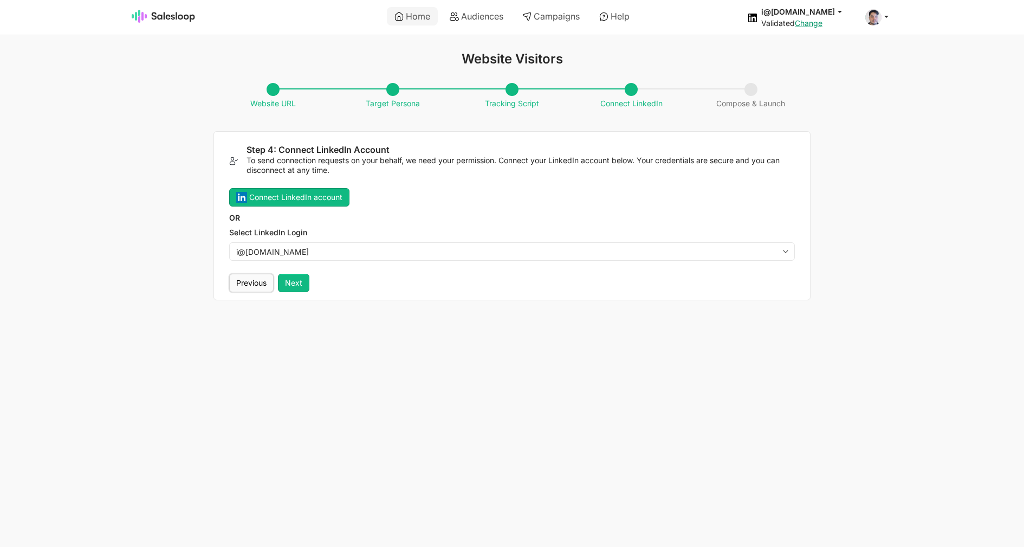
click at [241, 280] on button "Previous" at bounding box center [251, 283] width 44 height 18
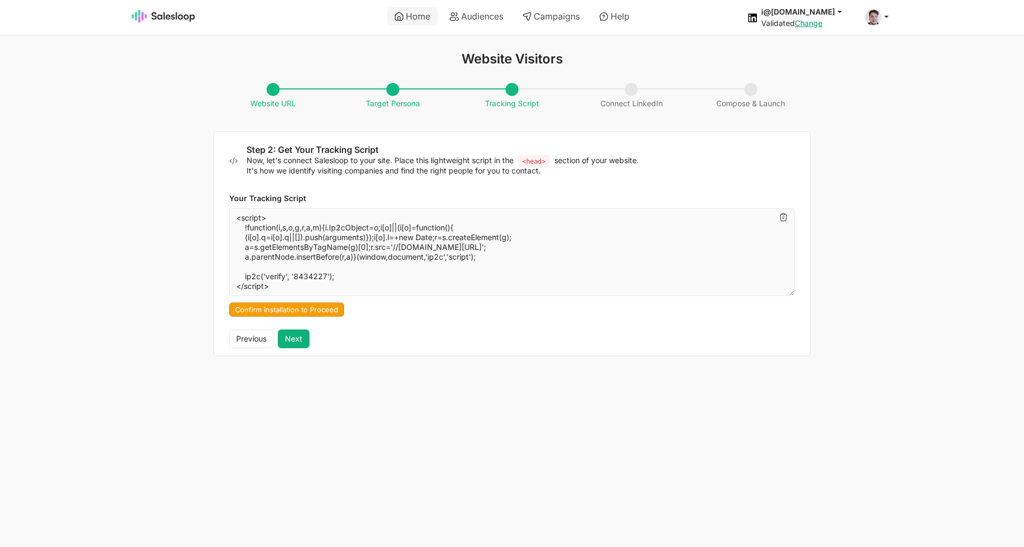
click at [302, 337] on button "Next" at bounding box center [293, 339] width 31 height 18
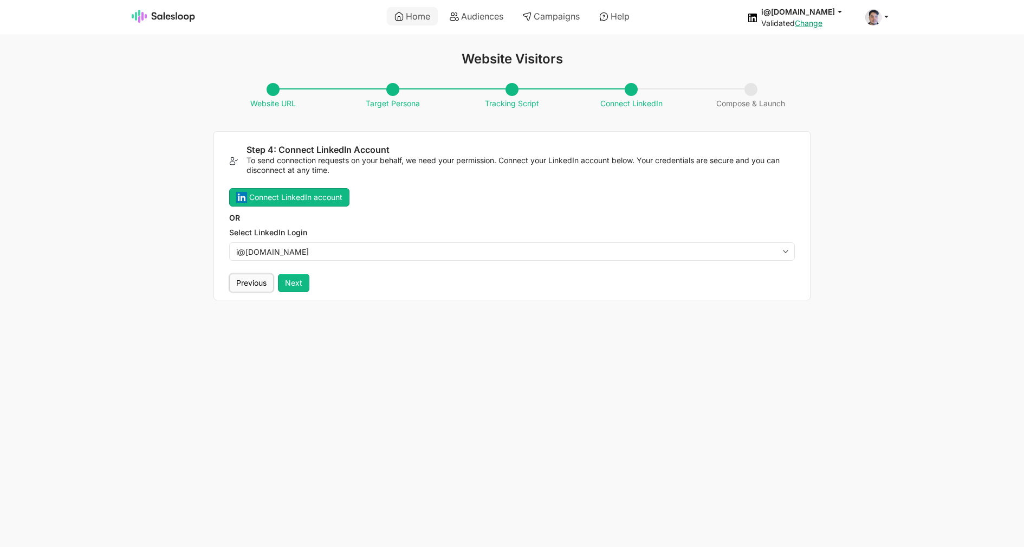
click at [254, 282] on button "Previous" at bounding box center [251, 283] width 44 height 18
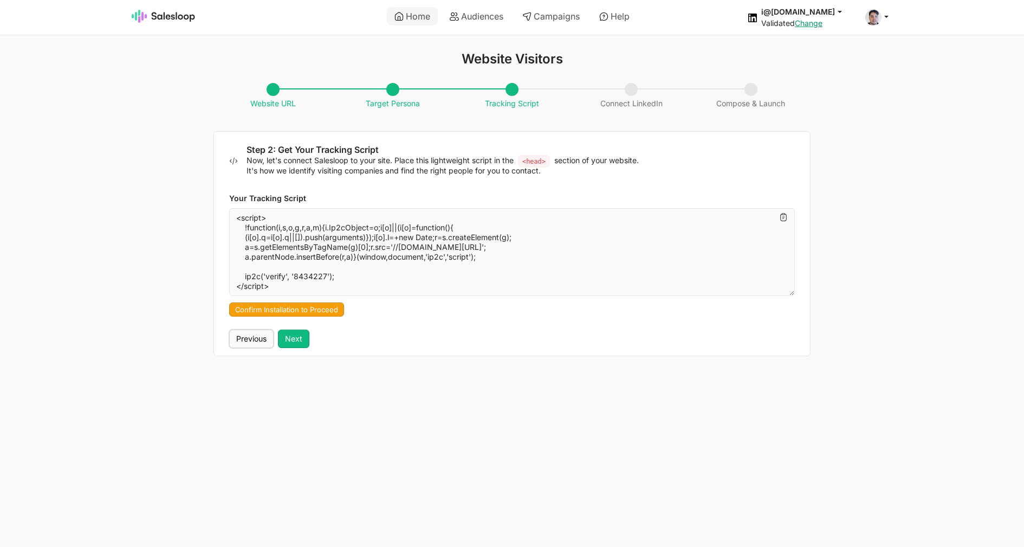
click at [255, 331] on button "Previous" at bounding box center [251, 339] width 44 height 18
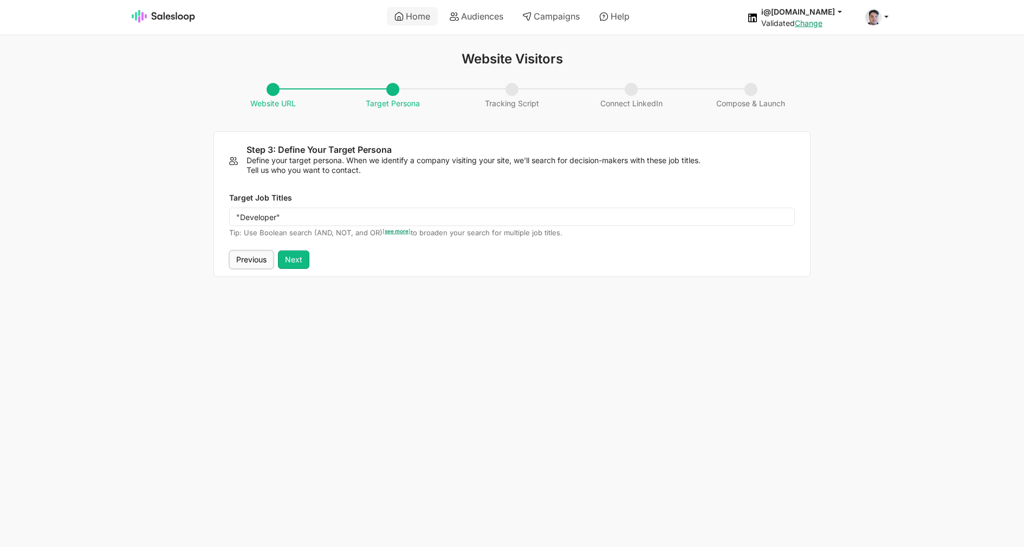
click at [247, 261] on button "Previous" at bounding box center [251, 259] width 44 height 18
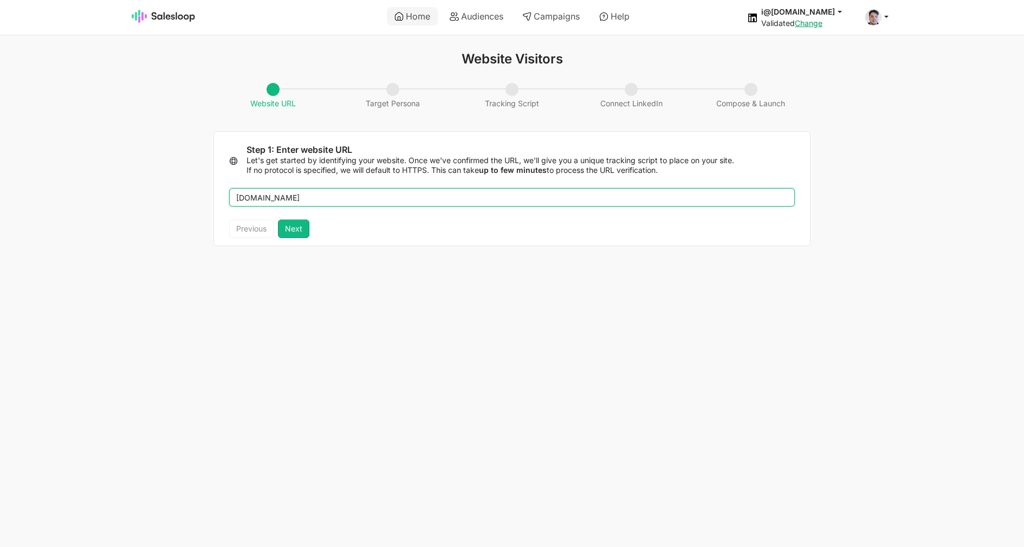
drag, startPoint x: 320, startPoint y: 201, endPoint x: 130, endPoint y: 199, distance: 190.2
click at [229, 199] on input "fluid-utils6.com" at bounding box center [512, 197] width 566 height 18
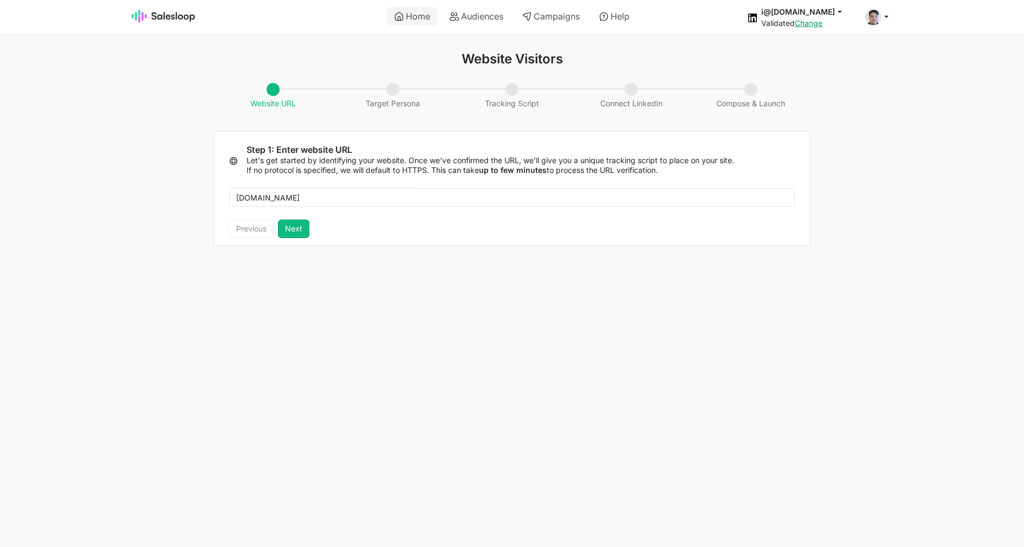
click at [857, 259] on html "Home Audiences Campaigns Help i@inomoz.ru jobs: 8/17/2025, 11:57:34 AM Audience…" at bounding box center [512, 129] width 1024 height 259
click at [141, 12] on img at bounding box center [164, 16] width 64 height 13
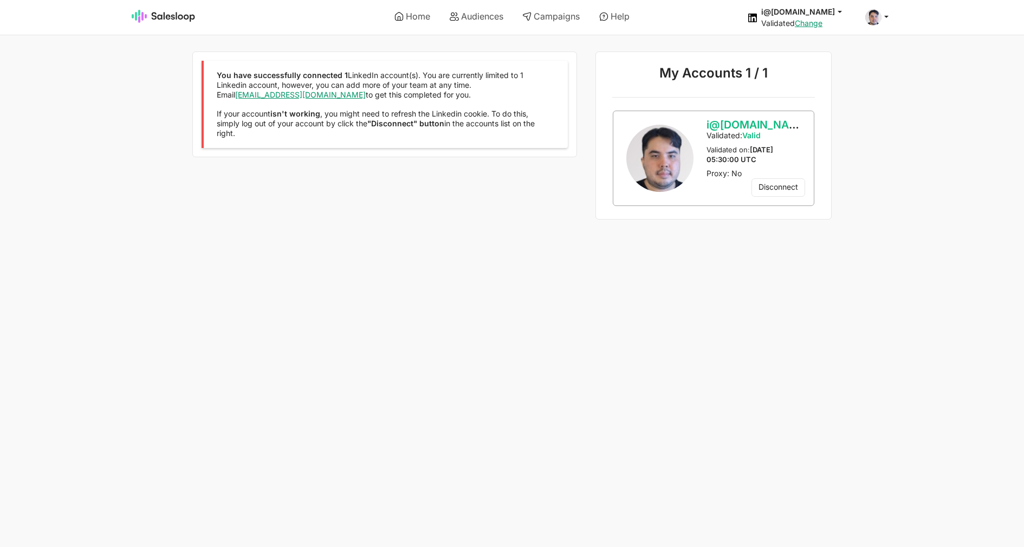
click at [0, 0] on button "Yes" at bounding box center [0, 0] width 0 height 0
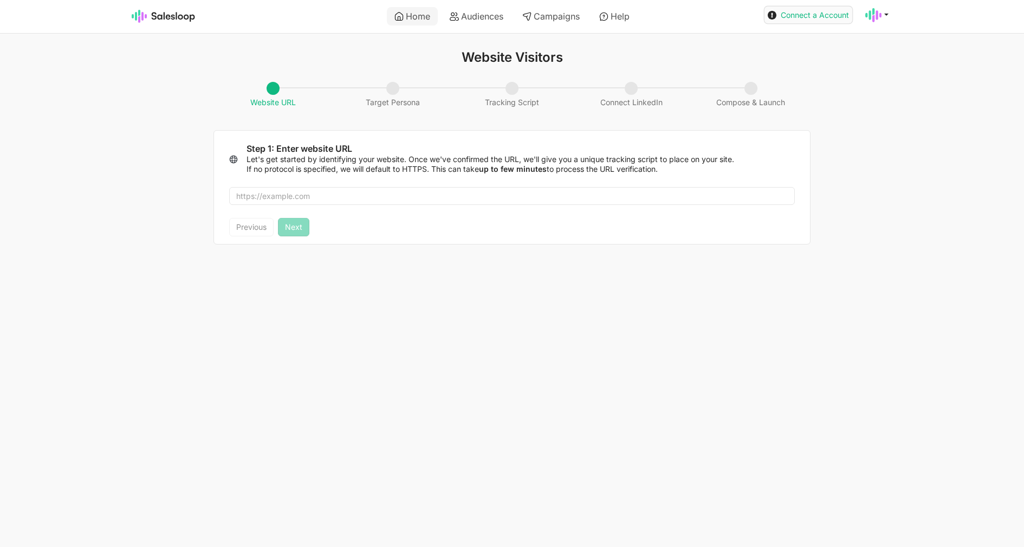
click at [841, 14] on span "Connect a Account" at bounding box center [815, 14] width 68 height 9
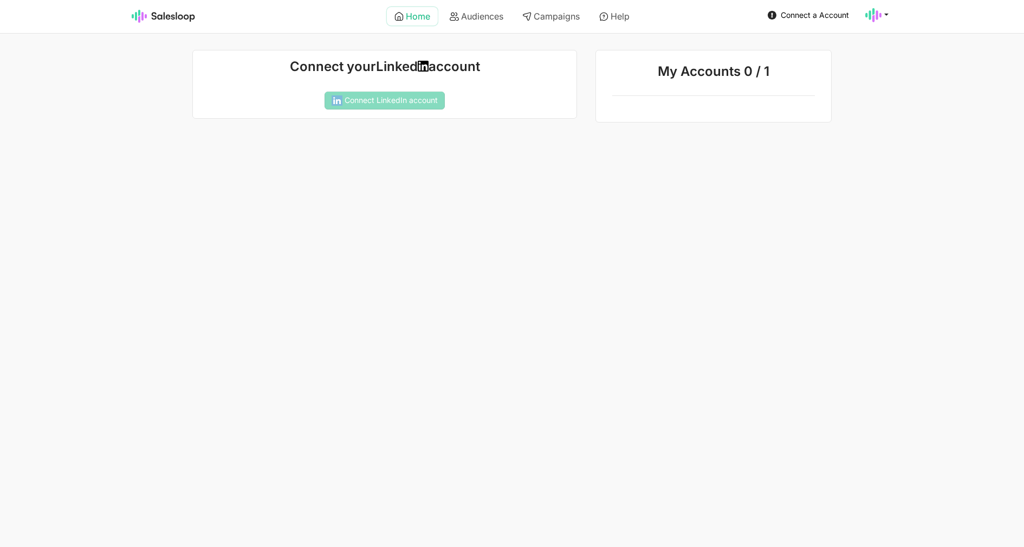
click at [416, 23] on link "Home" at bounding box center [412, 16] width 51 height 18
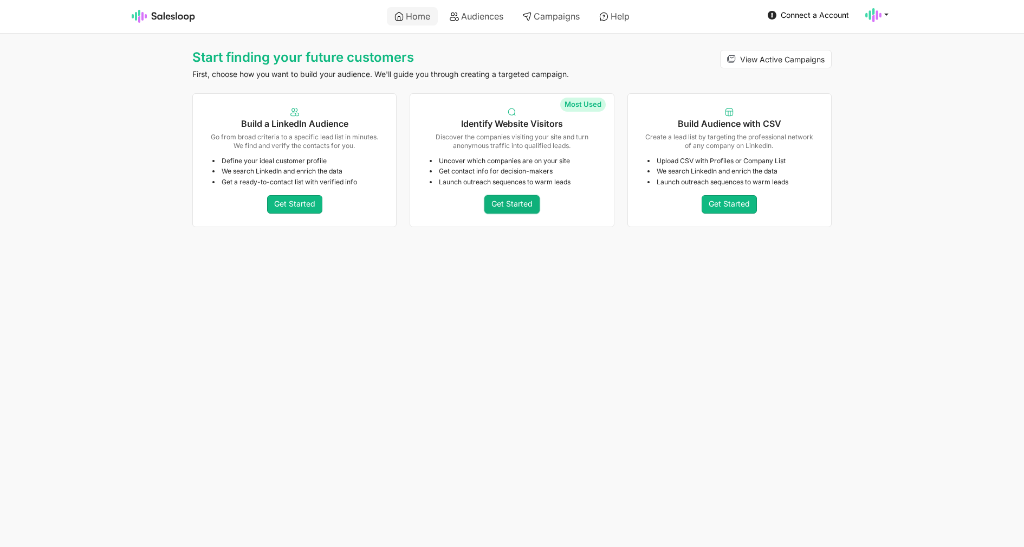
click at [528, 206] on link "Get Started" at bounding box center [512, 204] width 55 height 18
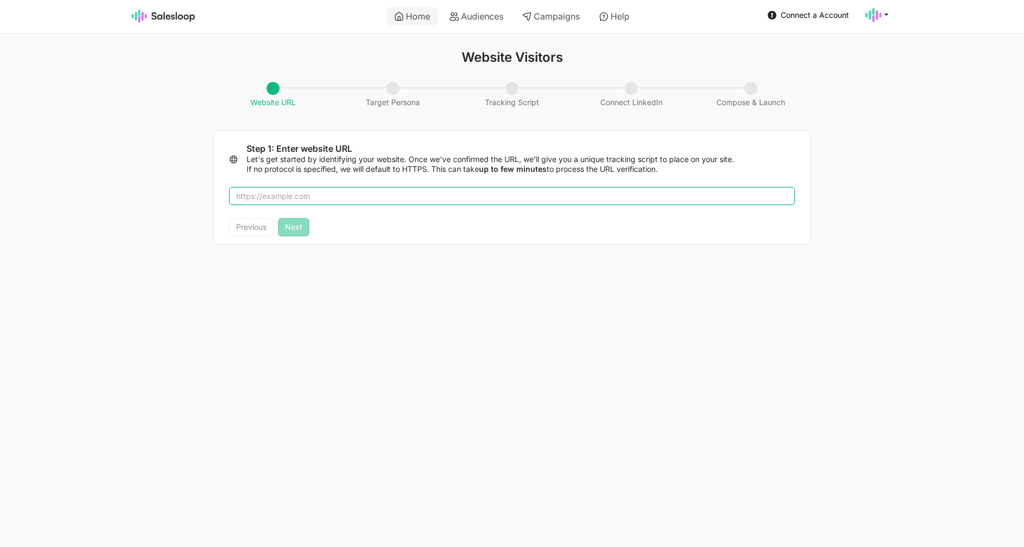
click at [477, 196] on input "text" at bounding box center [512, 196] width 566 height 18
type input "[DOMAIN_NAME]"
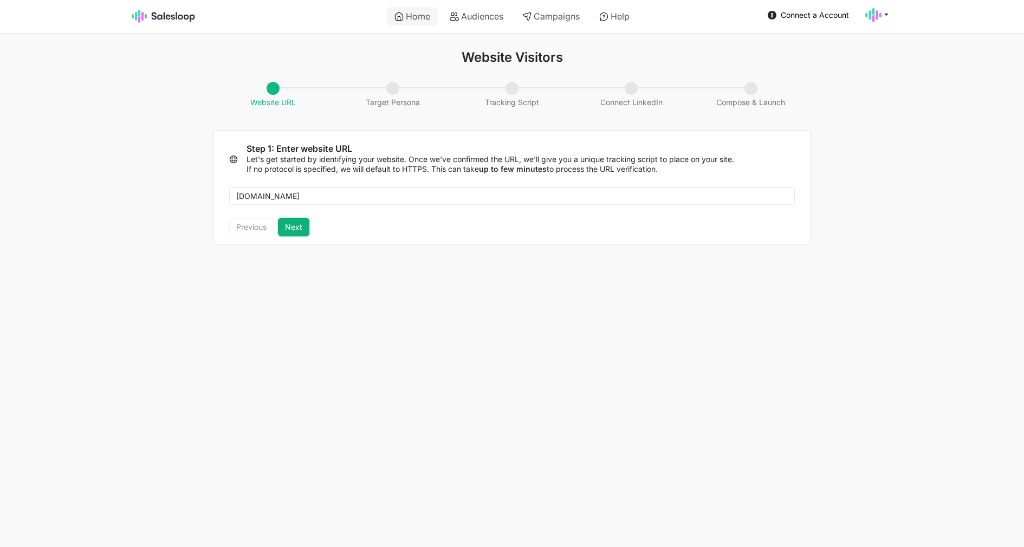
click at [302, 231] on button "Next" at bounding box center [293, 227] width 31 height 18
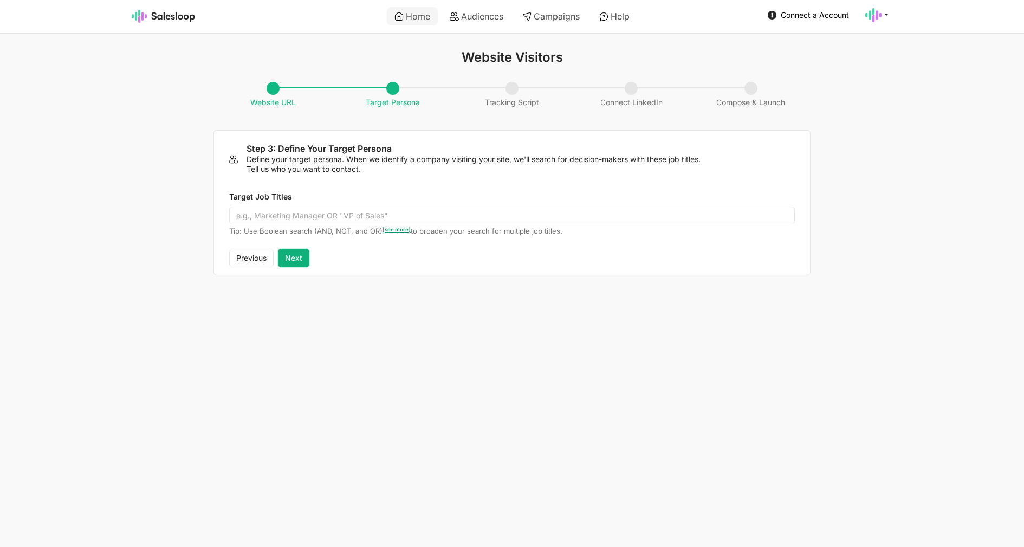
click at [298, 256] on button "Next" at bounding box center [293, 258] width 31 height 18
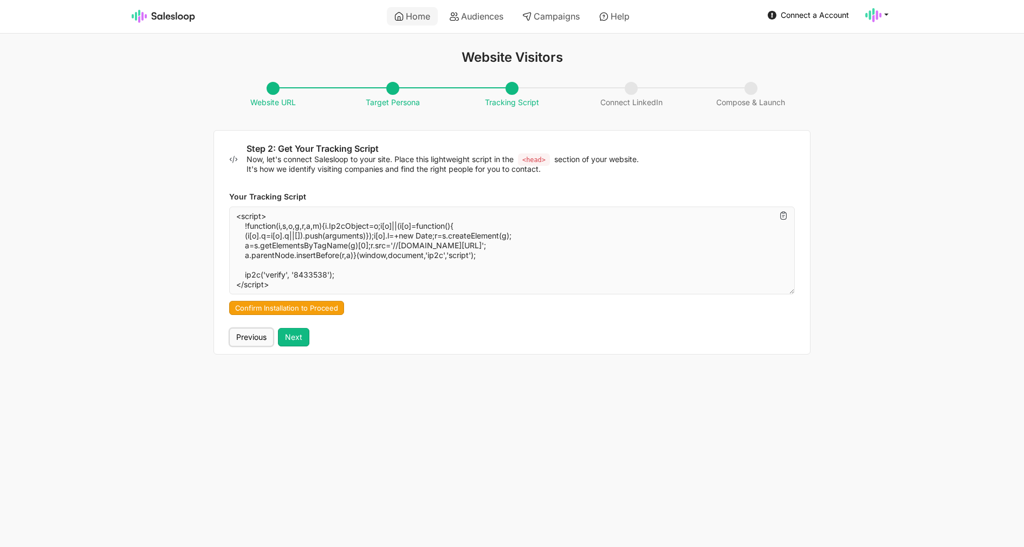
click at [259, 340] on button "Previous" at bounding box center [251, 337] width 44 height 18
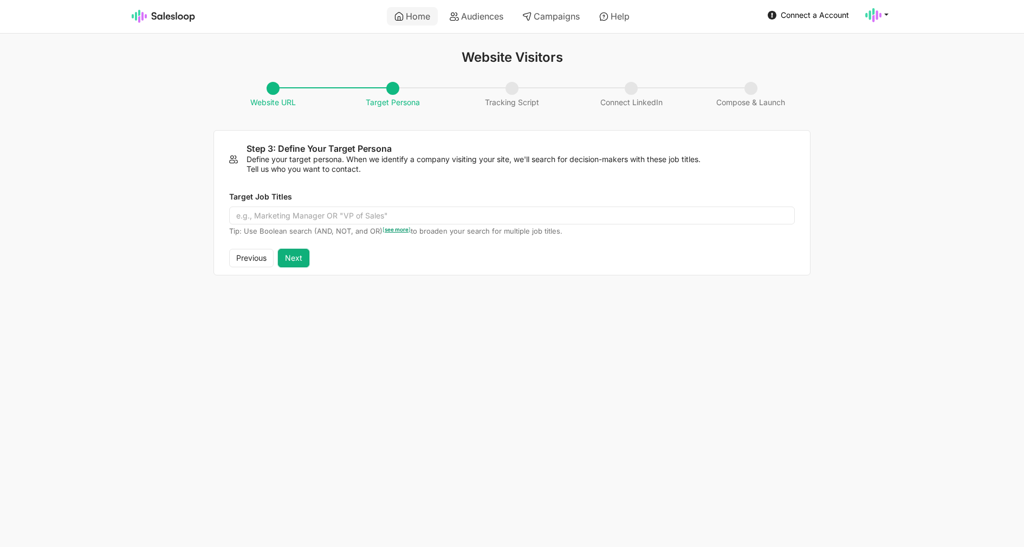
click at [291, 253] on button "Next" at bounding box center [293, 258] width 31 height 18
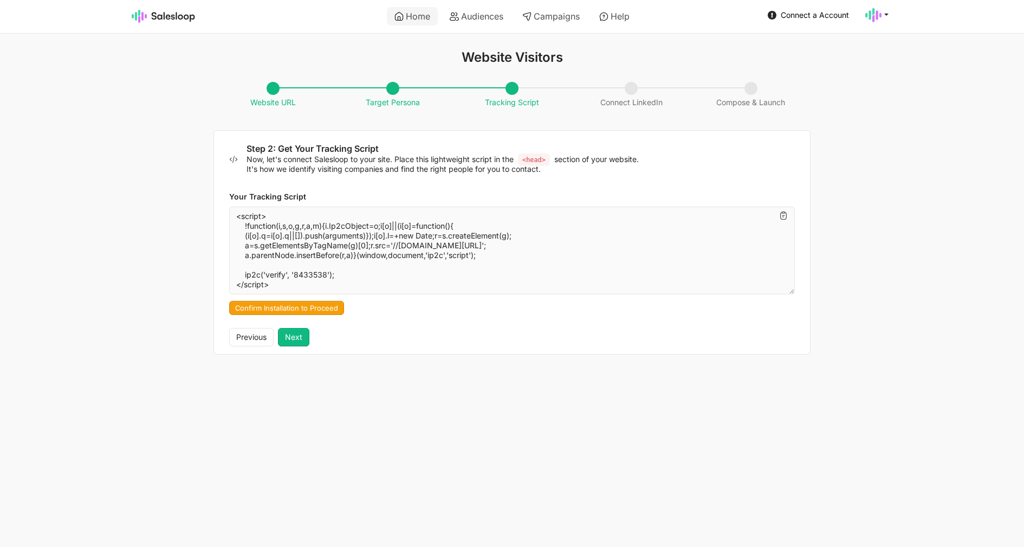
click at [294, 326] on div "Your Tracking Script <script> !function(i,s,o,g,r,a,m){i.Ip2cObject=o;i[o]||(i[…" at bounding box center [512, 251] width 596 height 154
click at [294, 333] on button "Next" at bounding box center [293, 337] width 31 height 18
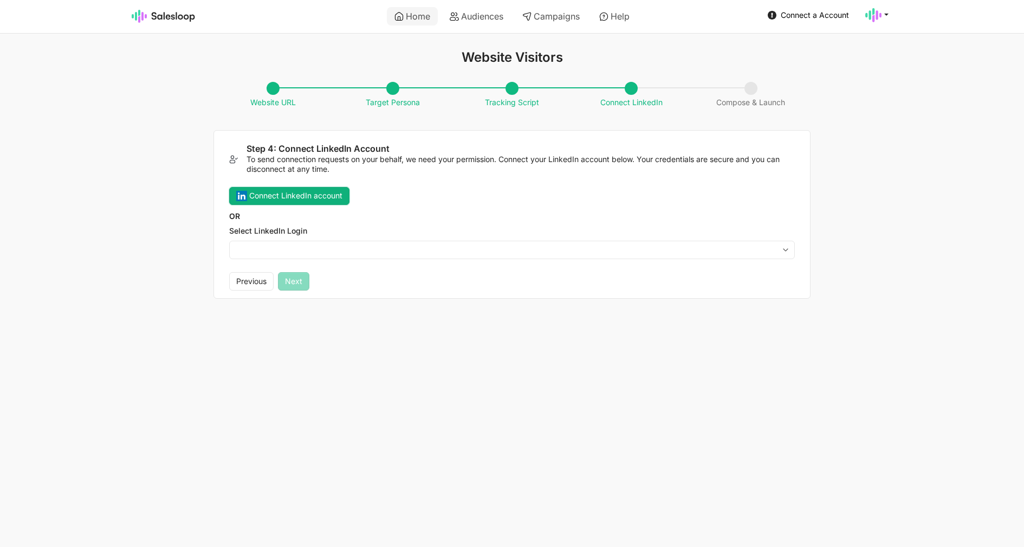
click at [315, 188] on button "Connect LinkedIn account" at bounding box center [289, 196] width 120 height 18
select select "i@[DOMAIN_NAME]"
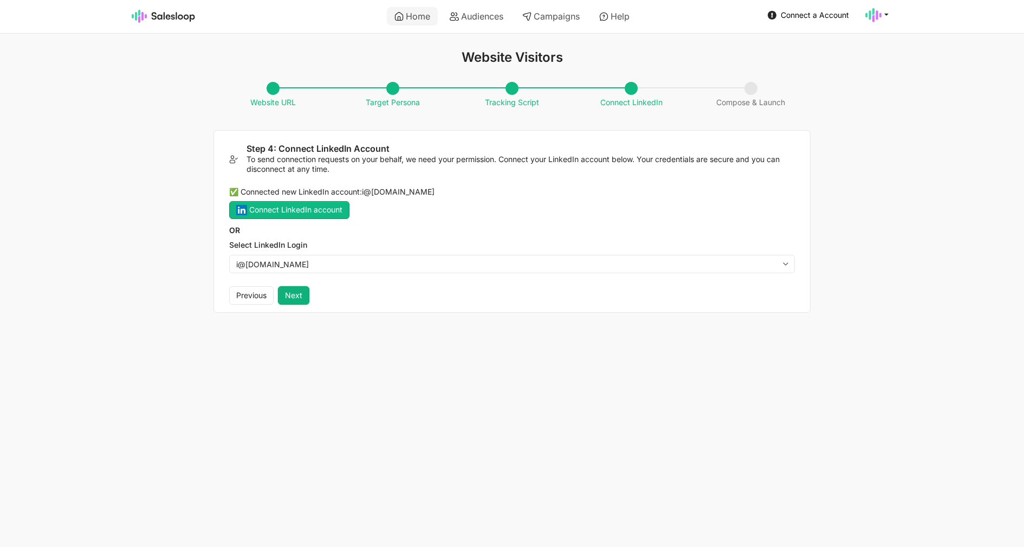
click at [293, 295] on button "Next" at bounding box center [293, 295] width 31 height 18
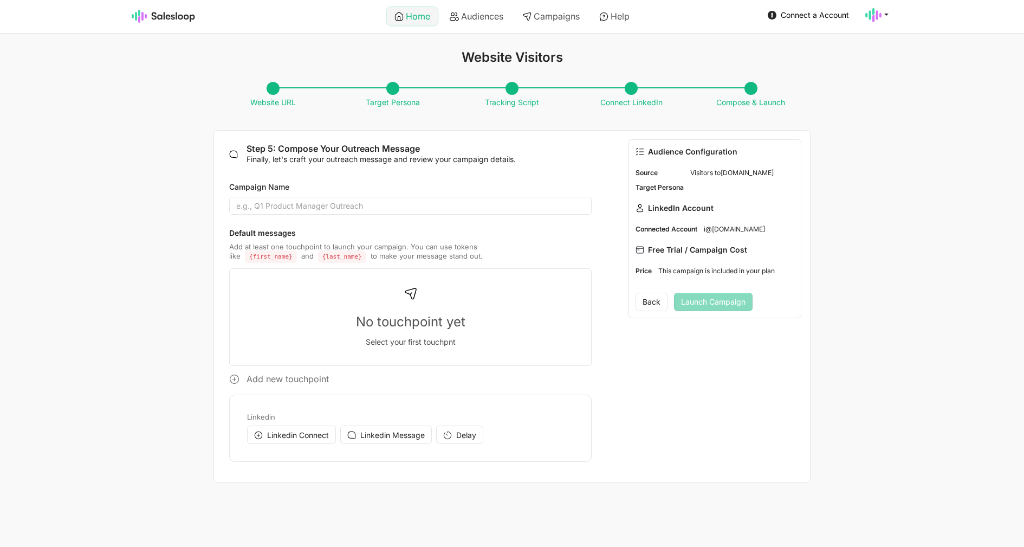
click at [410, 12] on link "Home" at bounding box center [412, 16] width 51 height 18
